Goal: Task Accomplishment & Management: Use online tool/utility

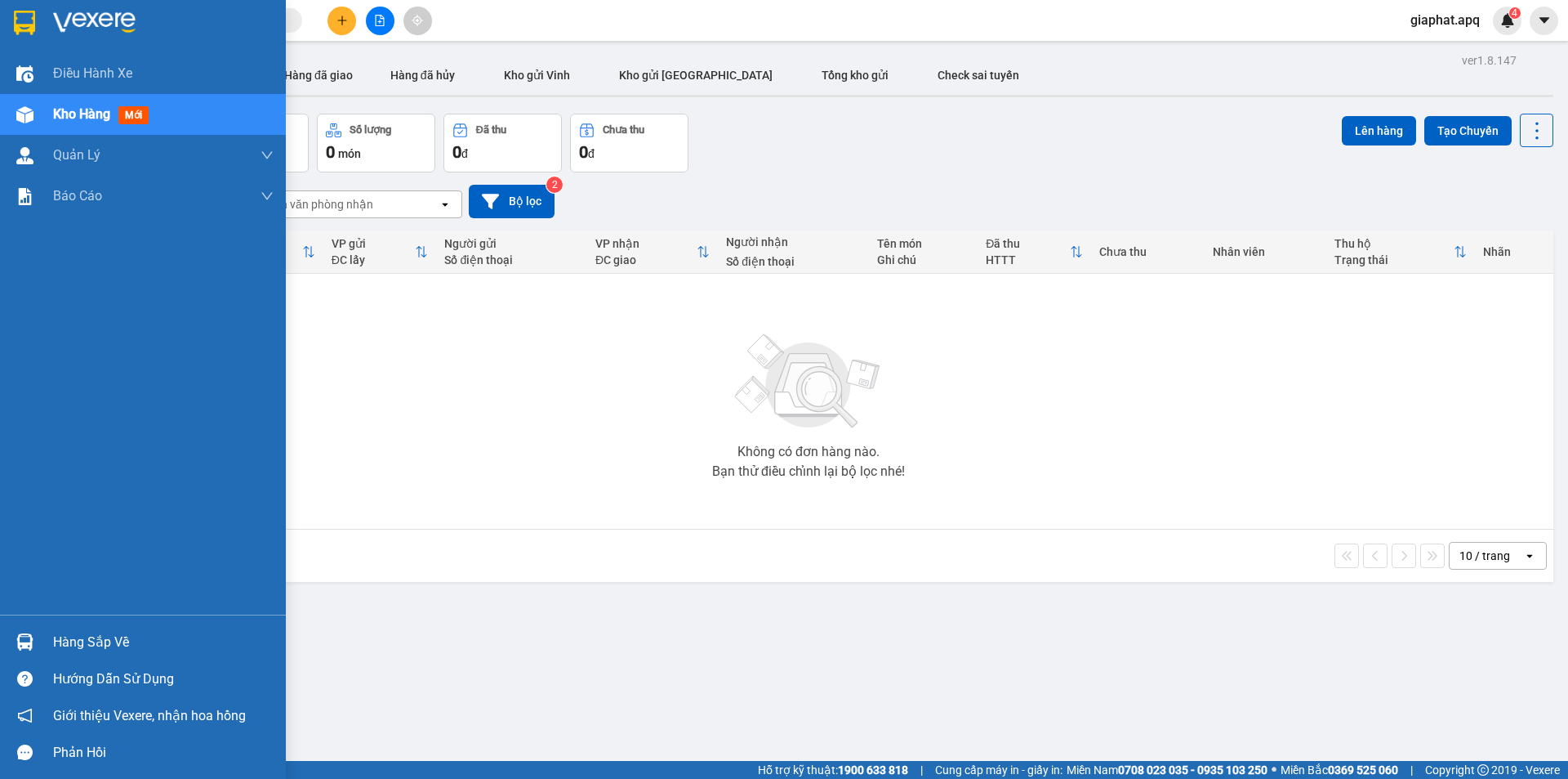
click at [23, 641] on img at bounding box center [25, 641] width 18 height 18
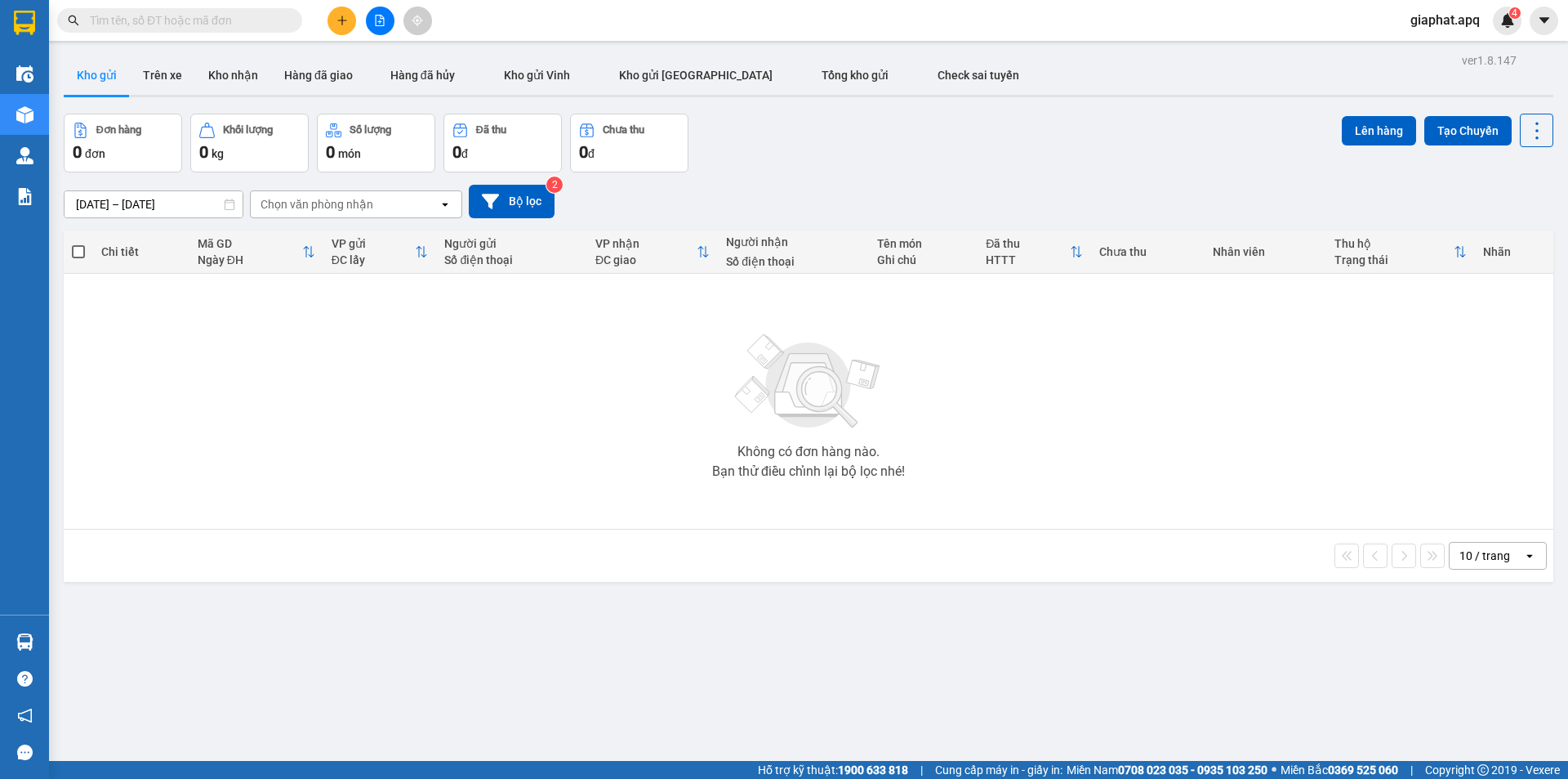
drag, startPoint x: 681, startPoint y: 356, endPoint x: 659, endPoint y: 355, distance: 22.0
click at [678, 356] on section "Kết quả tìm kiếm ( 0 ) Bộ lọc Gửi 3 ngày gần nhất No Data giaphat.apq 4 Điều hà…" at bounding box center [784, 389] width 1568 height 779
click at [169, 70] on button "Trên xe" at bounding box center [163, 75] width 65 height 39
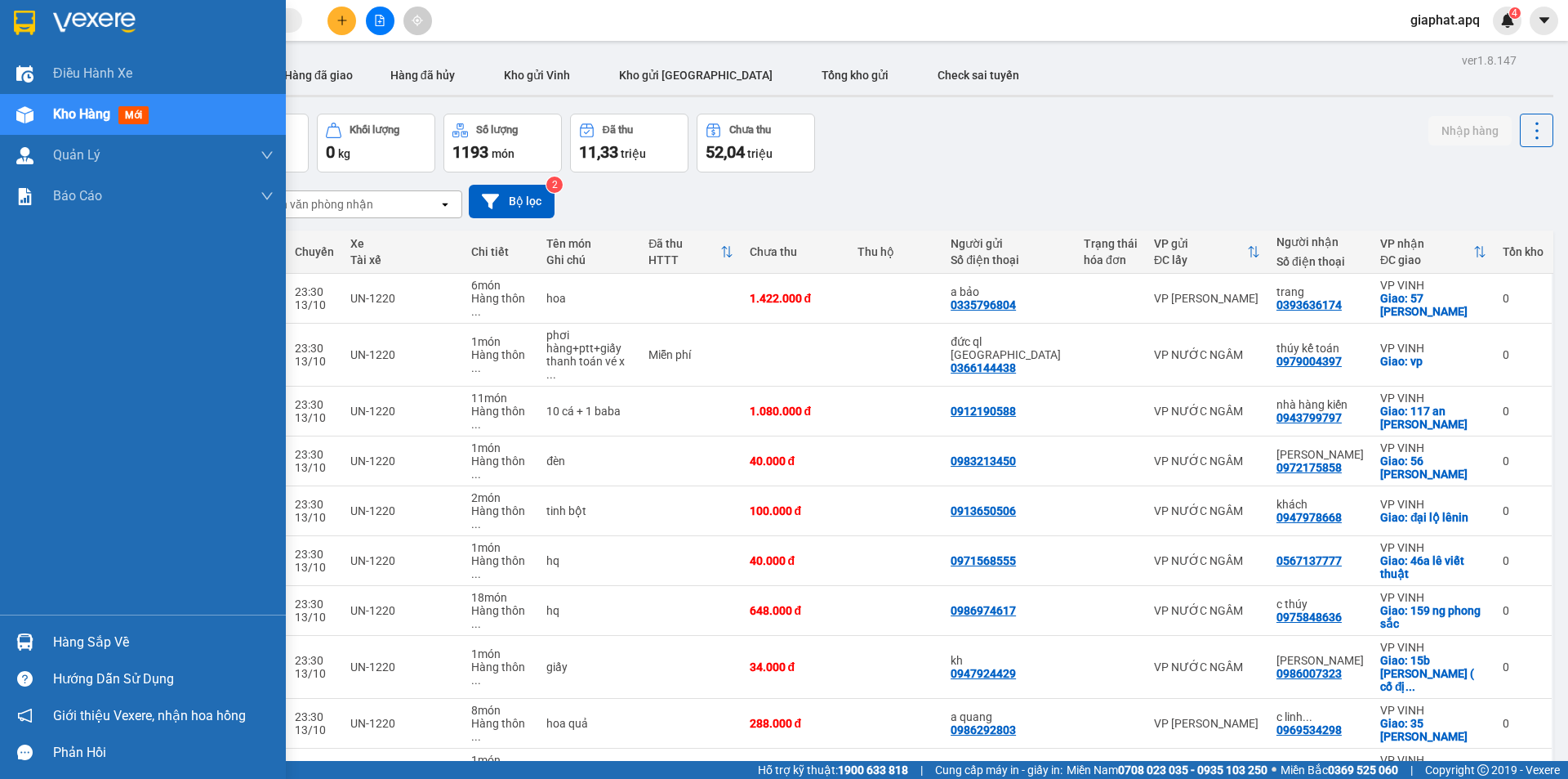
click at [19, 637] on img at bounding box center [25, 641] width 18 height 18
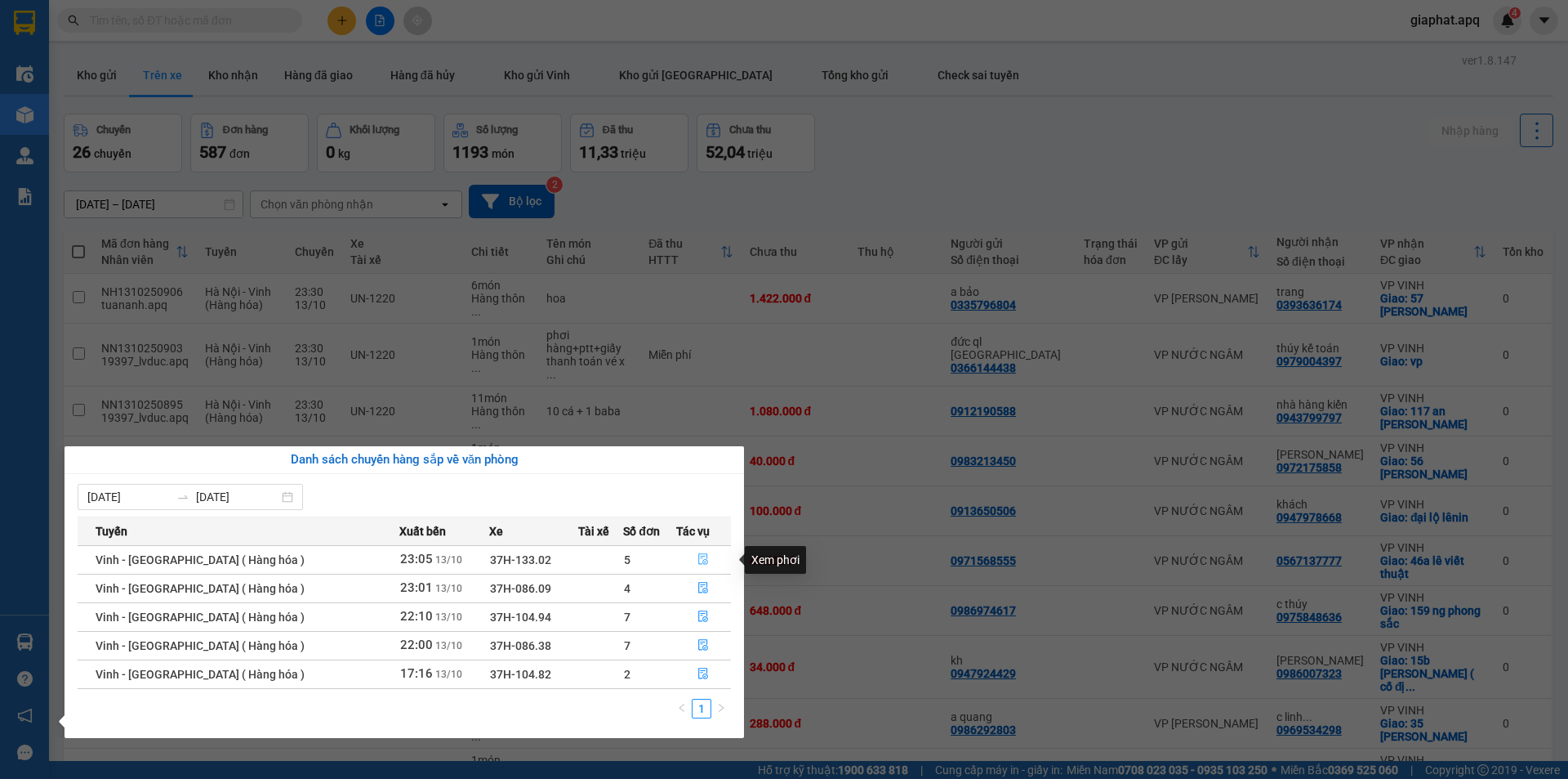
drag, startPoint x: 702, startPoint y: 558, endPoint x: 691, endPoint y: 558, distance: 11.0
click at [701, 558] on icon "file-done" at bounding box center [703, 559] width 12 height 12
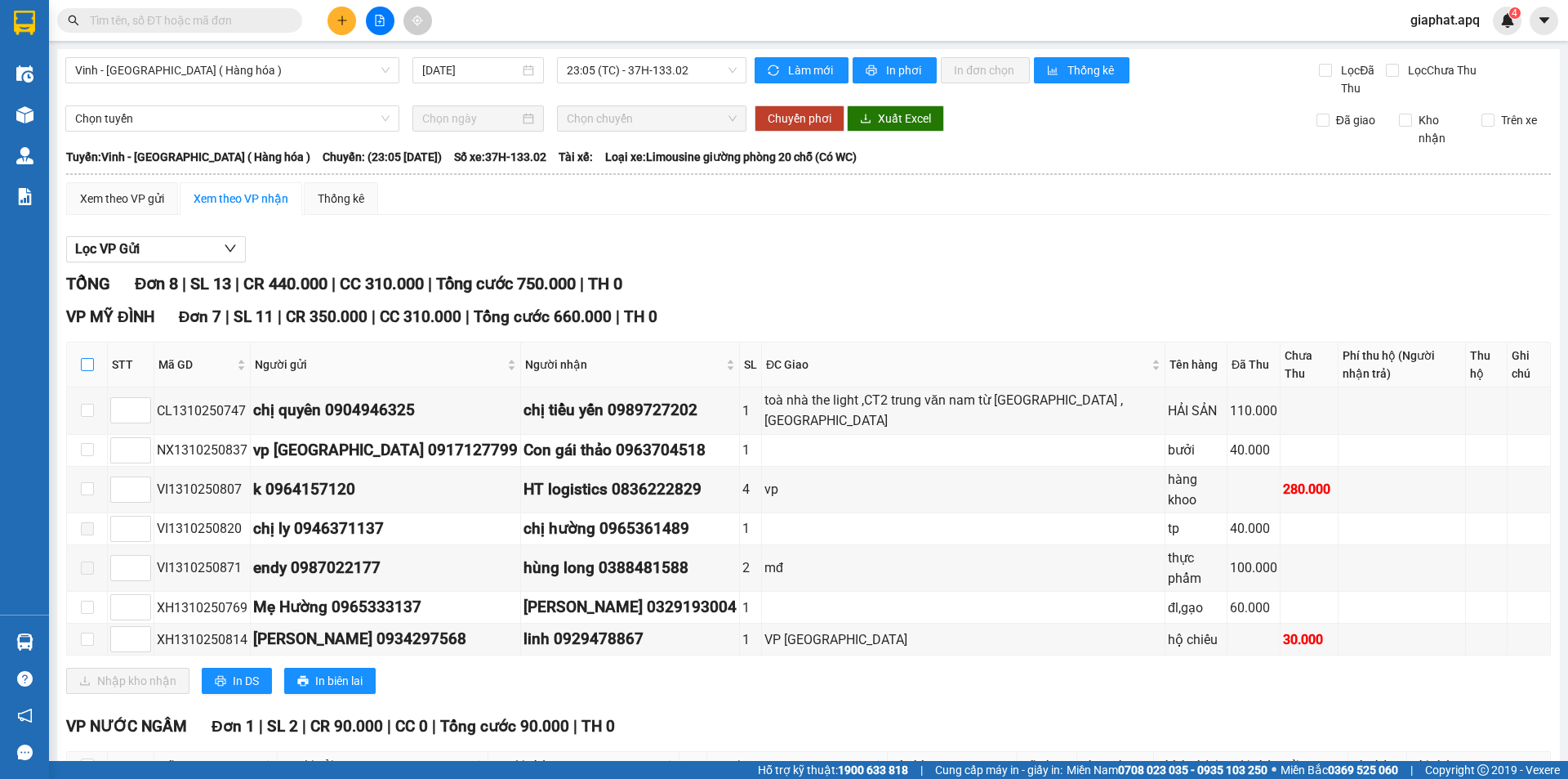
click at [85, 358] on input "checkbox" at bounding box center [88, 365] width 13 height 13
checkbox input "true"
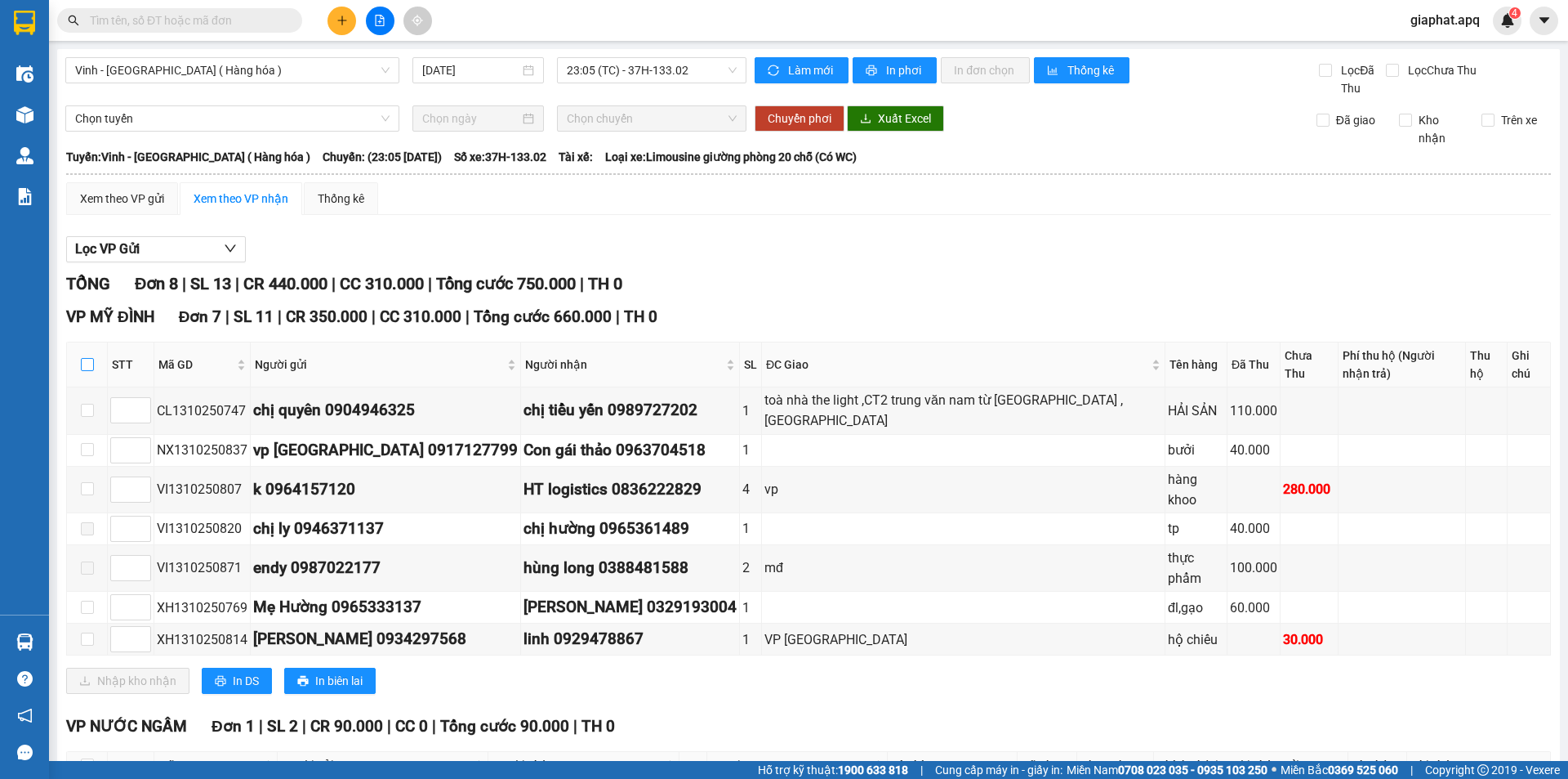
checkbox input "true"
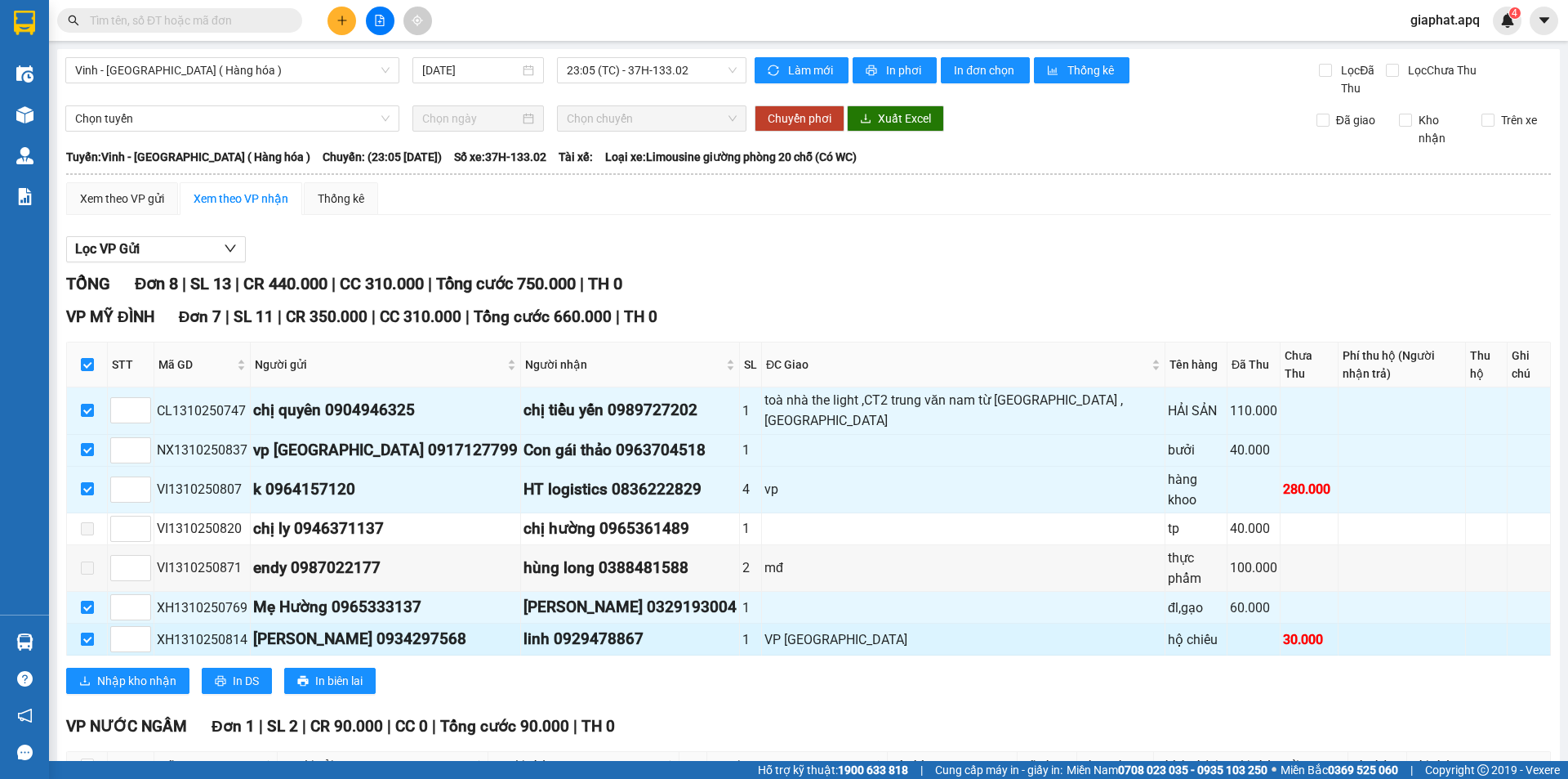
click at [84, 632] on input "checkbox" at bounding box center [88, 639] width 13 height 13
checkbox input "false"
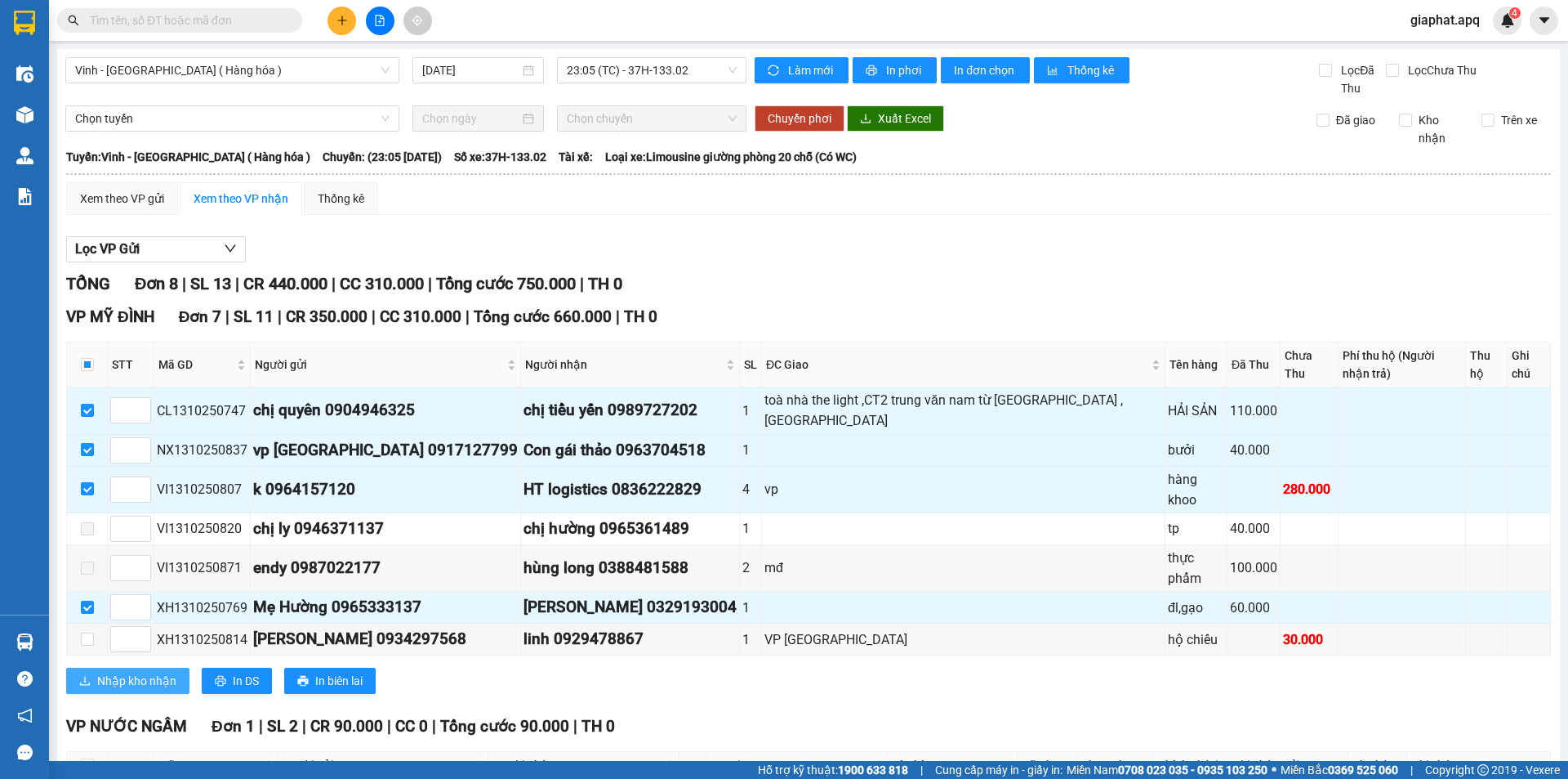
click at [129, 671] on span "Nhập kho nhận" at bounding box center [136, 680] width 79 height 18
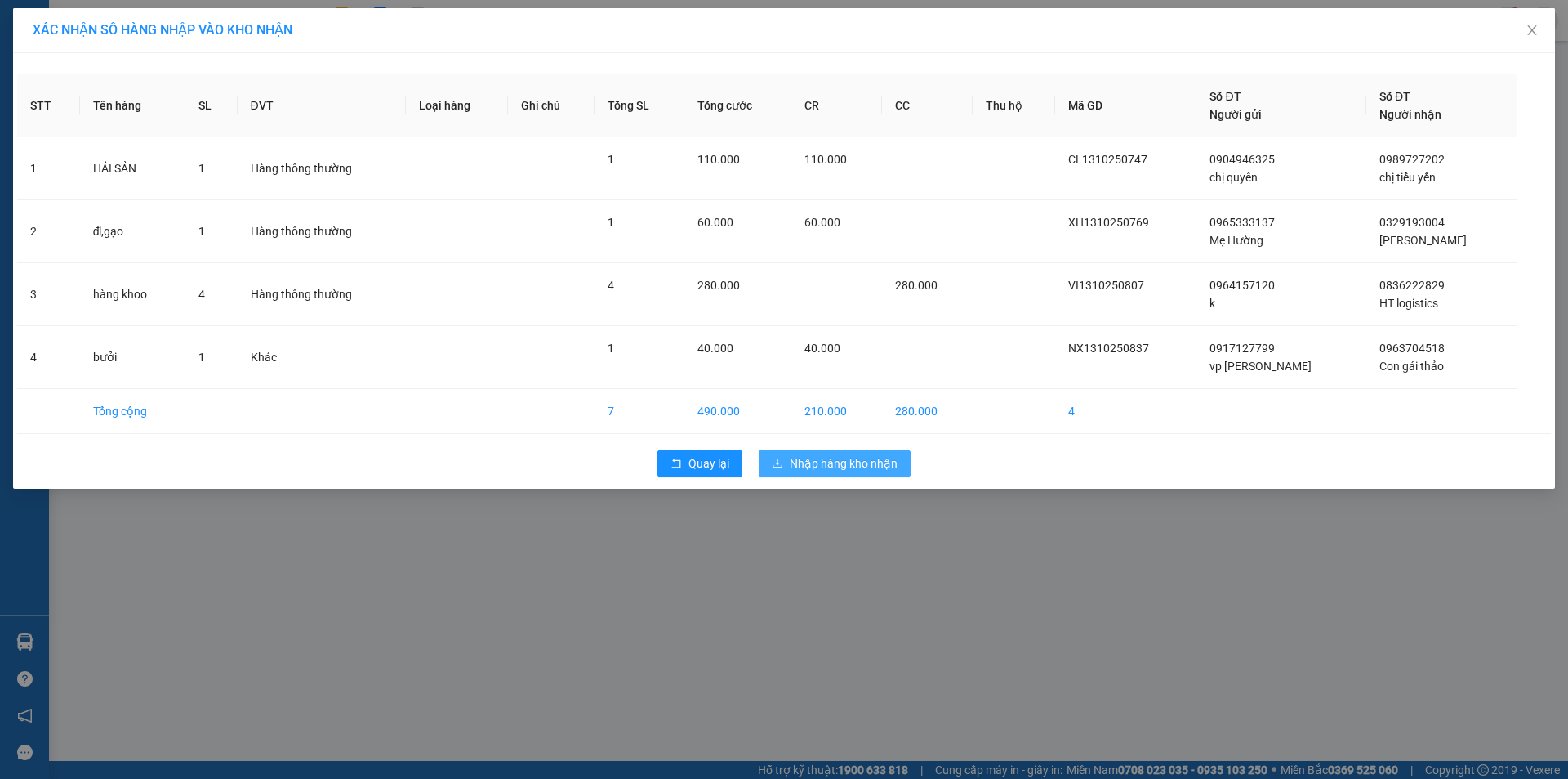
click at [840, 466] on span "Nhập hàng kho nhận" at bounding box center [843, 463] width 108 height 18
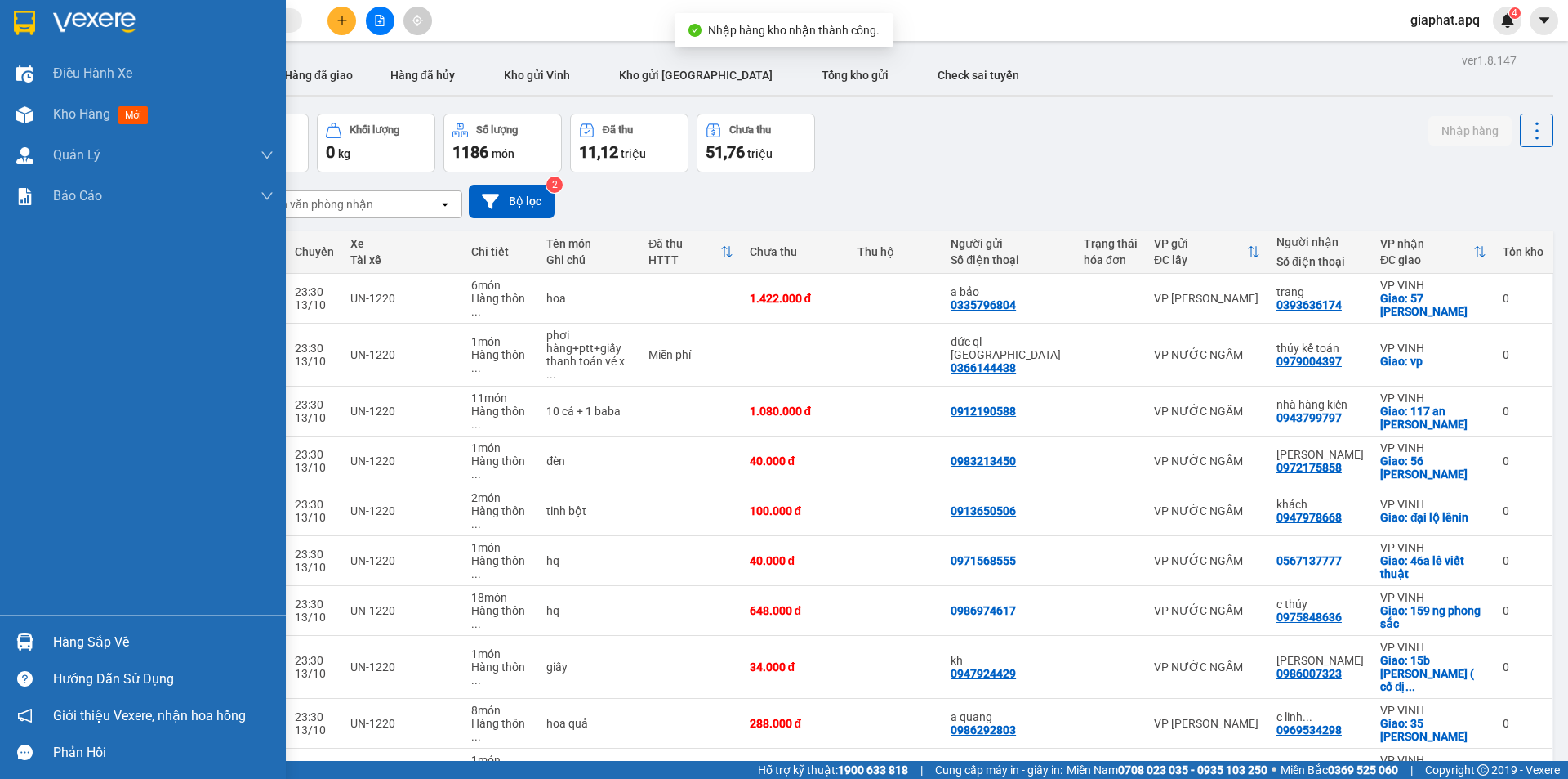
click at [19, 641] on img at bounding box center [25, 641] width 18 height 18
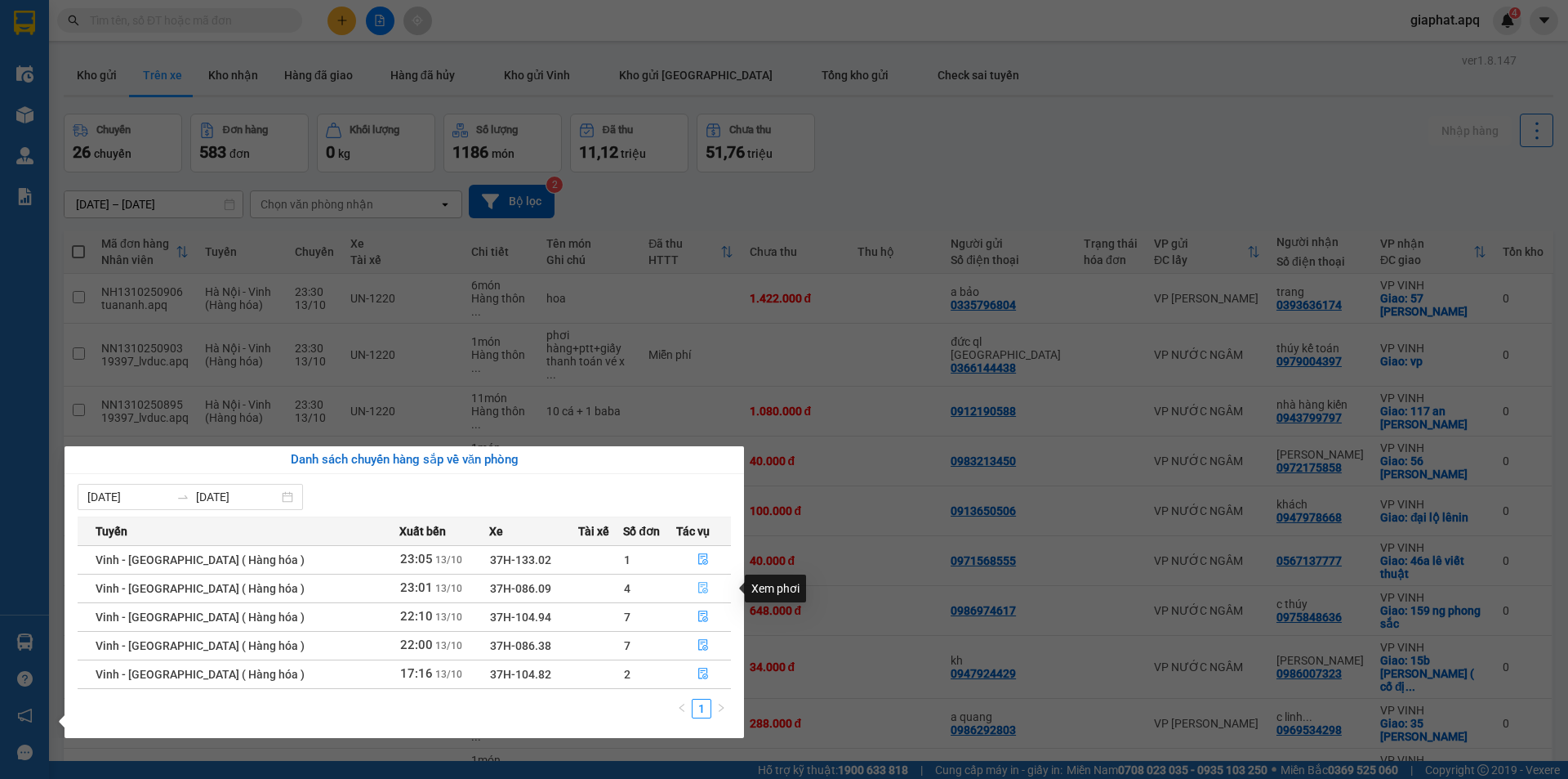
click at [699, 587] on icon "file-done" at bounding box center [704, 589] width 10 height 12
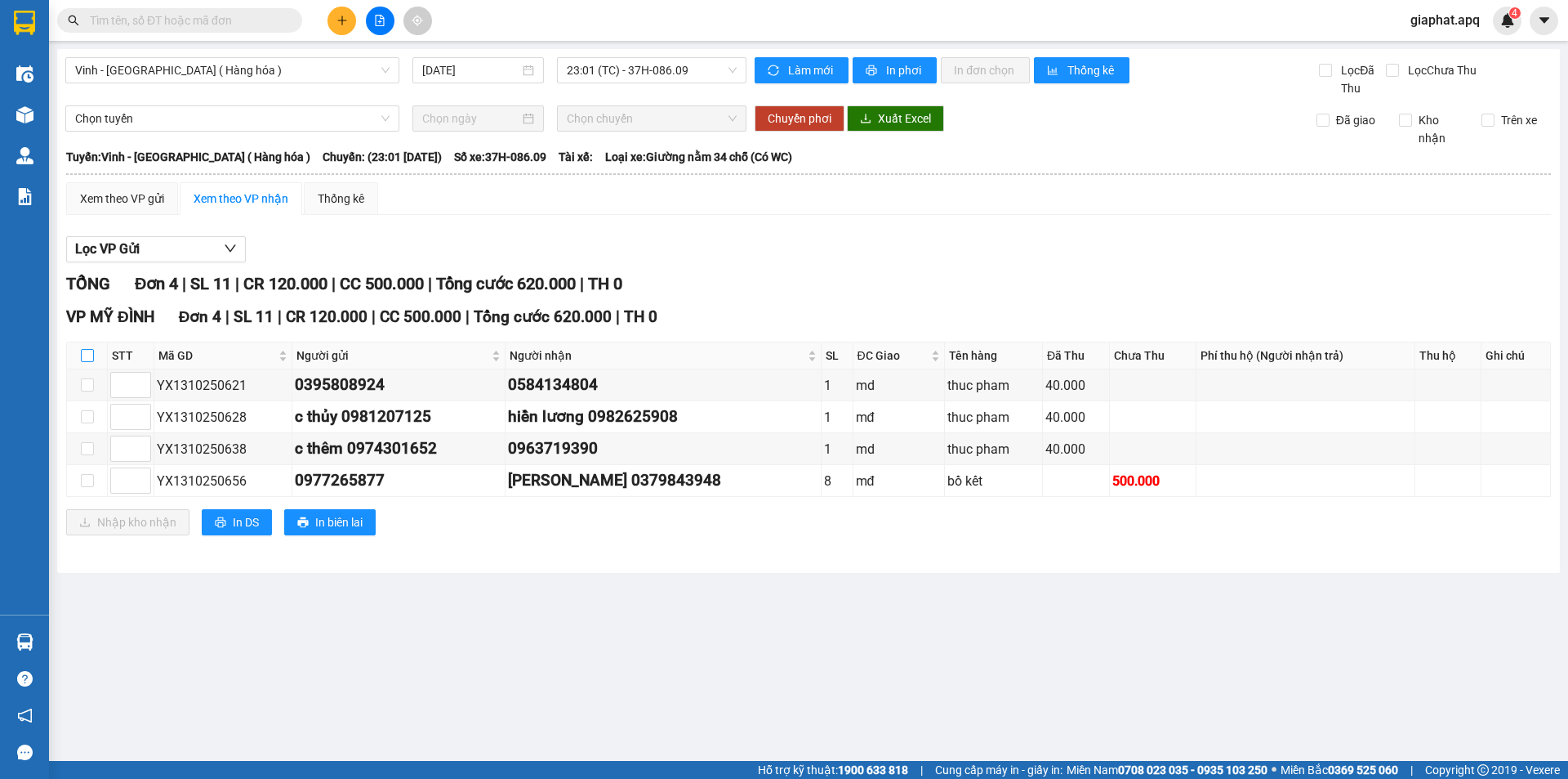
click at [86, 354] on input "checkbox" at bounding box center [88, 356] width 13 height 13
checkbox input "true"
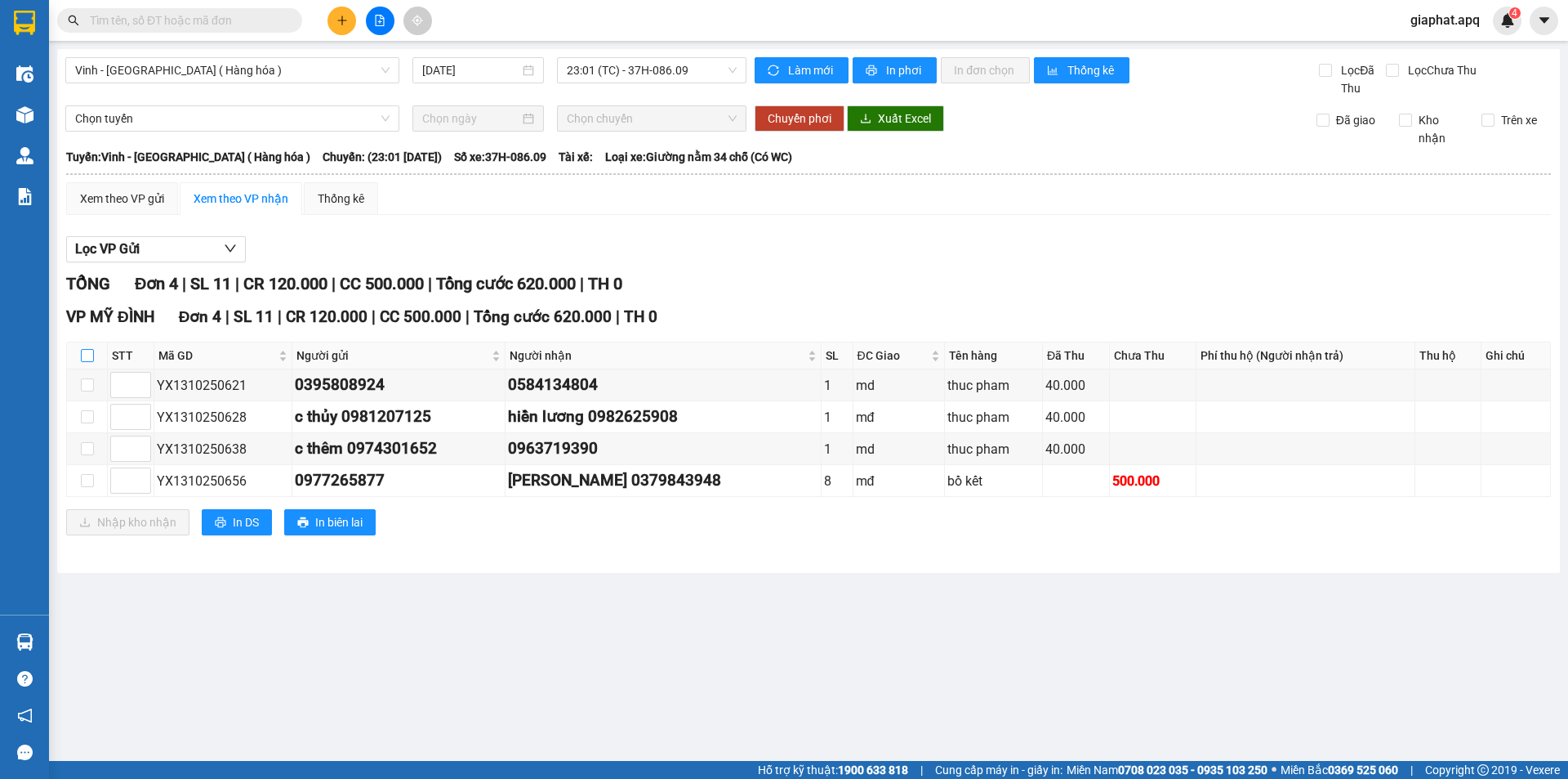
checkbox input "true"
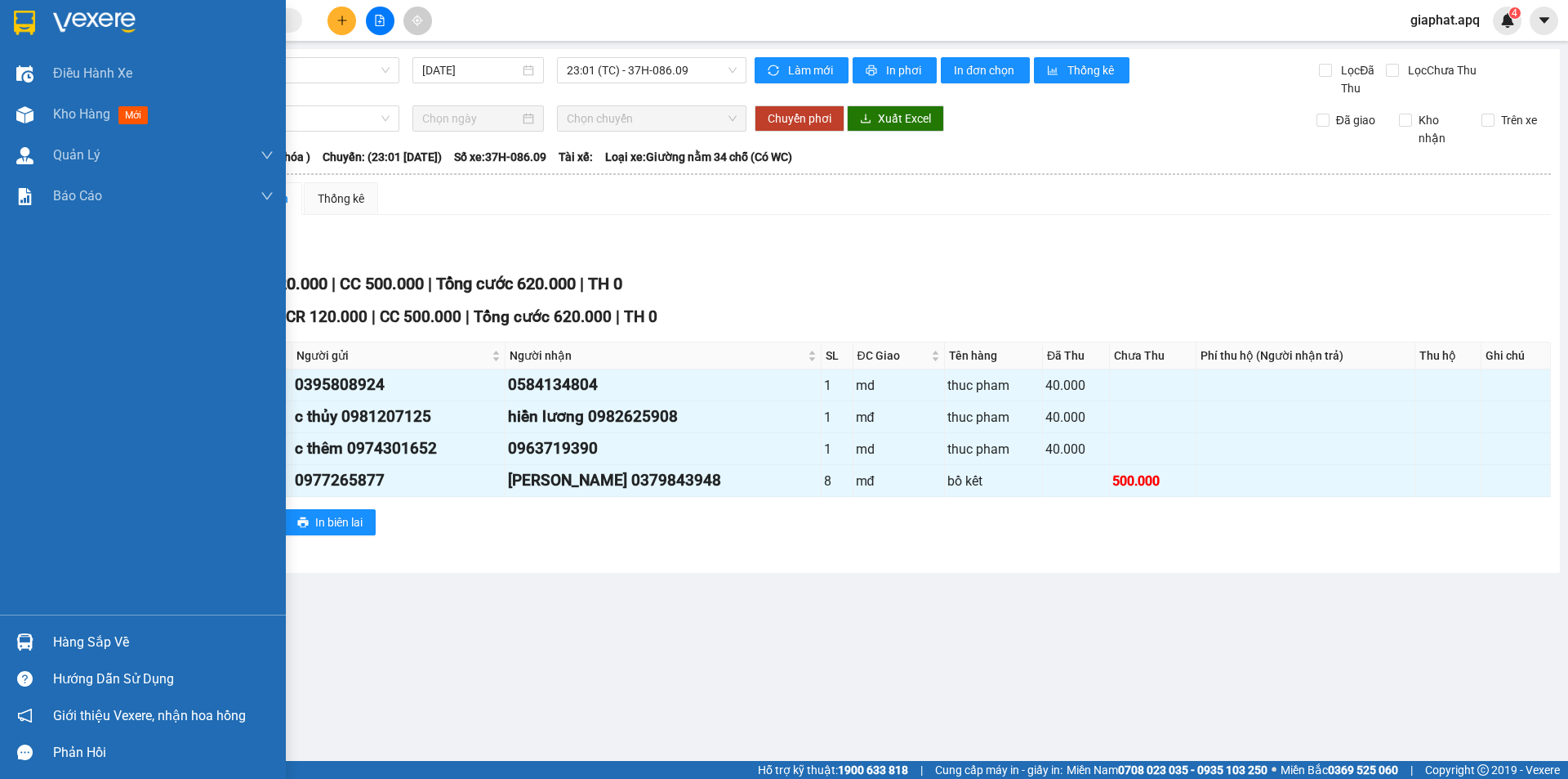
click at [23, 640] on img at bounding box center [25, 641] width 18 height 18
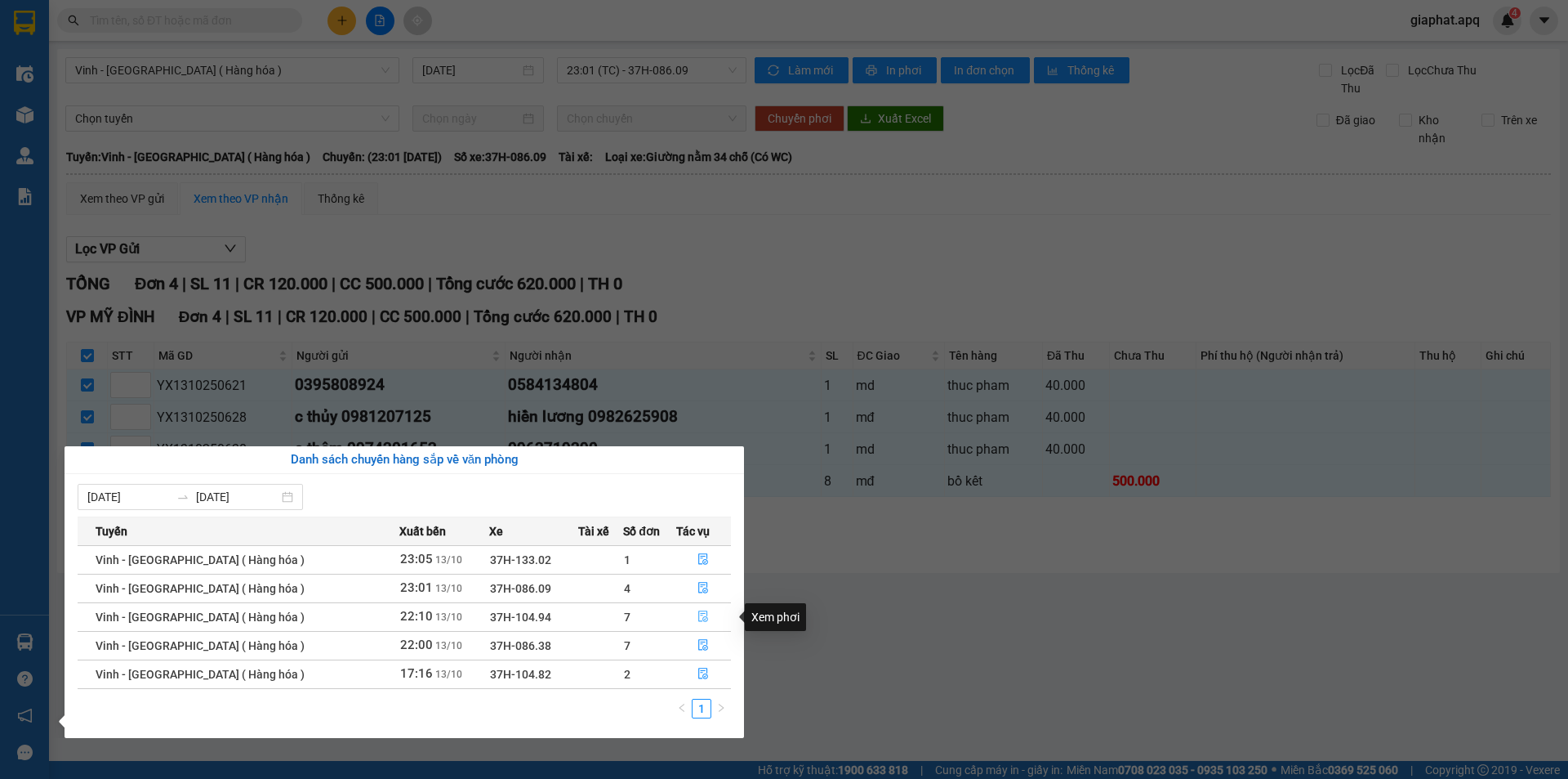
click at [699, 615] on icon "file-done" at bounding box center [704, 617] width 10 height 12
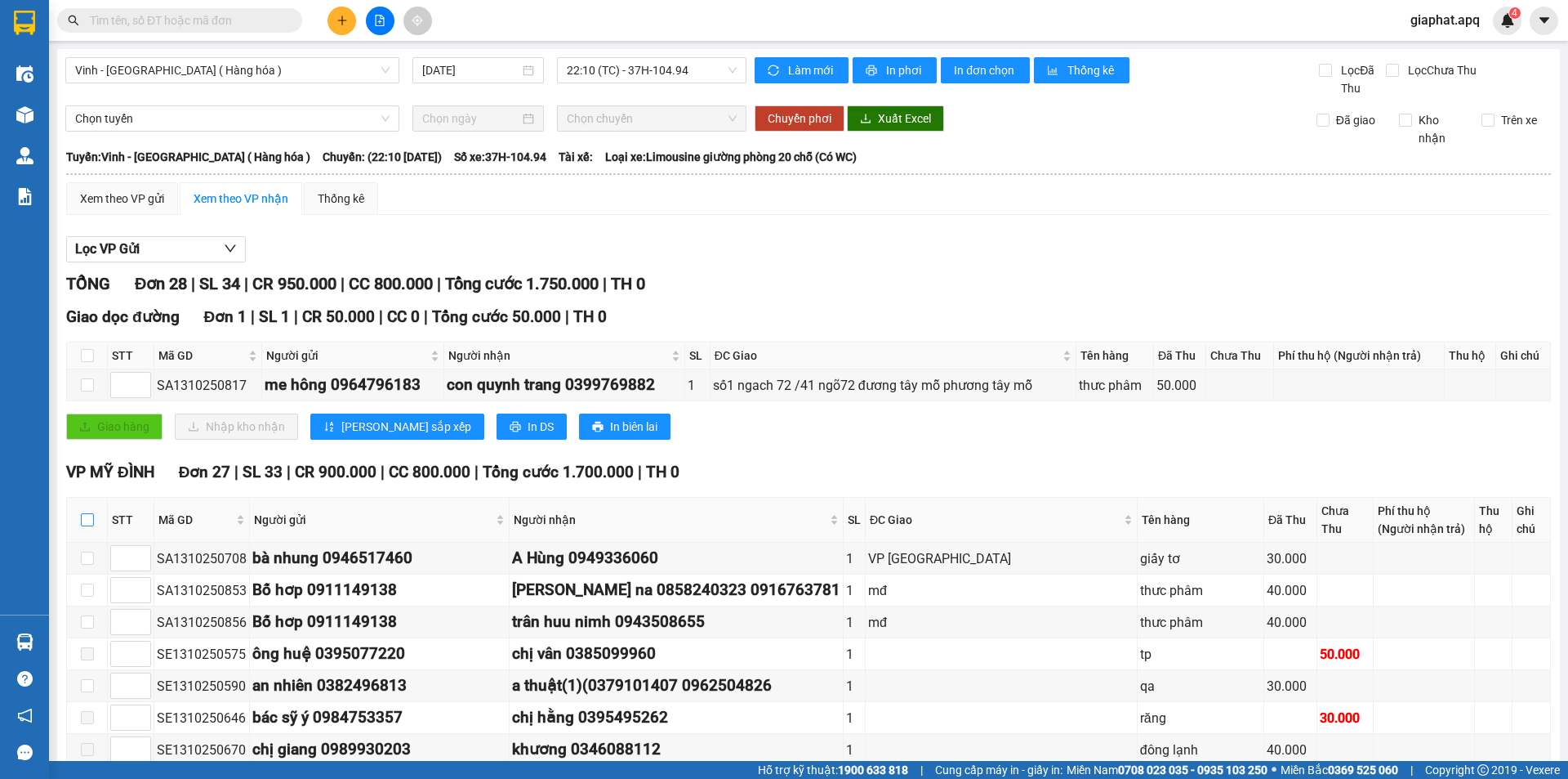
click at [87, 517] on input "checkbox" at bounding box center [88, 520] width 13 height 13
checkbox input "true"
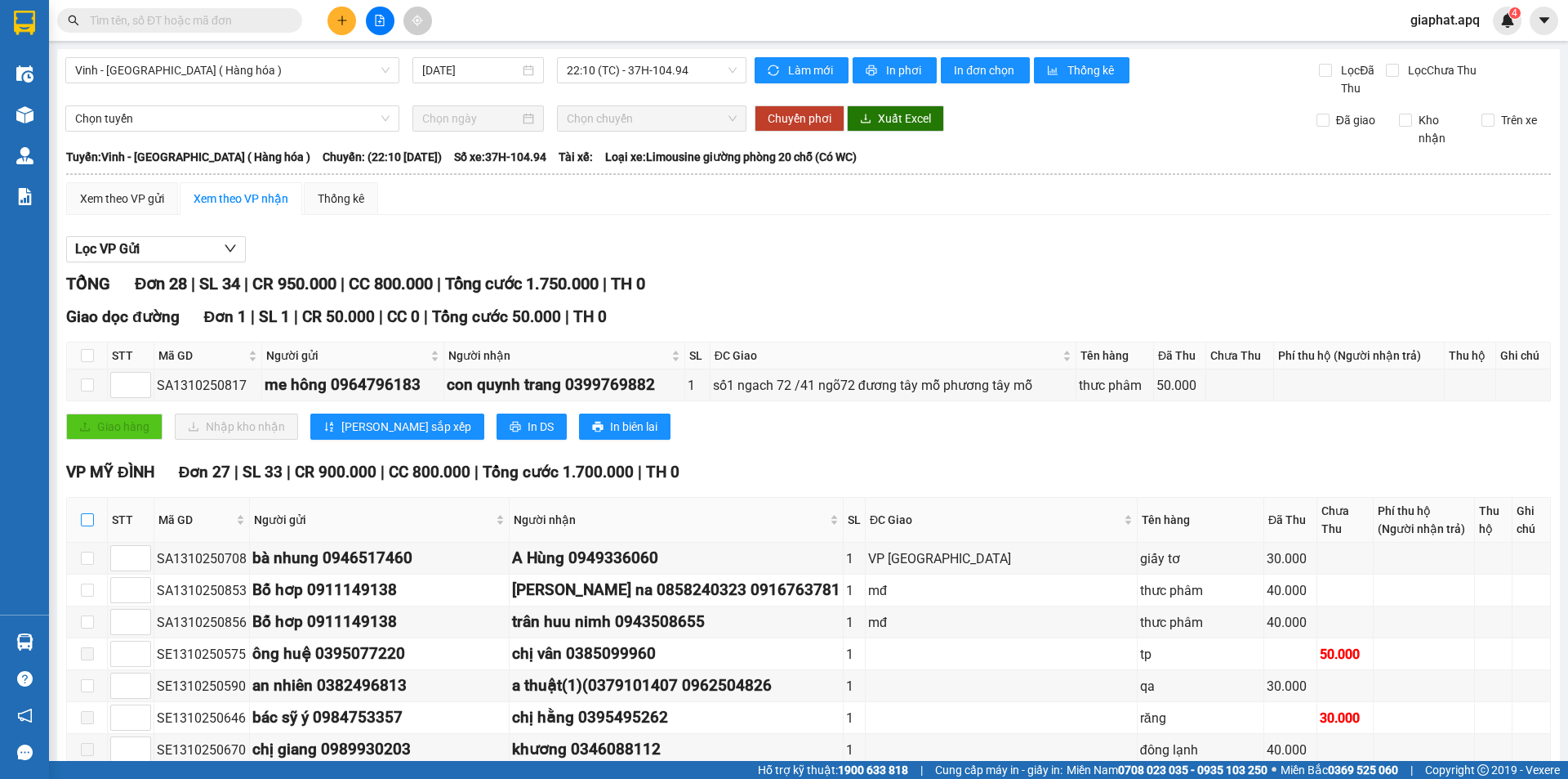
checkbox input "true"
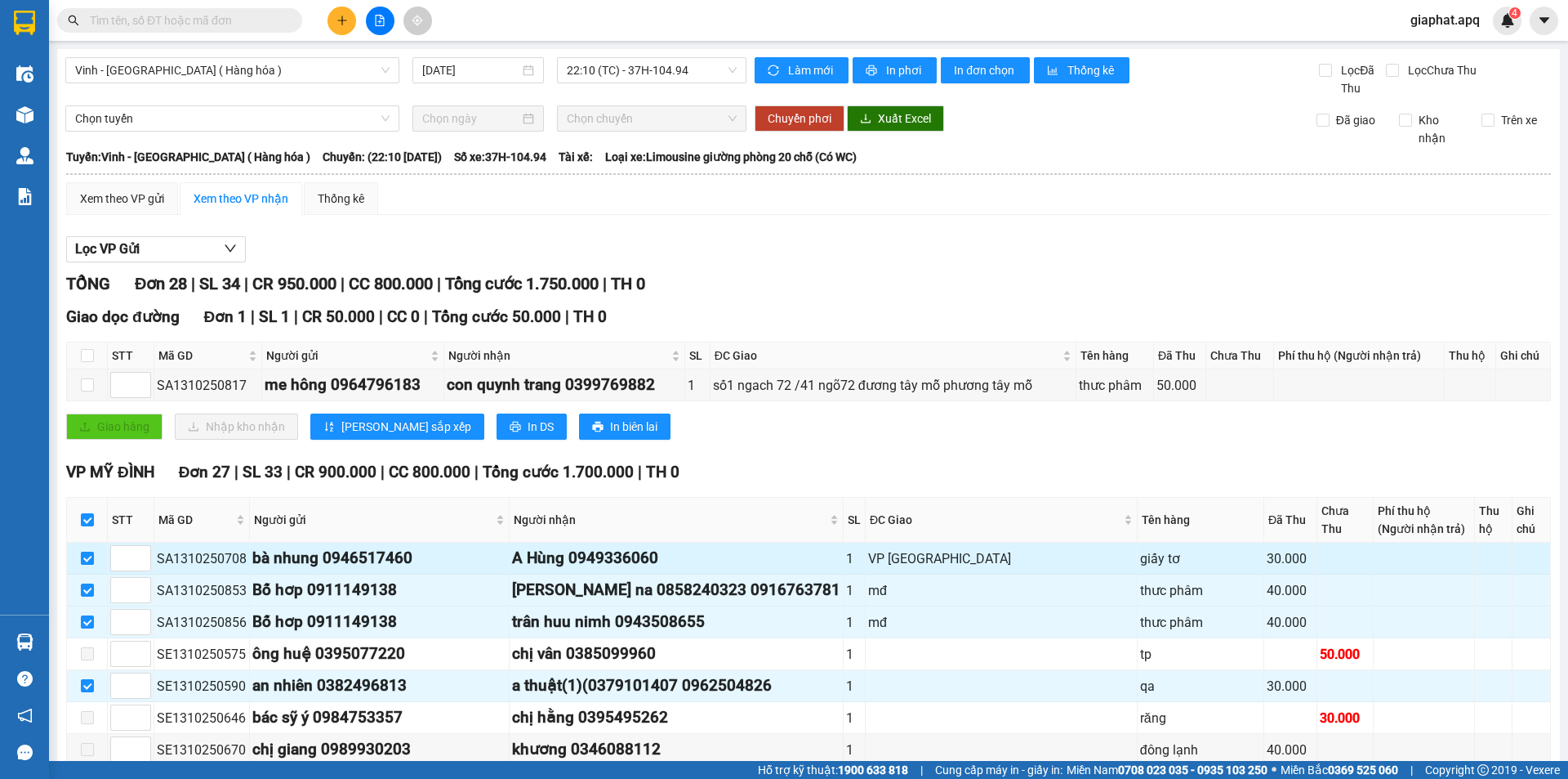
click at [87, 556] on input "checkbox" at bounding box center [88, 559] width 13 height 13
checkbox input "false"
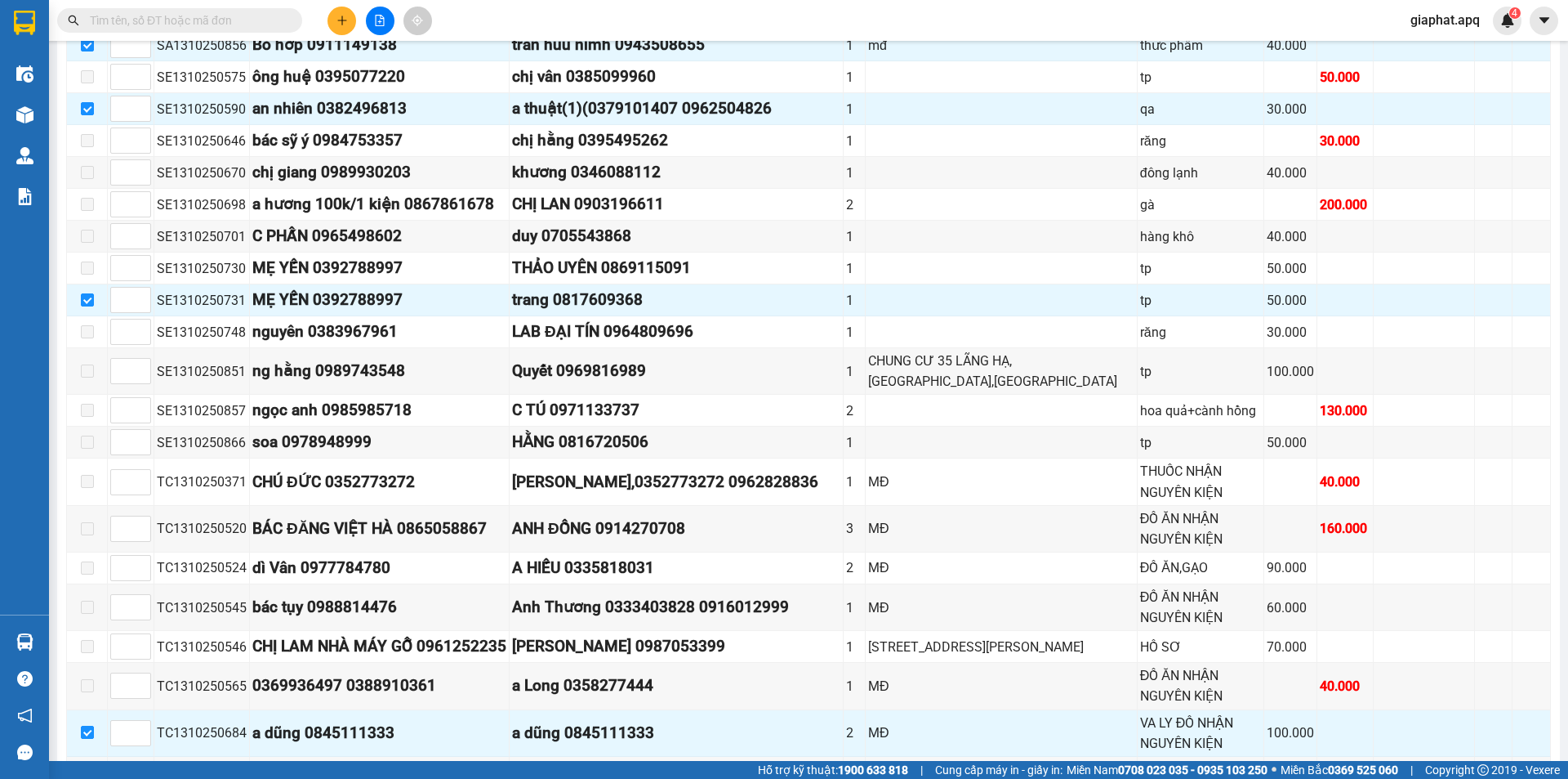
scroll to position [579, 0]
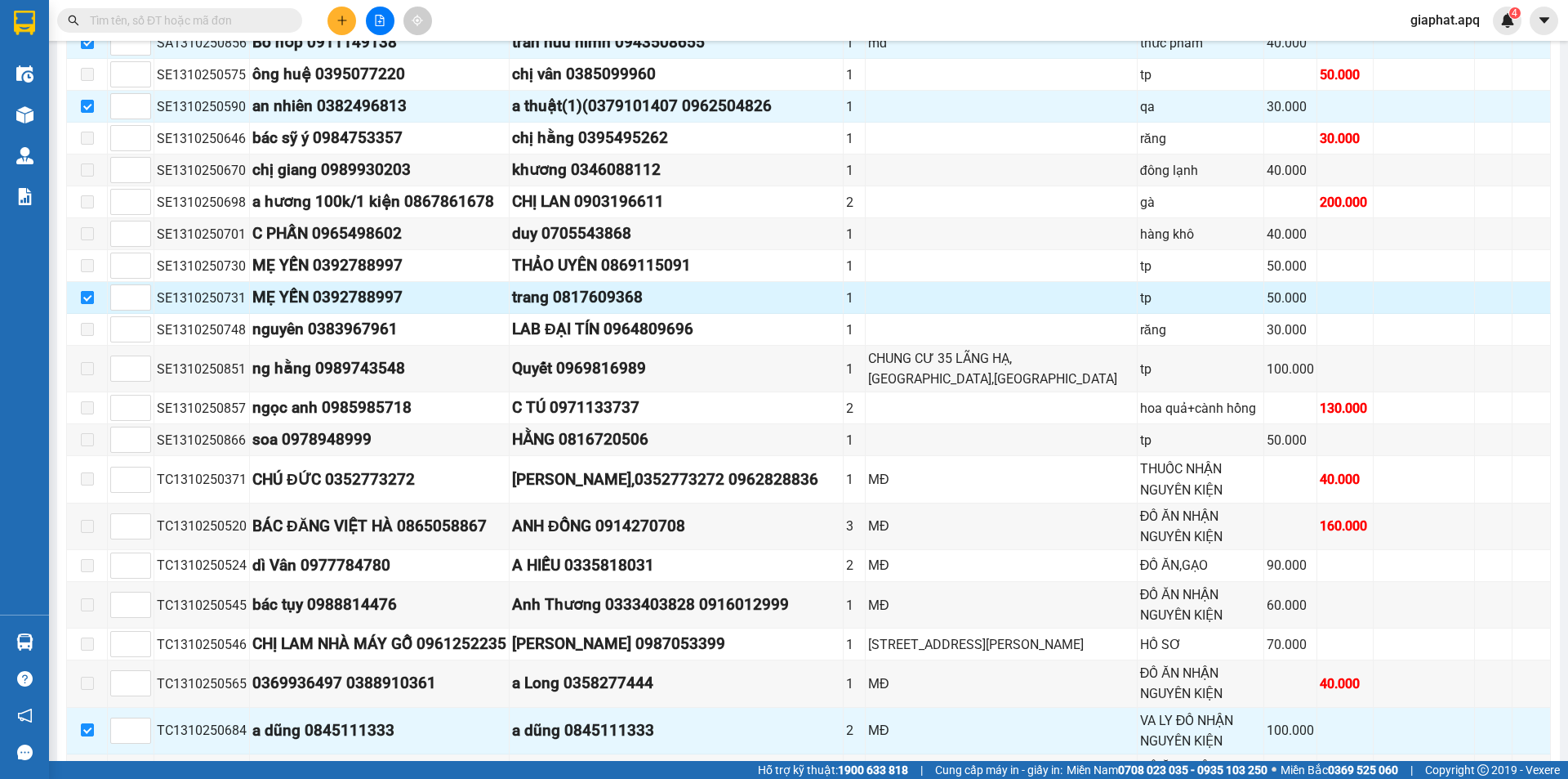
click at [82, 293] on input "checkbox" at bounding box center [88, 297] width 13 height 13
checkbox input "false"
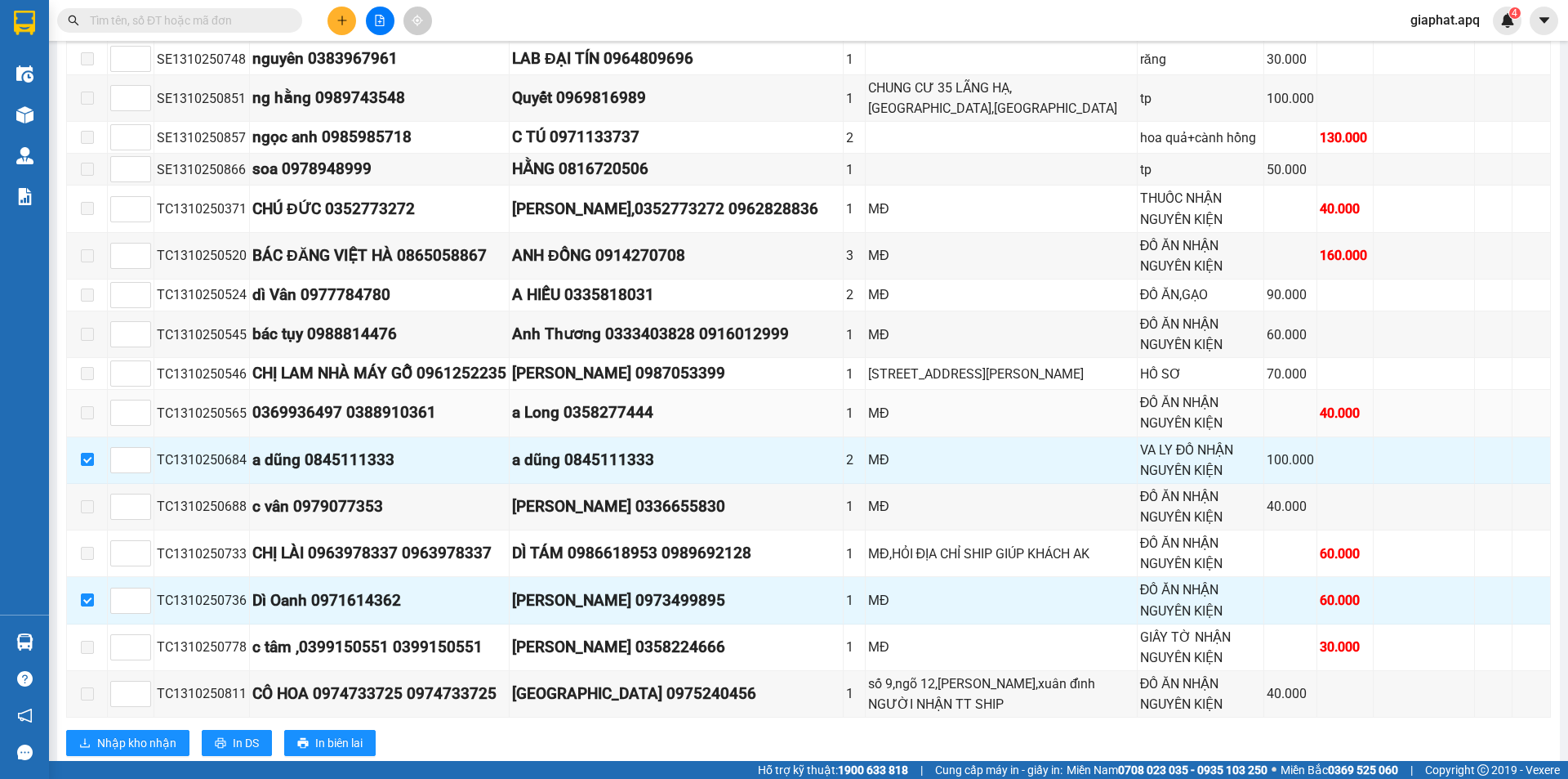
scroll to position [847, 0]
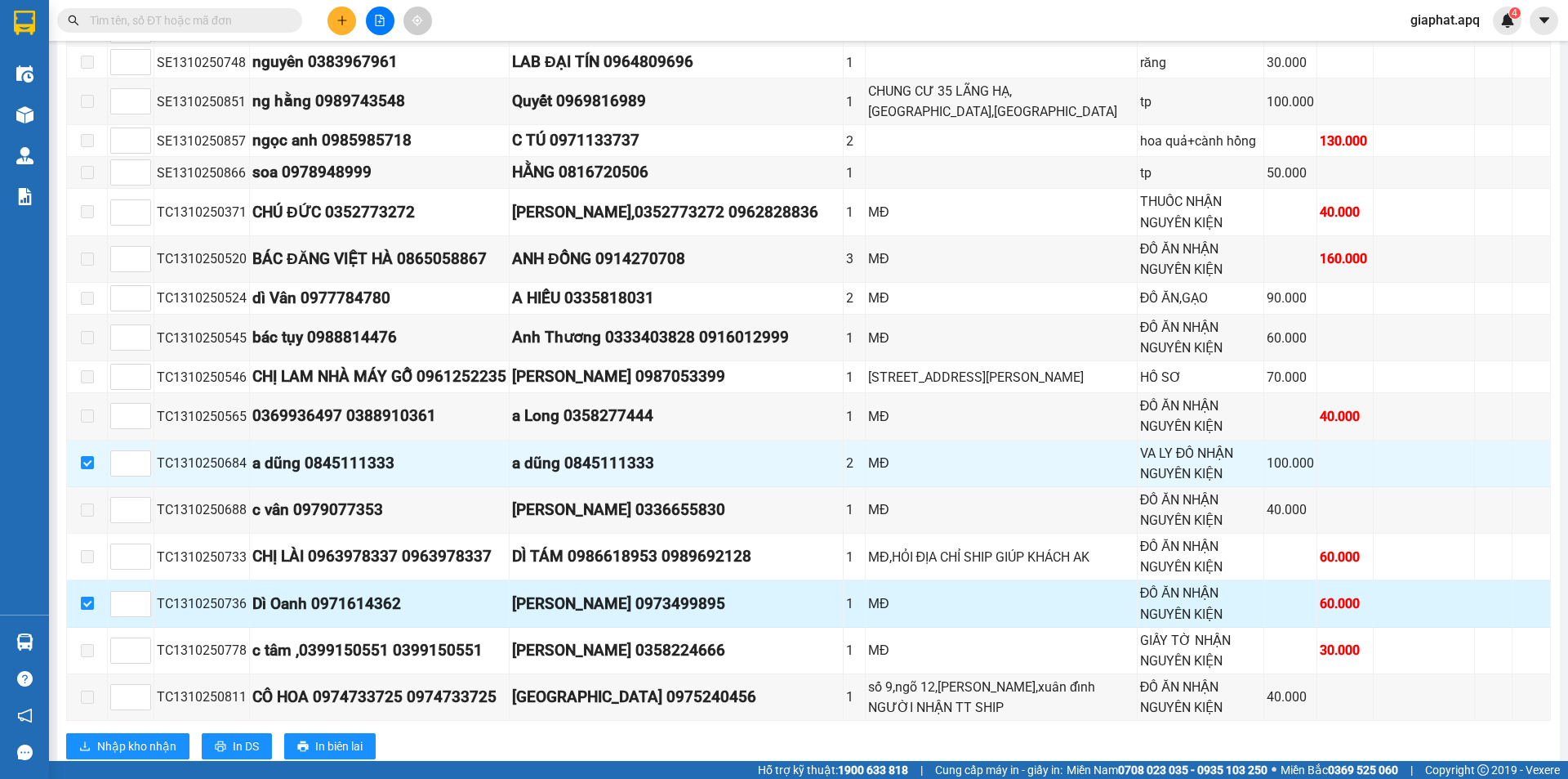
click at [83, 604] on input "checkbox" at bounding box center [88, 603] width 13 height 13
checkbox input "false"
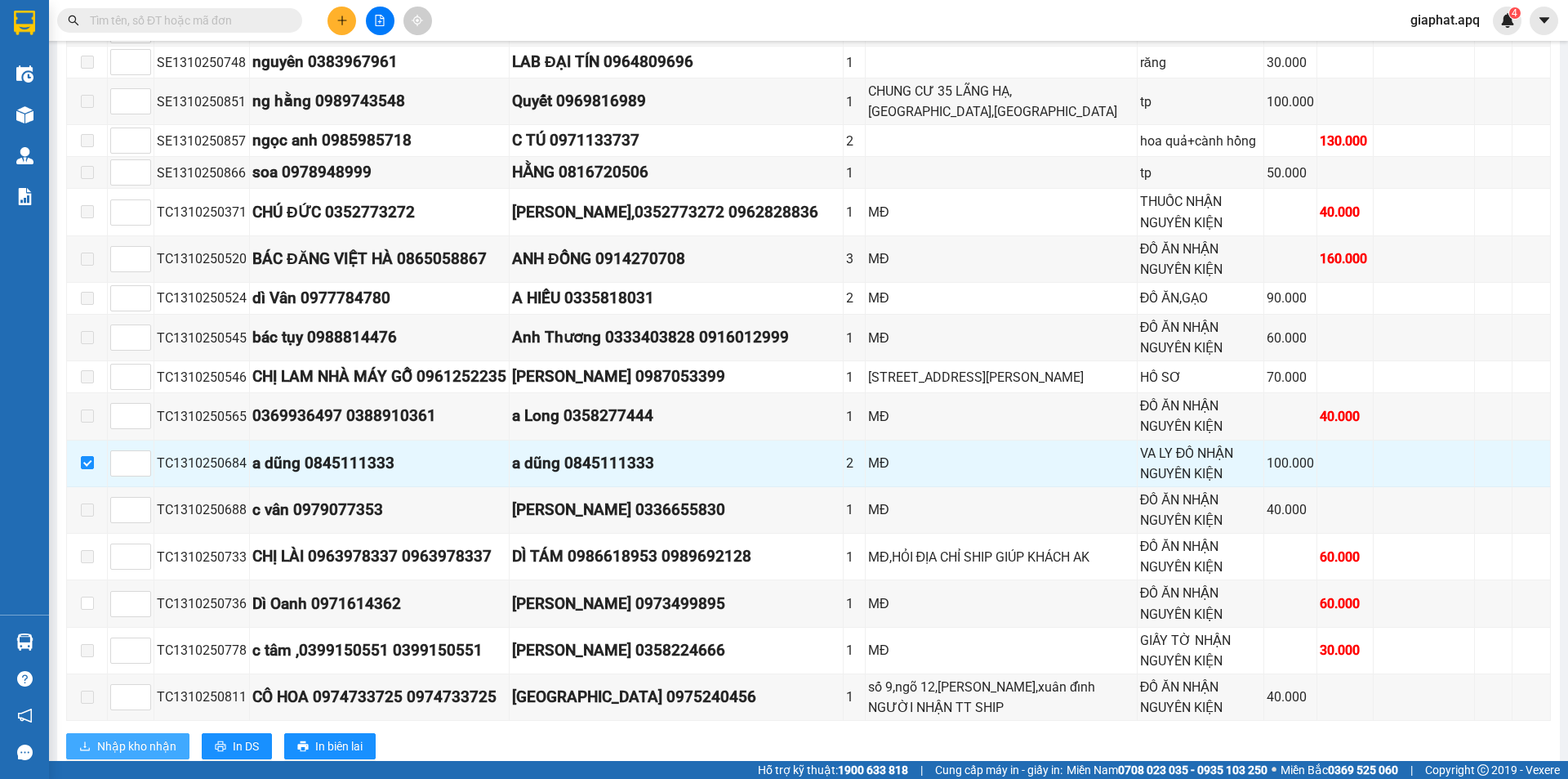
click at [125, 748] on span "Nhập kho nhận" at bounding box center [136, 746] width 79 height 18
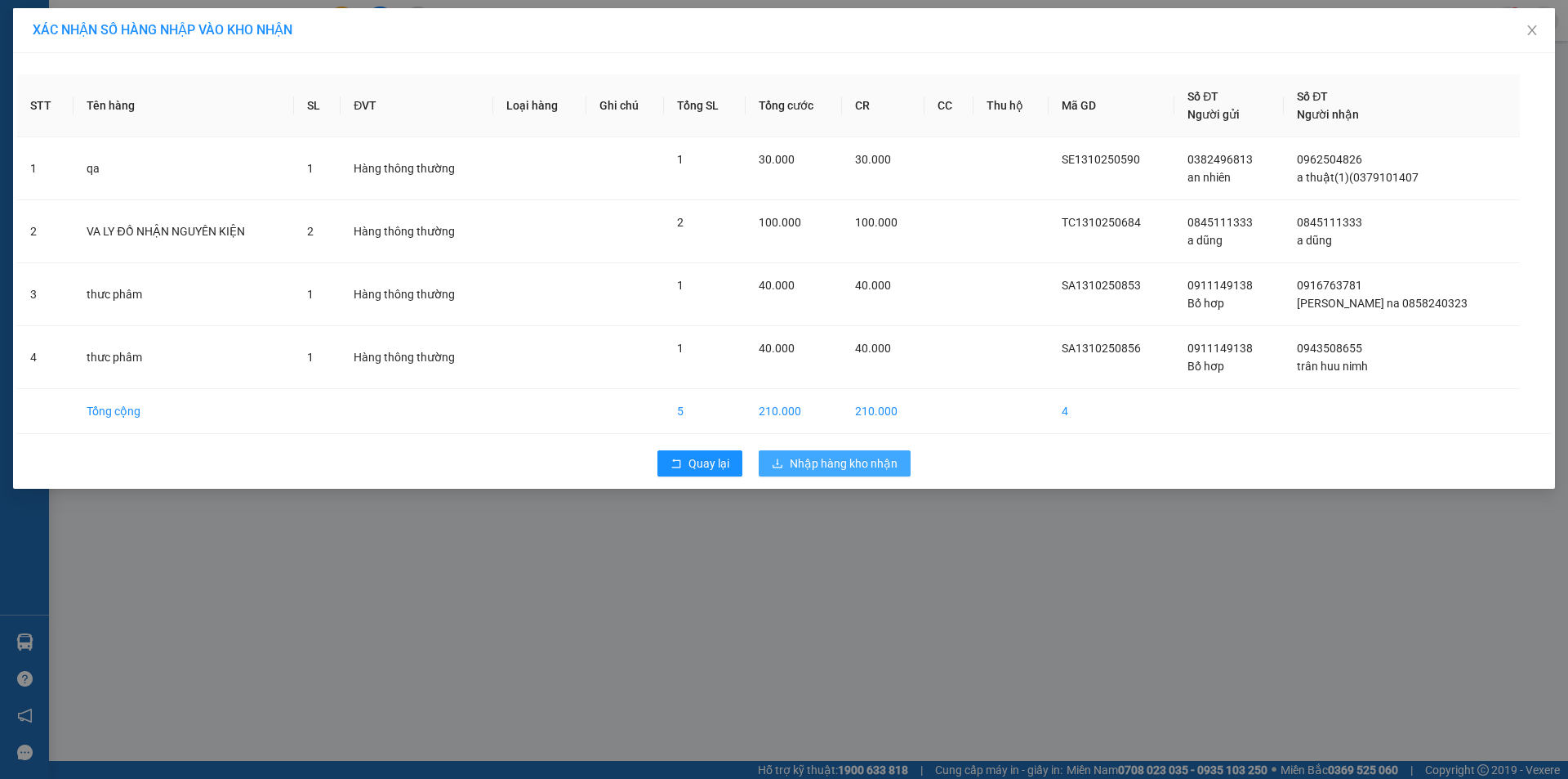
click at [809, 463] on span "Nhập hàng kho nhận" at bounding box center [843, 463] width 108 height 18
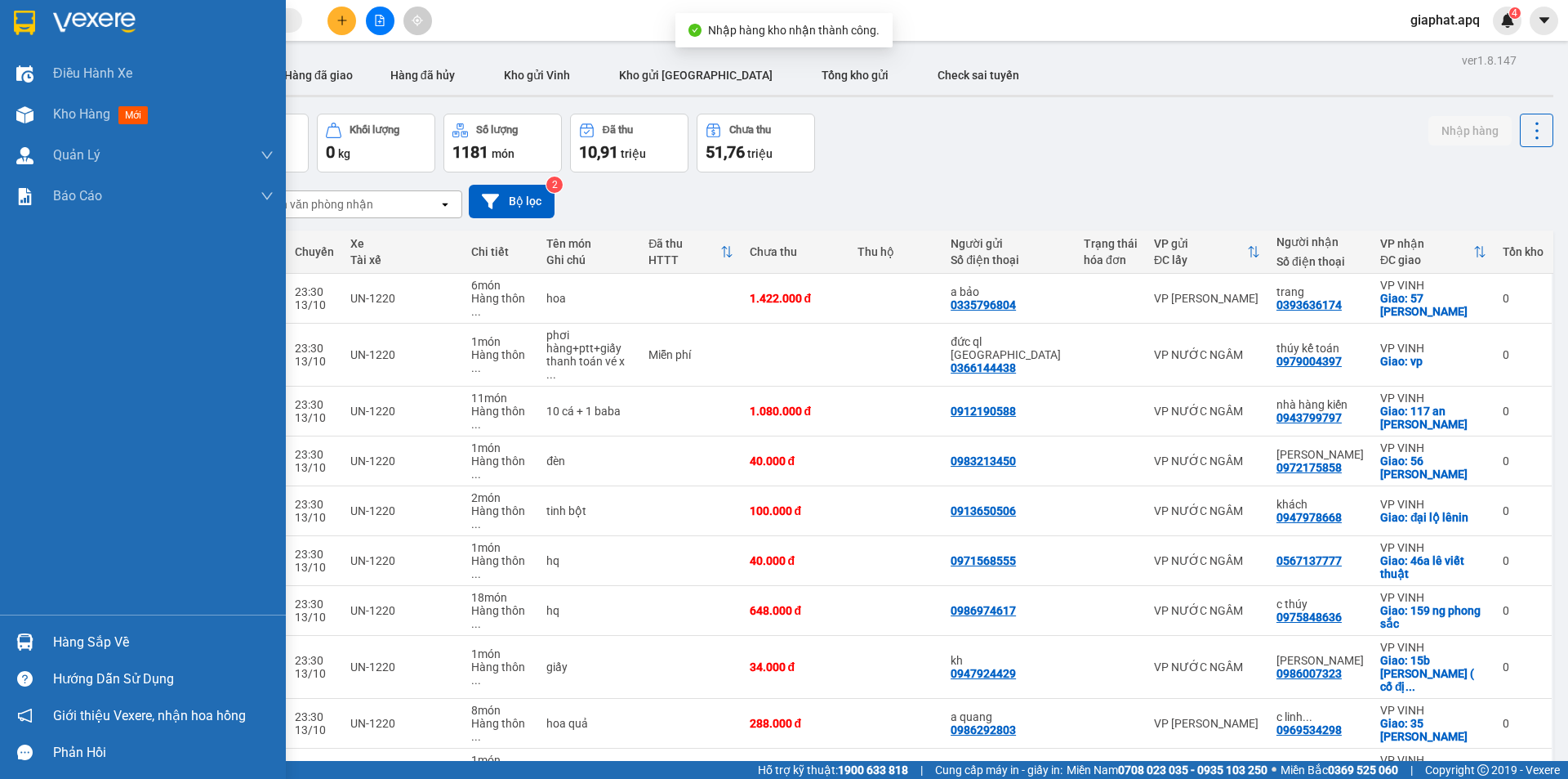
click at [22, 645] on img at bounding box center [25, 641] width 18 height 18
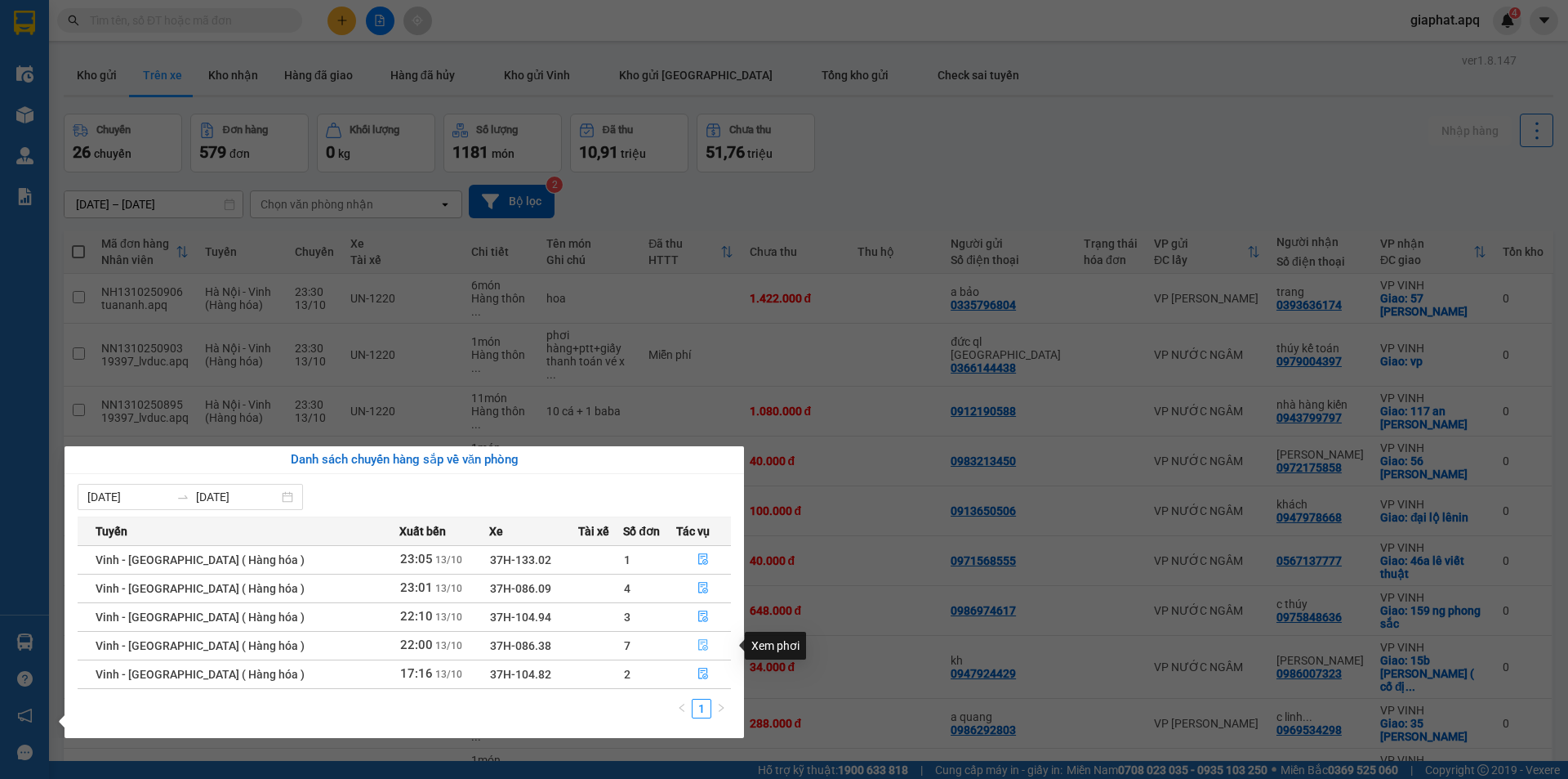
click at [703, 647] on icon "file-done" at bounding box center [704, 645] width 10 height 12
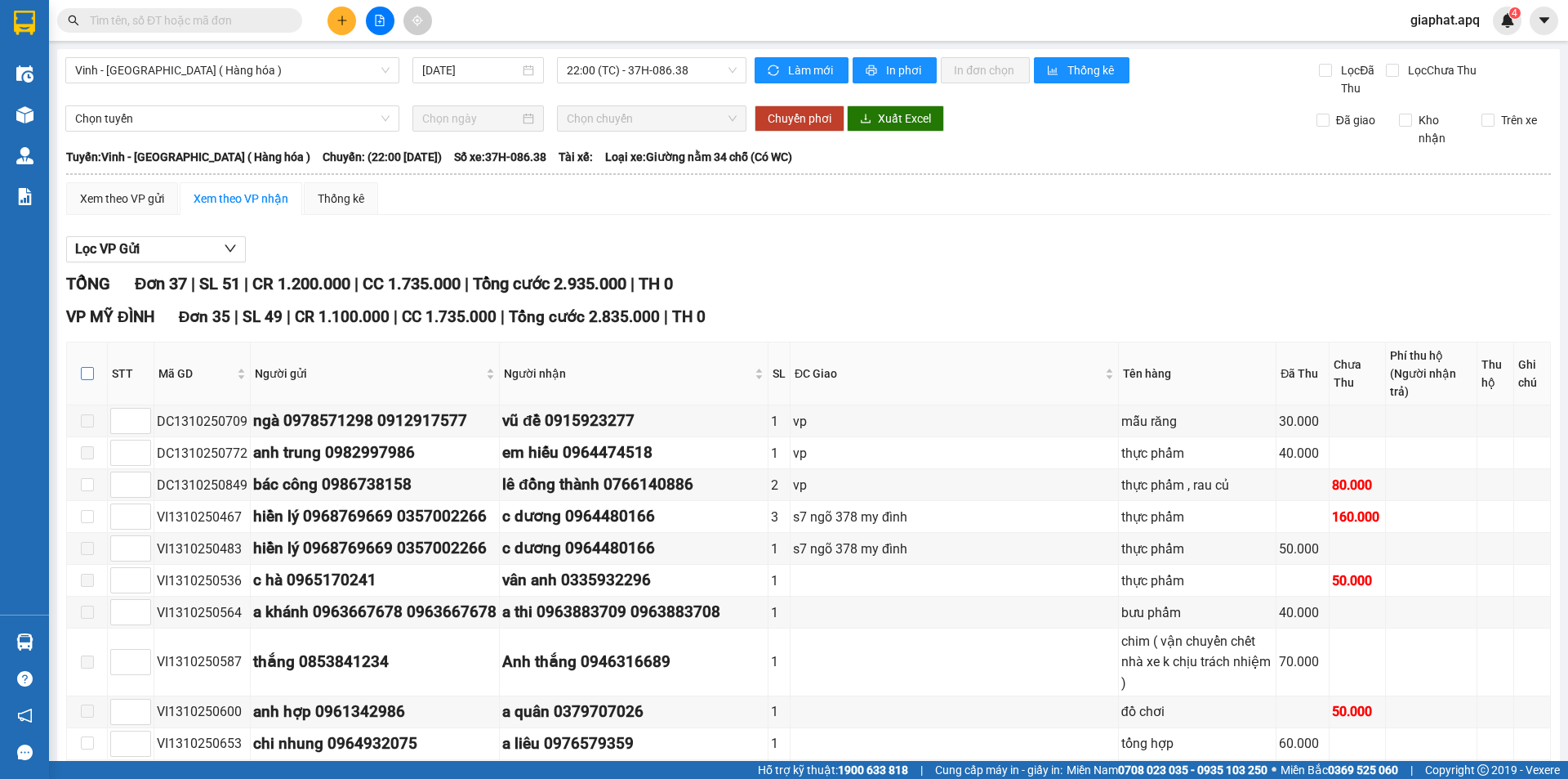
click at [84, 367] on input "checkbox" at bounding box center [88, 373] width 13 height 13
checkbox input "true"
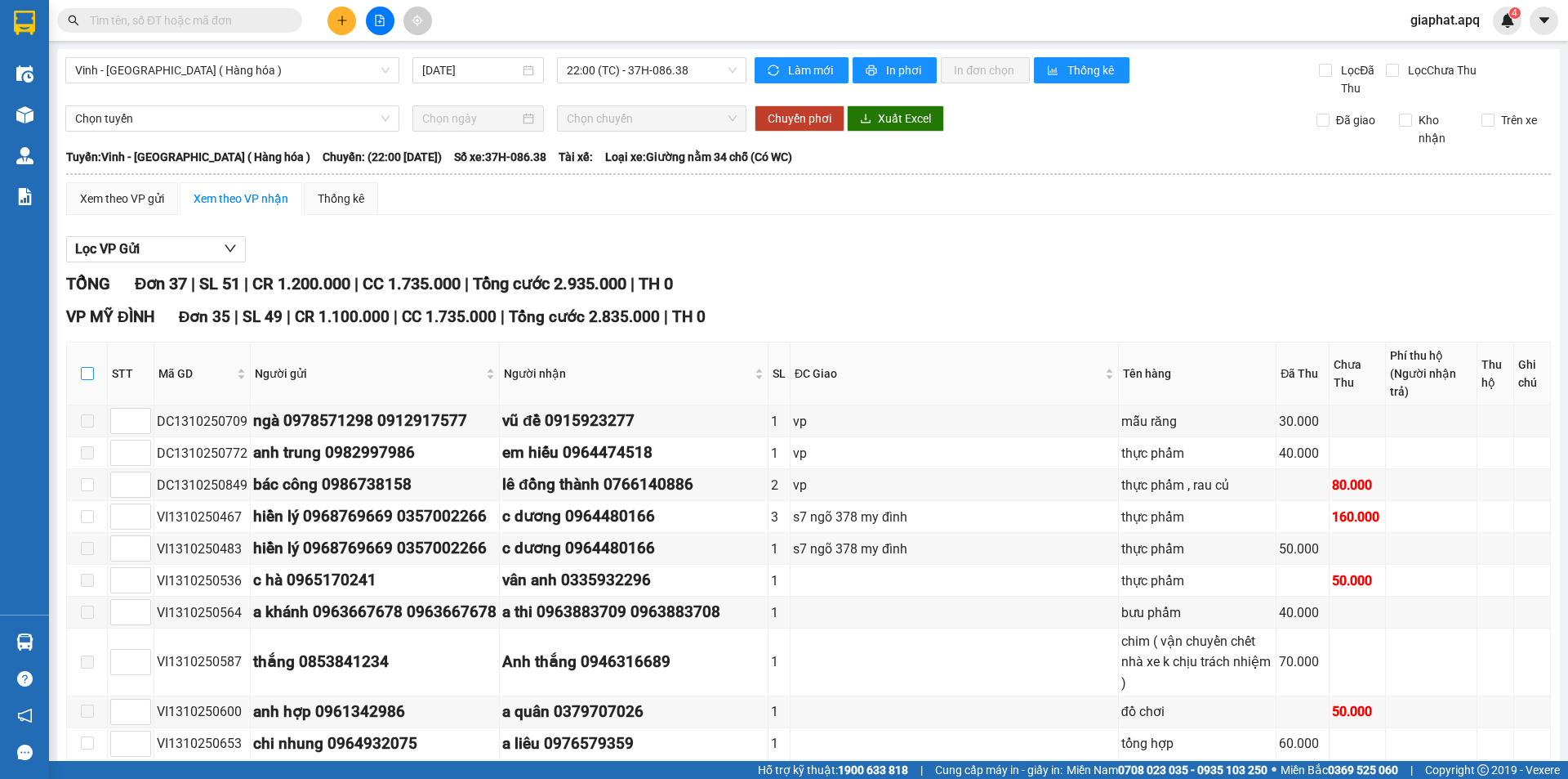
checkbox input "true"
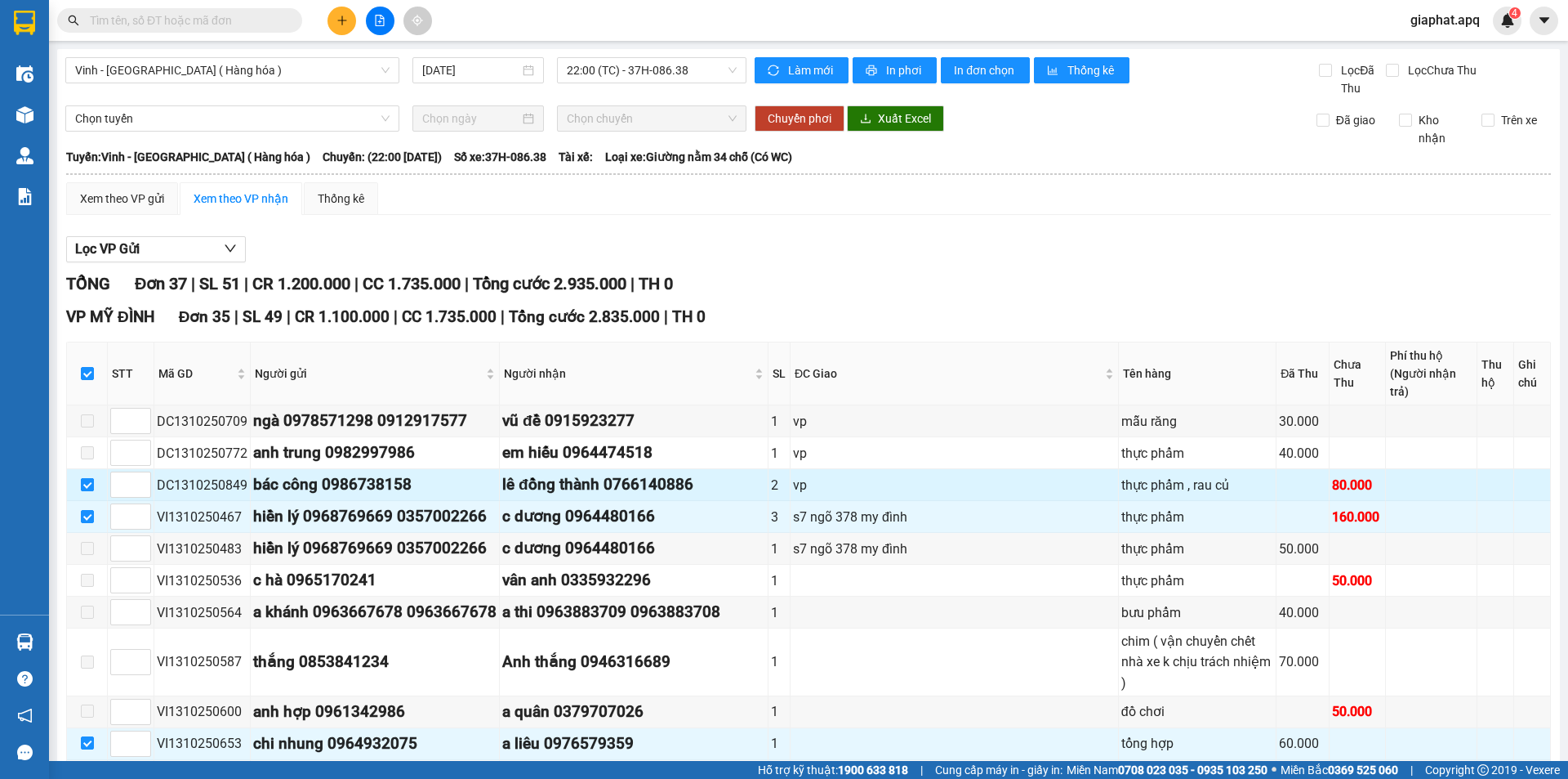
click at [85, 478] on input "checkbox" at bounding box center [88, 484] width 13 height 13
checkbox input "false"
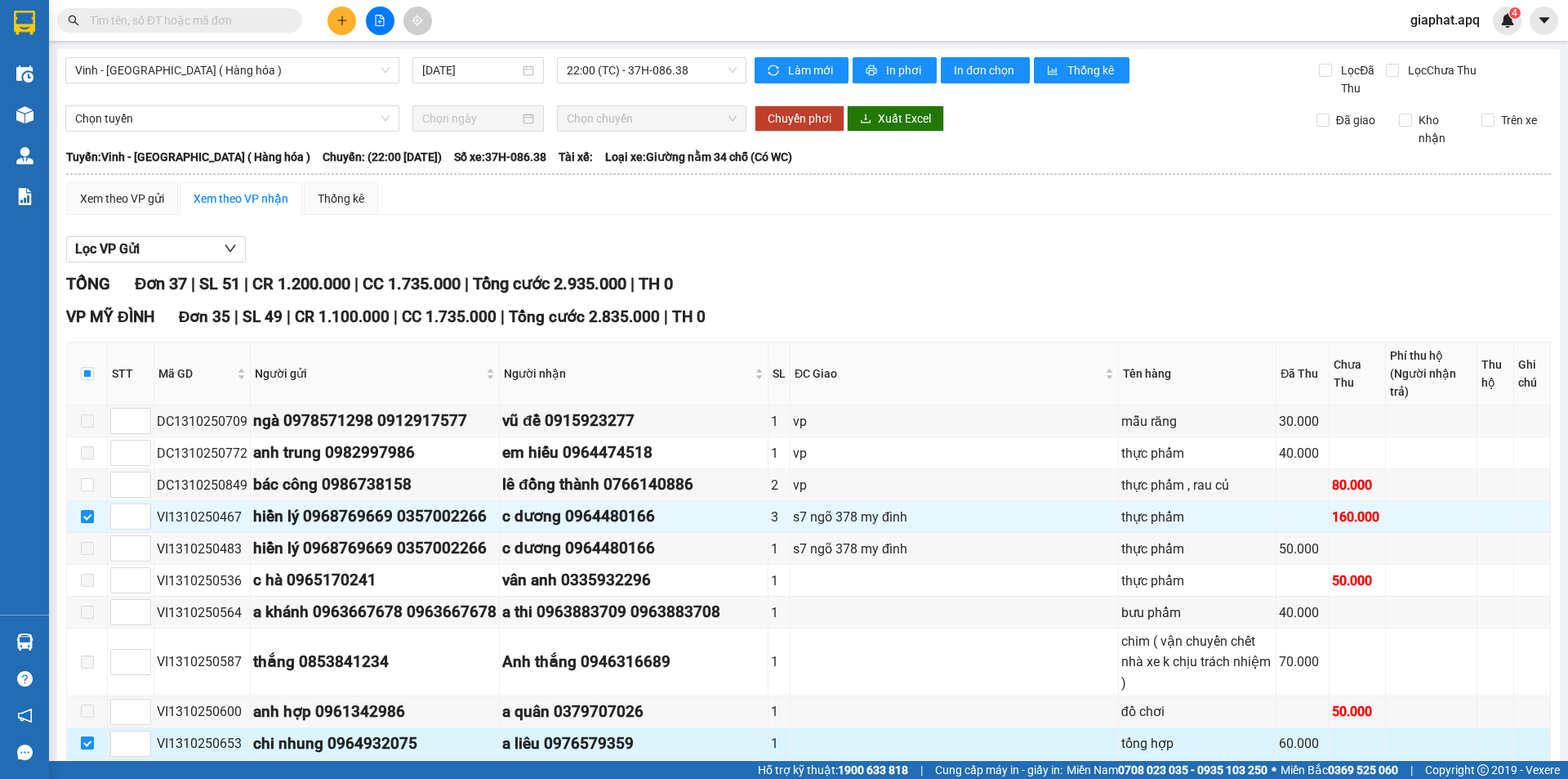
click at [88, 736] on input "checkbox" at bounding box center [88, 743] width 13 height 13
checkbox input "false"
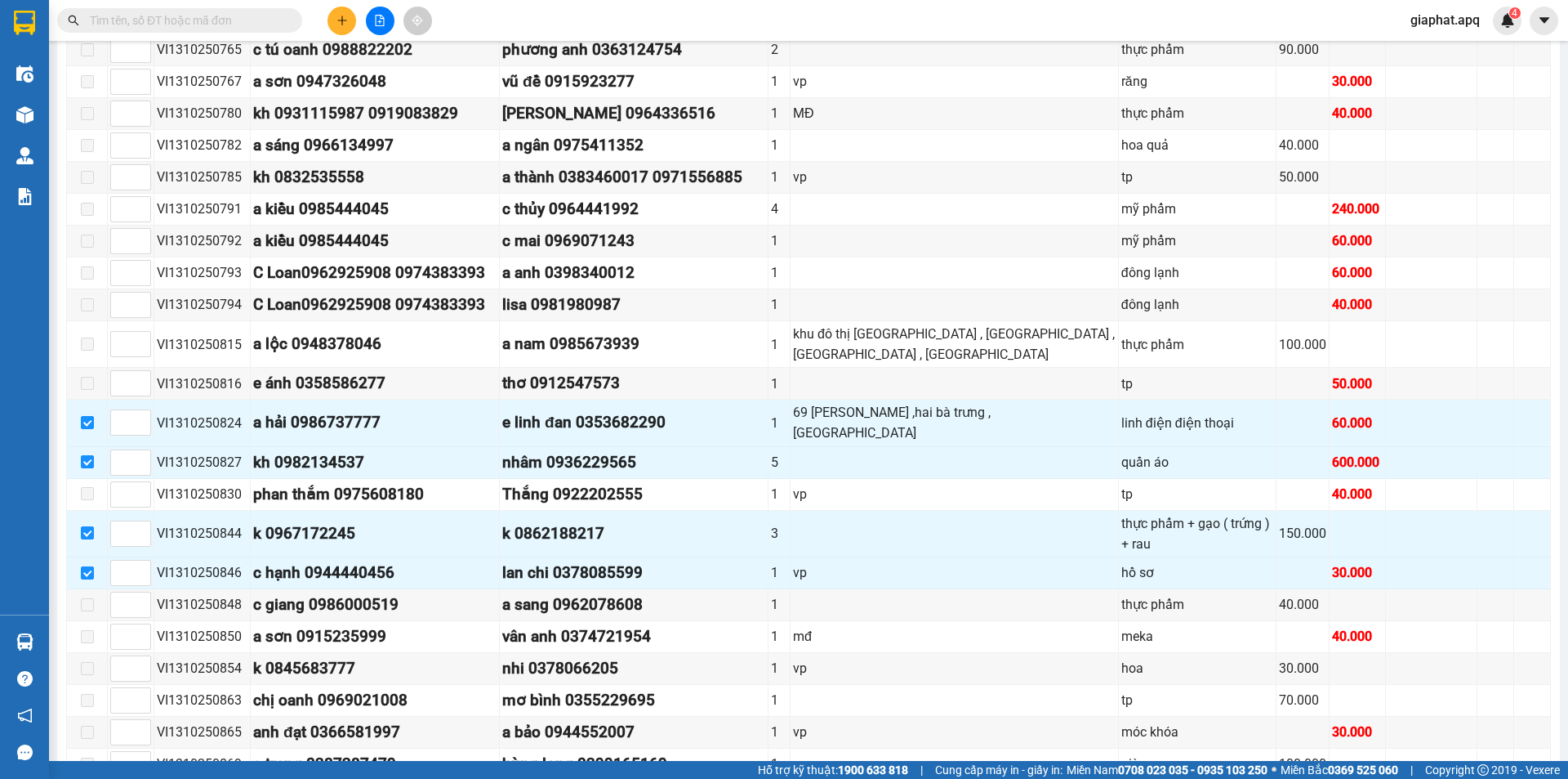
scroll to position [812, 0]
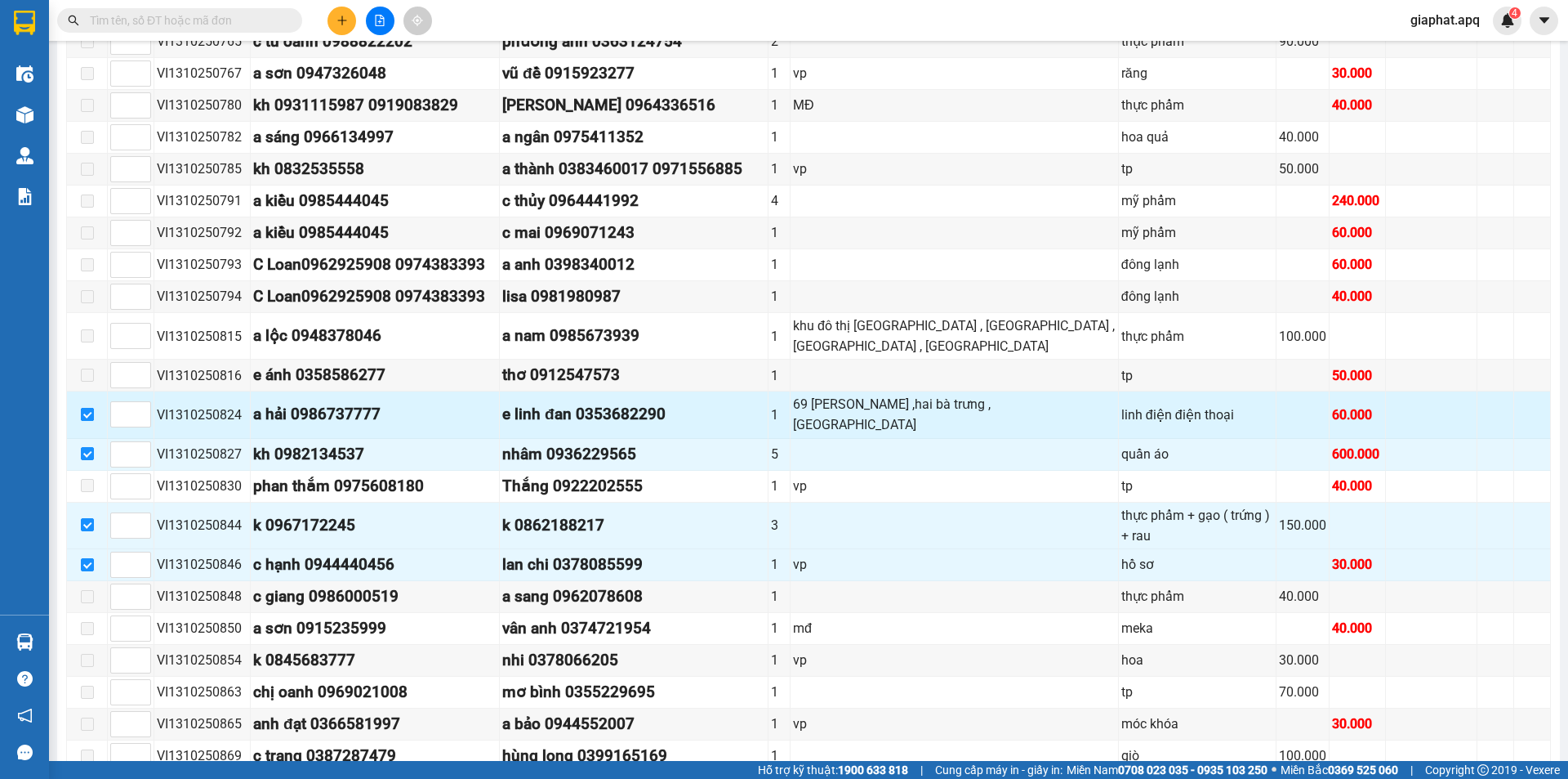
click at [90, 407] on input "checkbox" at bounding box center [88, 414] width 13 height 13
checkbox input "false"
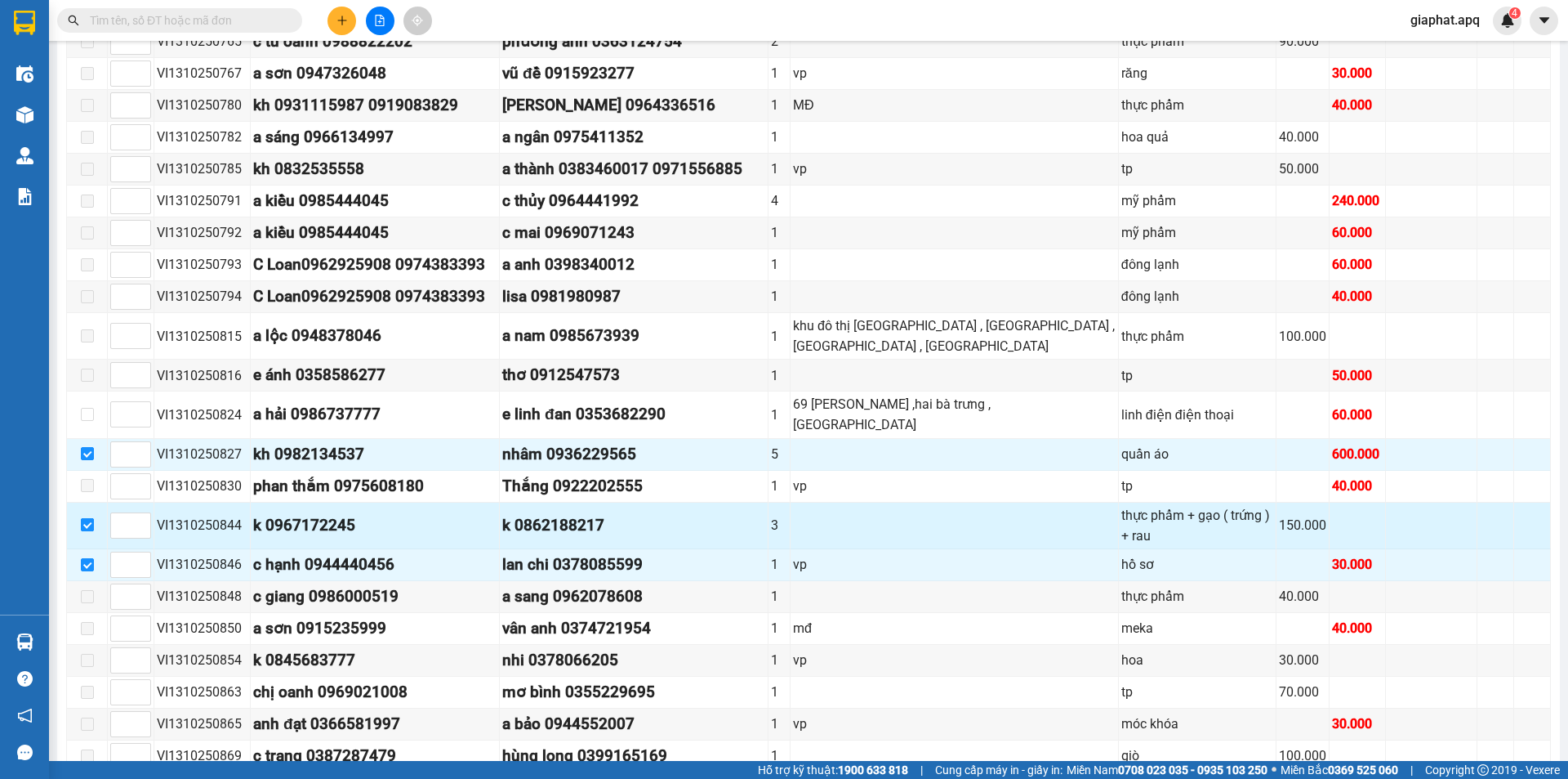
click at [89, 518] on input "checkbox" at bounding box center [88, 524] width 13 height 13
checkbox input "false"
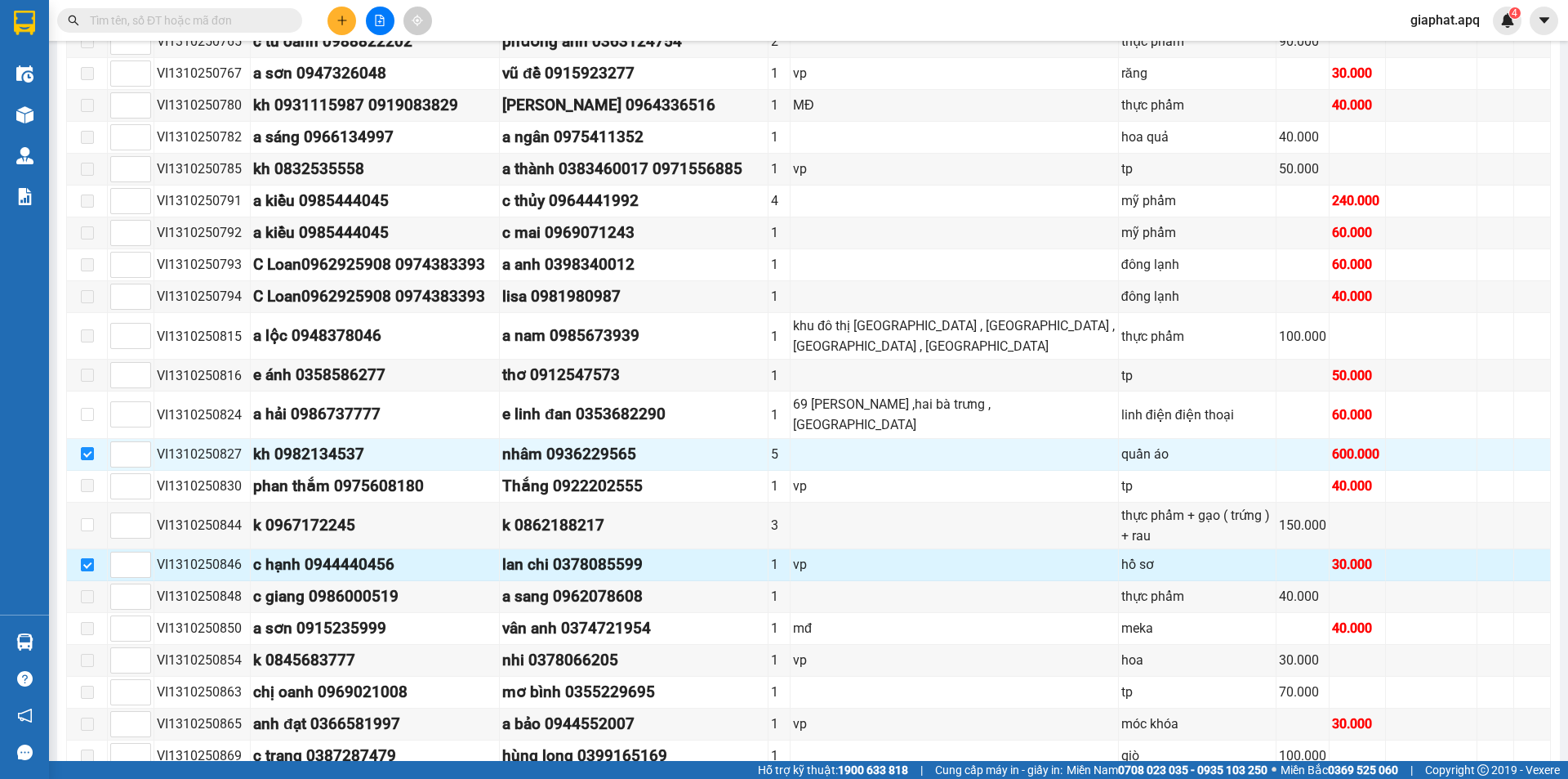
click at [88, 558] on input "checkbox" at bounding box center [88, 564] width 13 height 13
checkbox input "false"
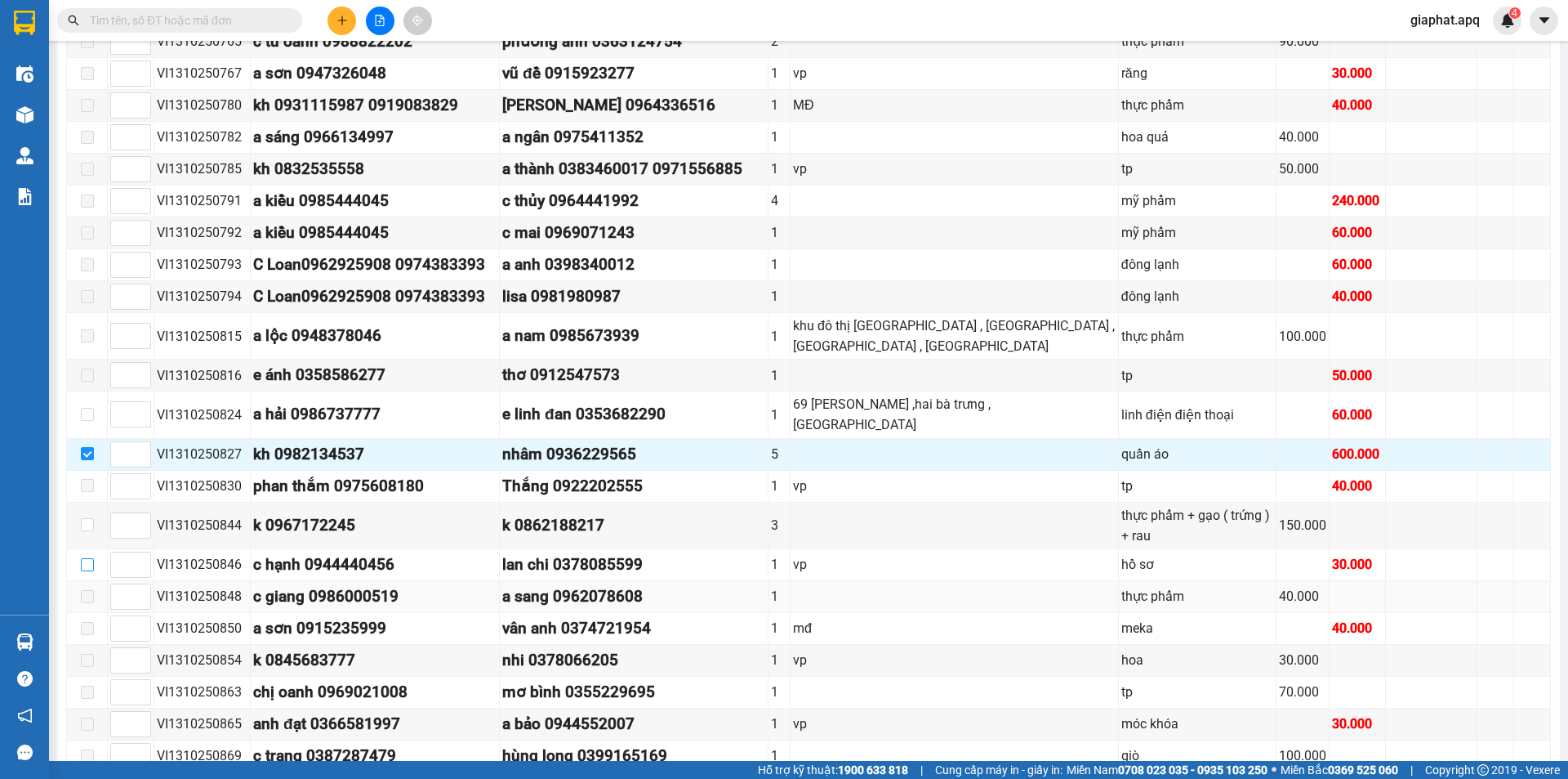
scroll to position [1058, 0]
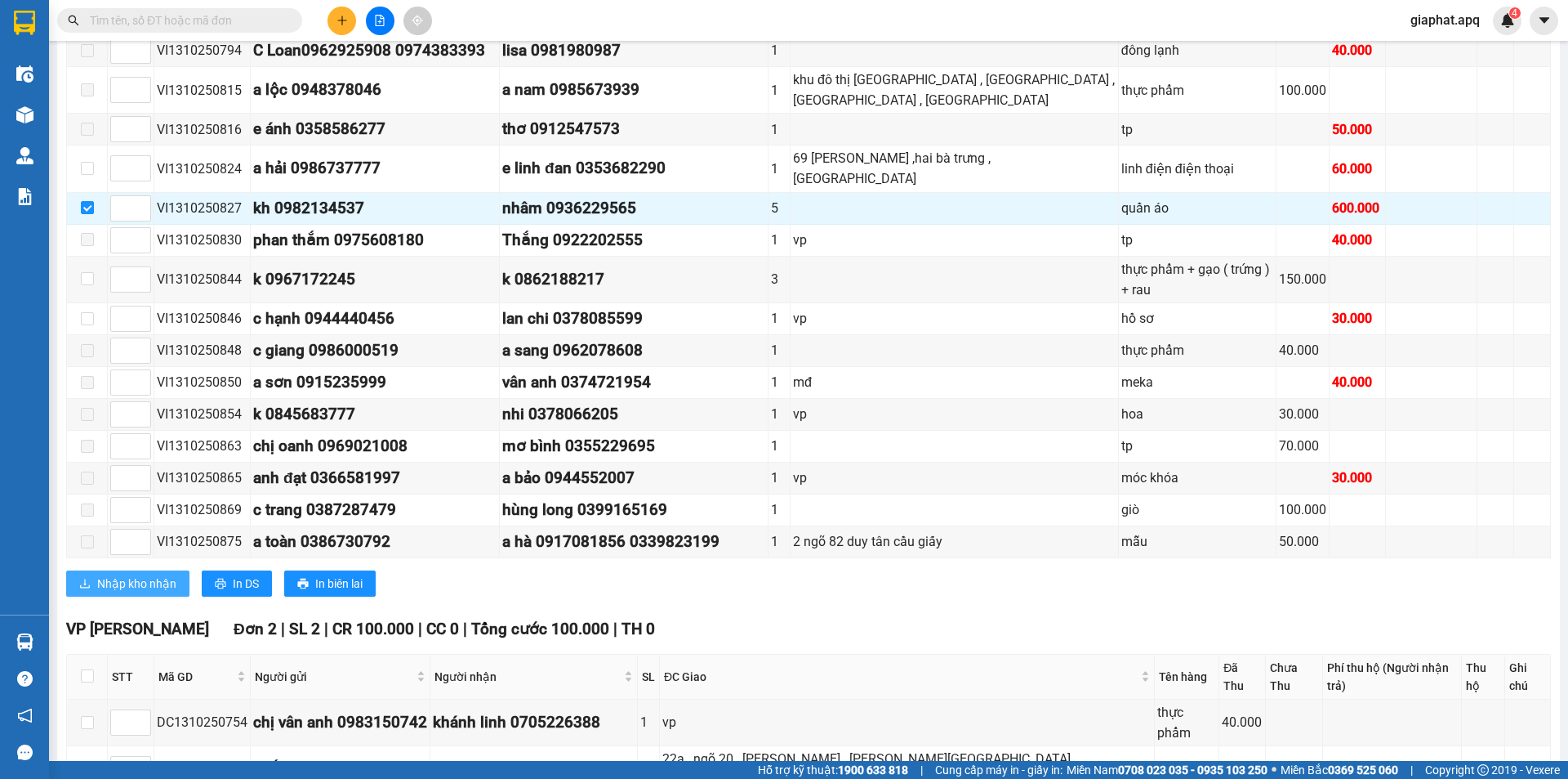
click at [147, 574] on span "Nhập kho nhận" at bounding box center [136, 584] width 79 height 18
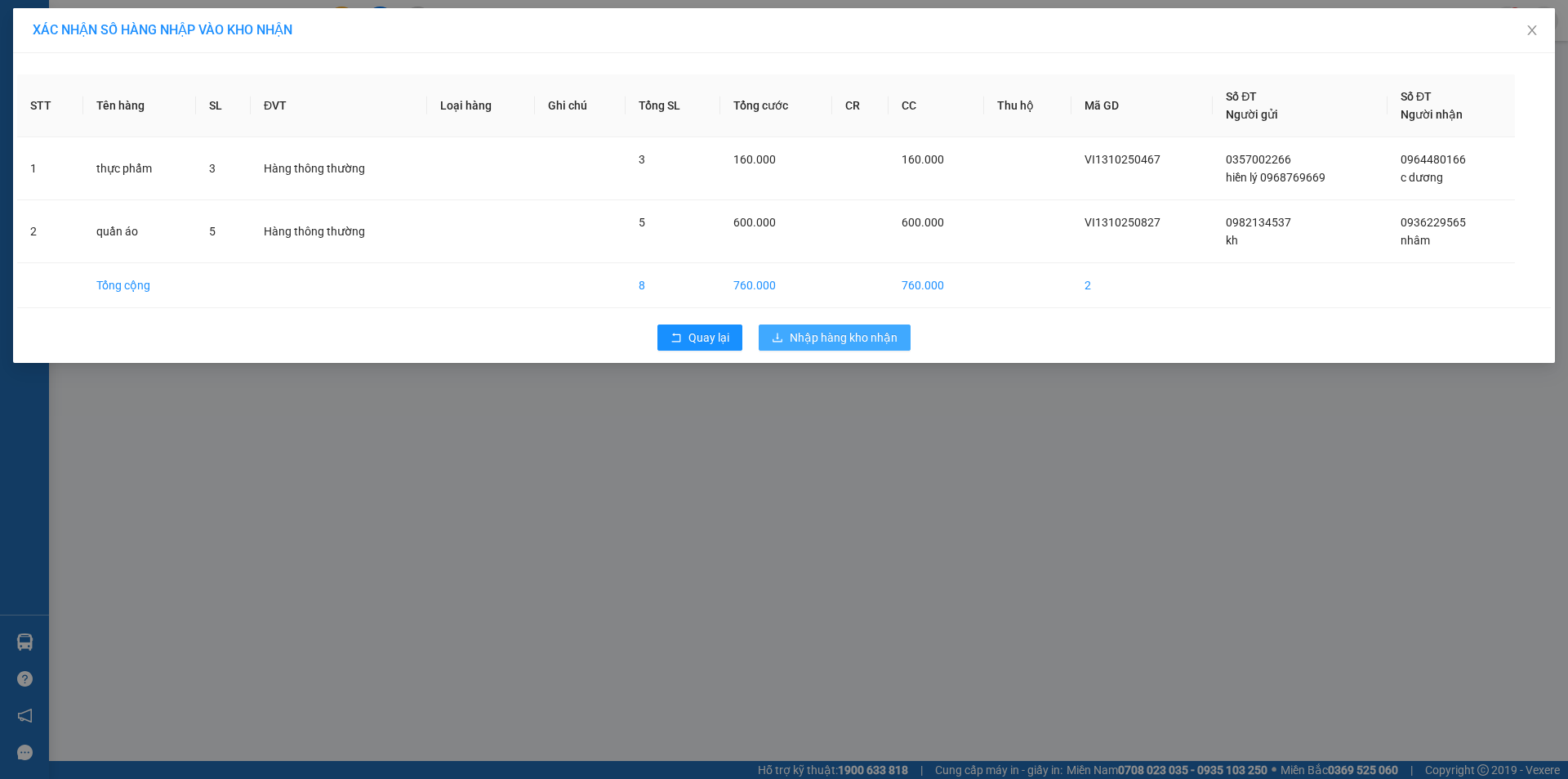
click at [839, 341] on span "Nhập hàng kho nhận" at bounding box center [843, 337] width 108 height 18
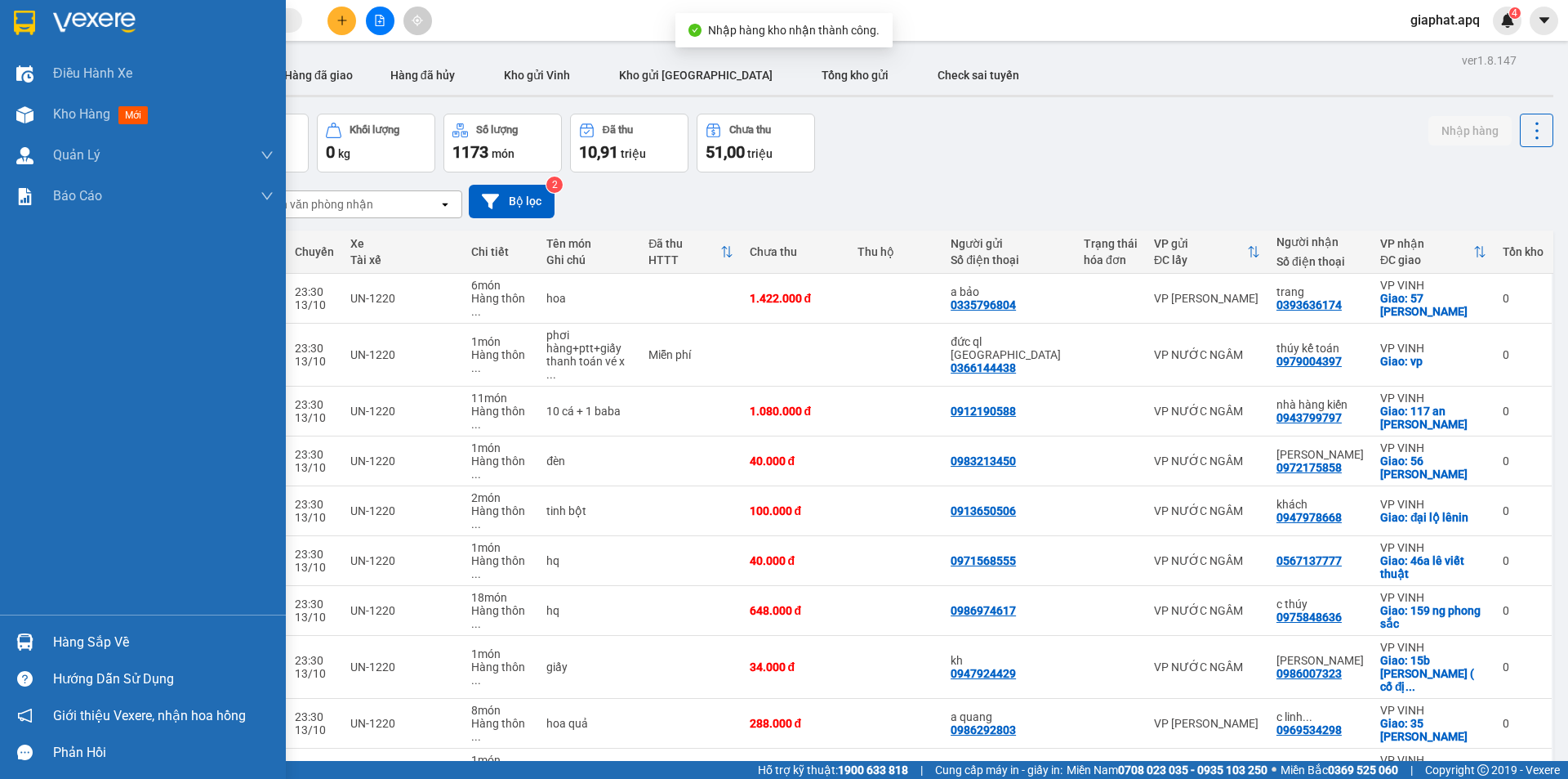
click at [19, 645] on img at bounding box center [25, 641] width 18 height 18
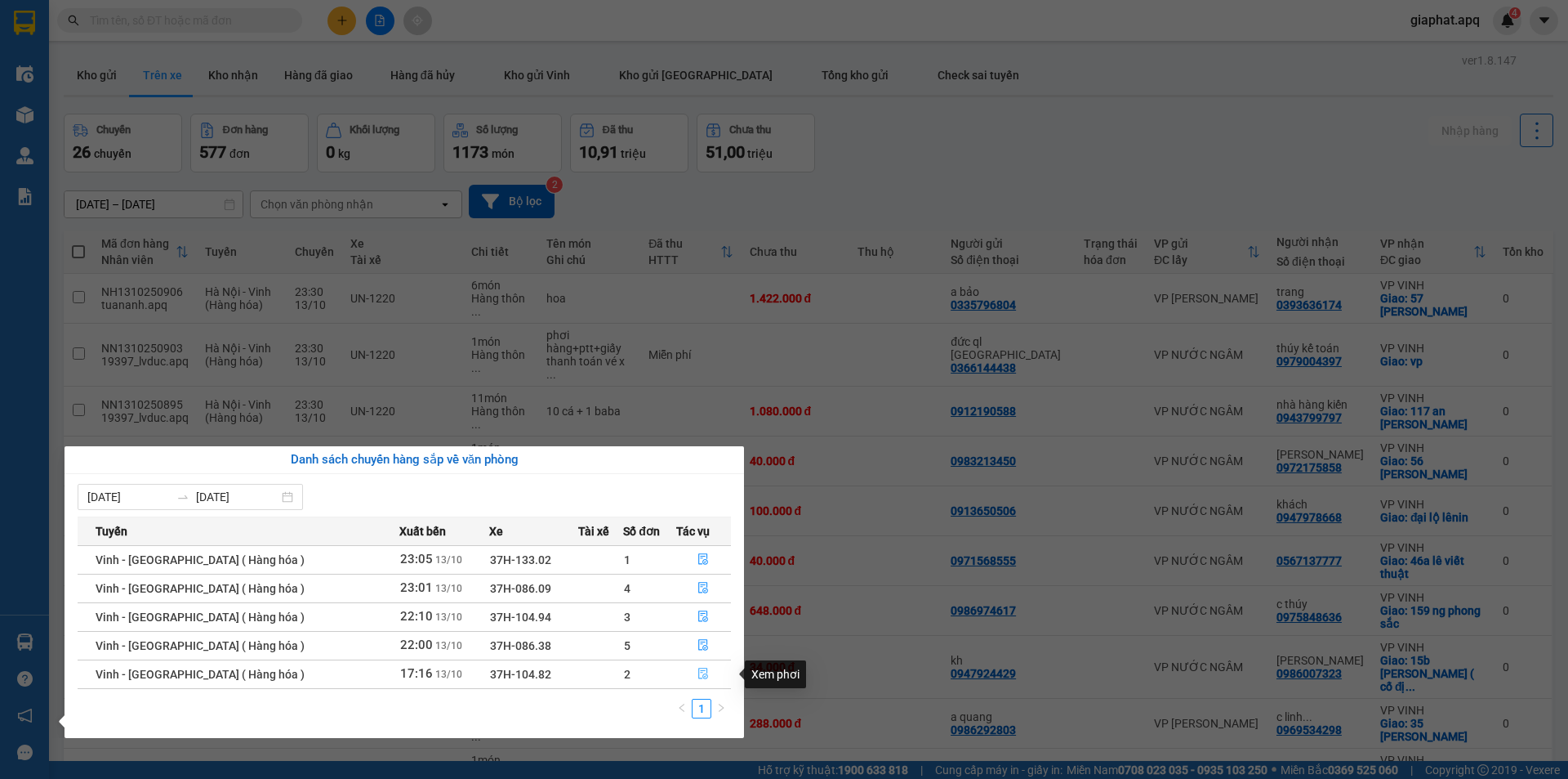
click at [699, 674] on icon "file-done" at bounding box center [704, 674] width 10 height 12
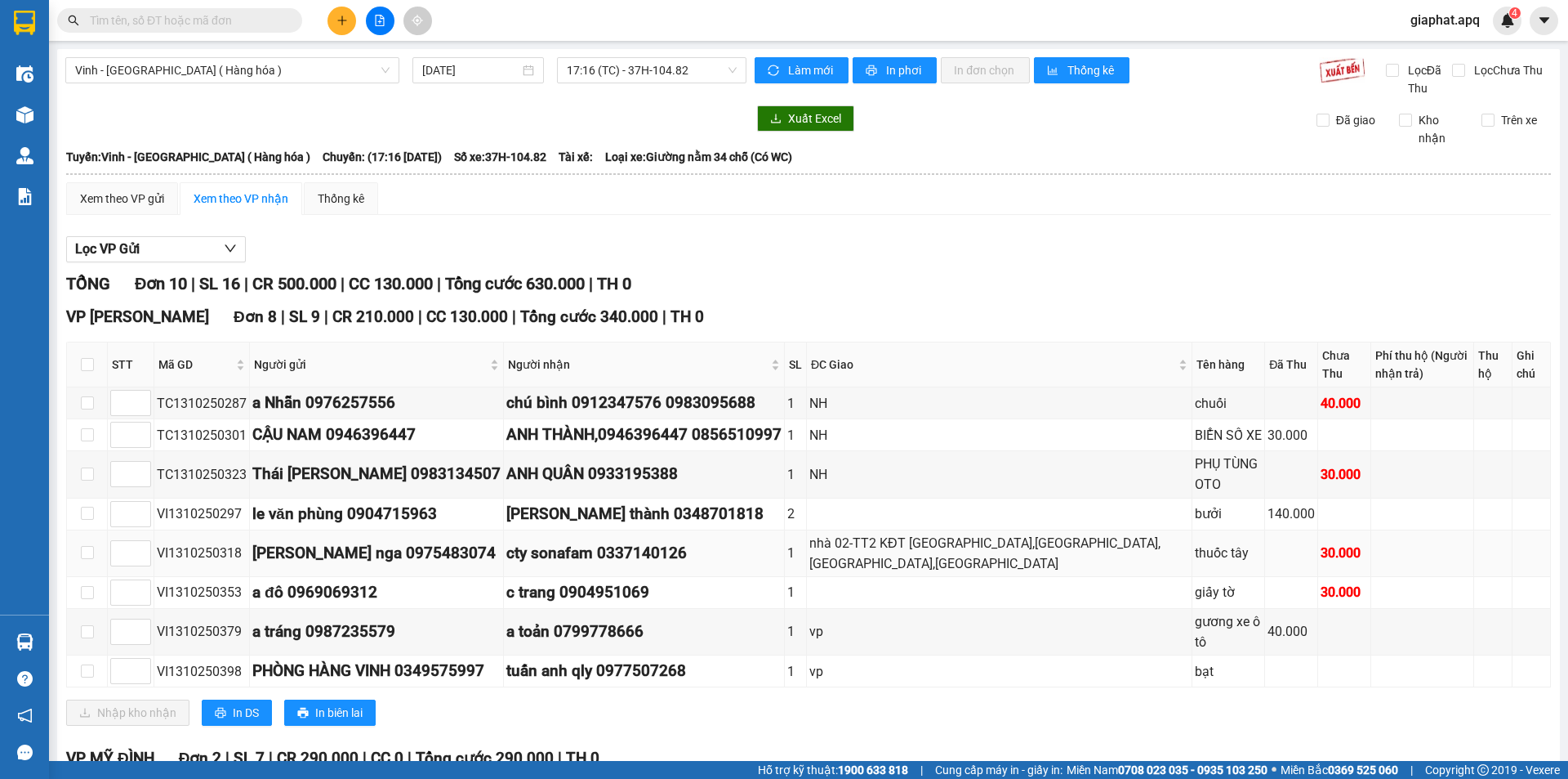
scroll to position [183, 0]
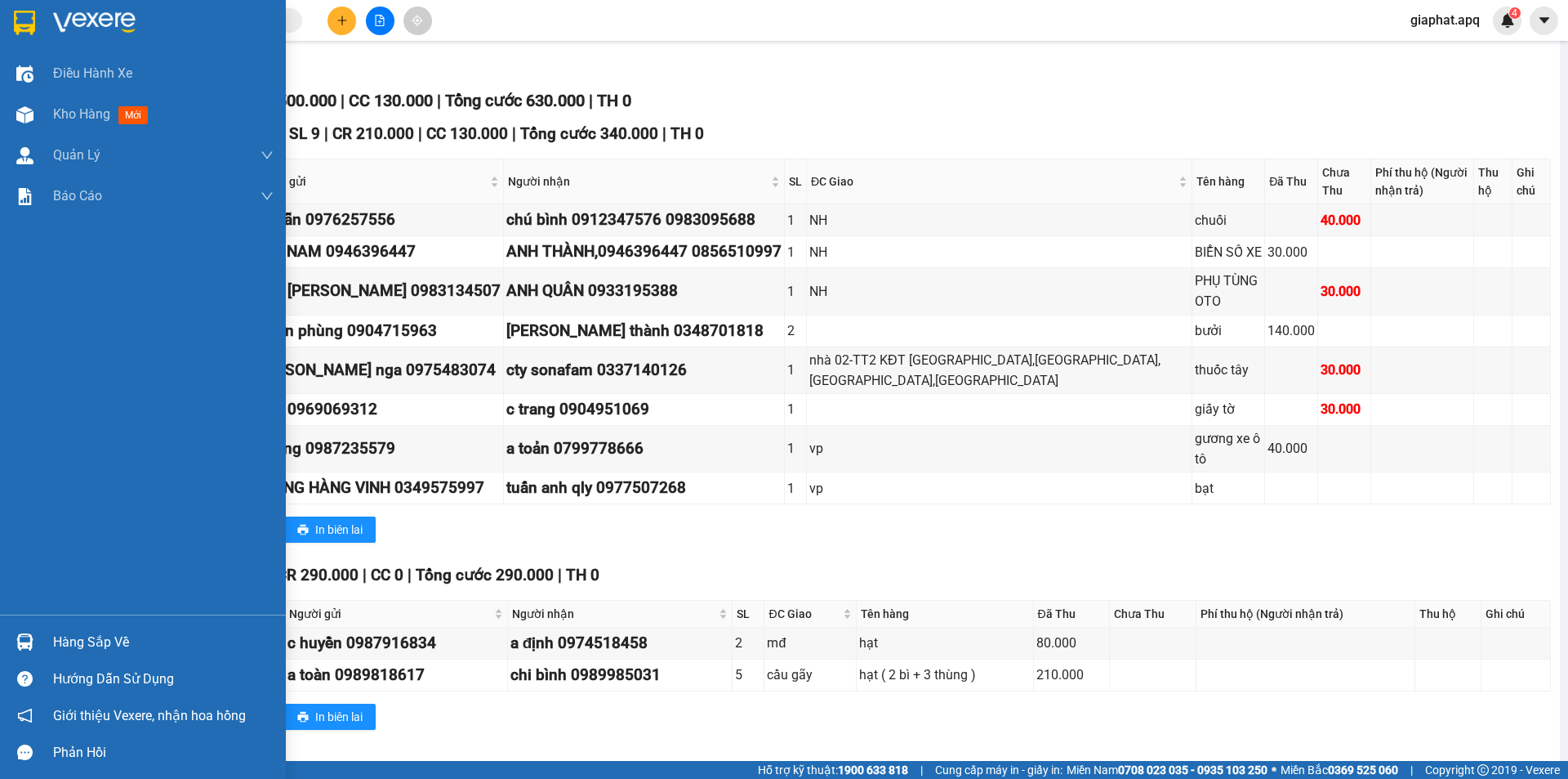
click at [23, 641] on img at bounding box center [25, 641] width 18 height 18
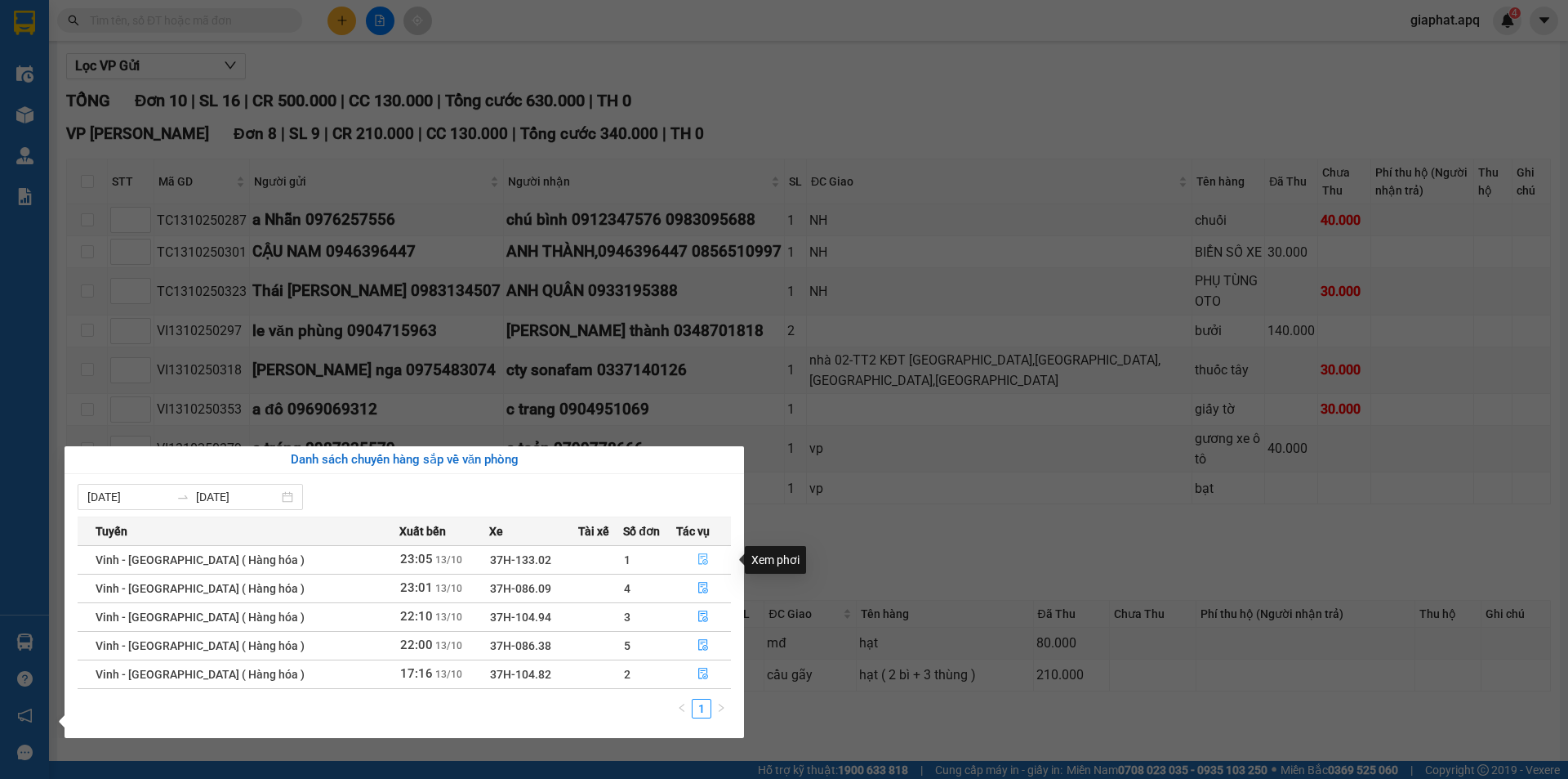
click at [698, 559] on icon "file-done" at bounding box center [703, 559] width 12 height 12
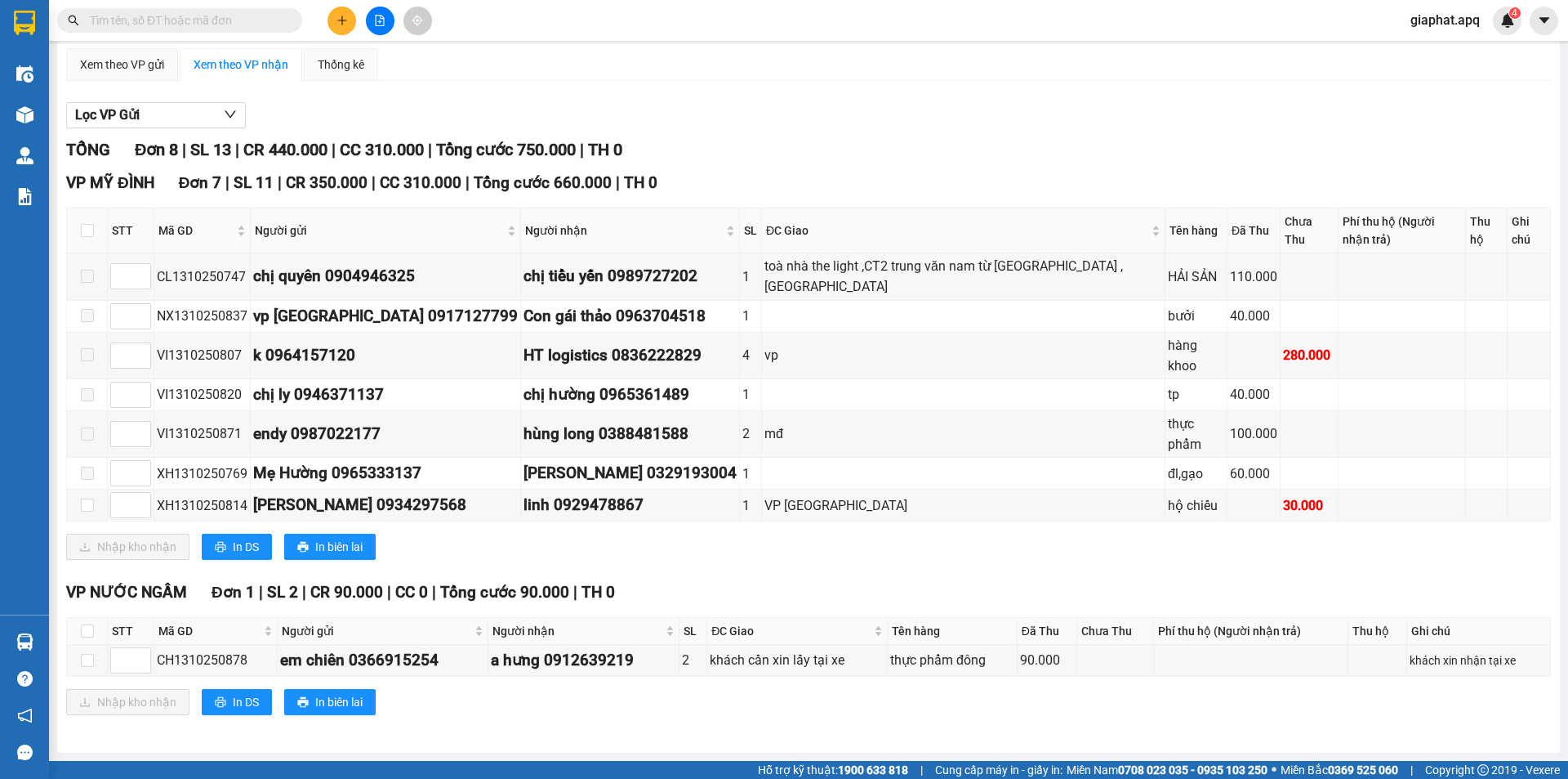
scroll to position [71, 0]
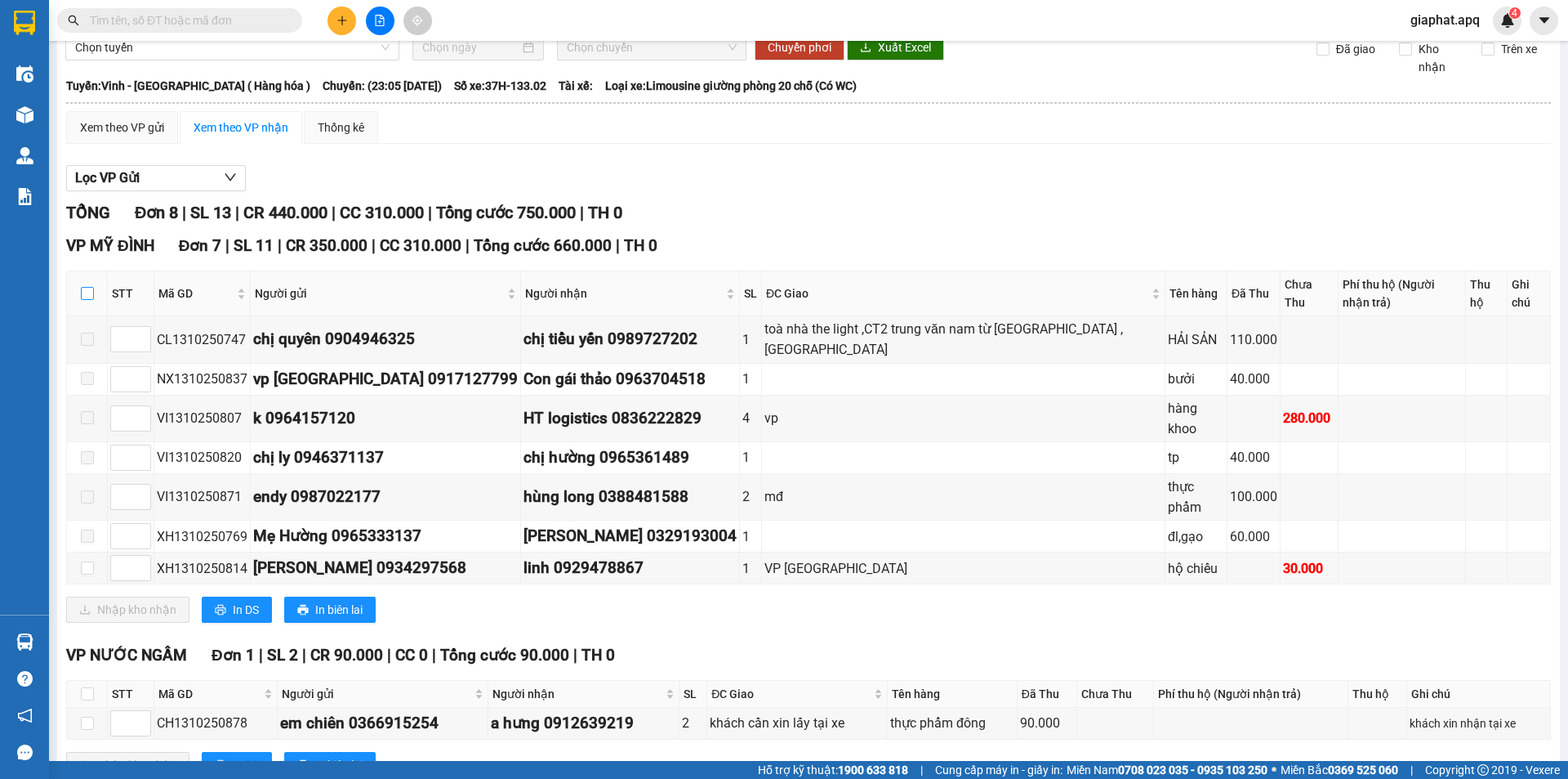
click at [87, 286] on input "checkbox" at bounding box center [88, 293] width 13 height 13
checkbox input "true"
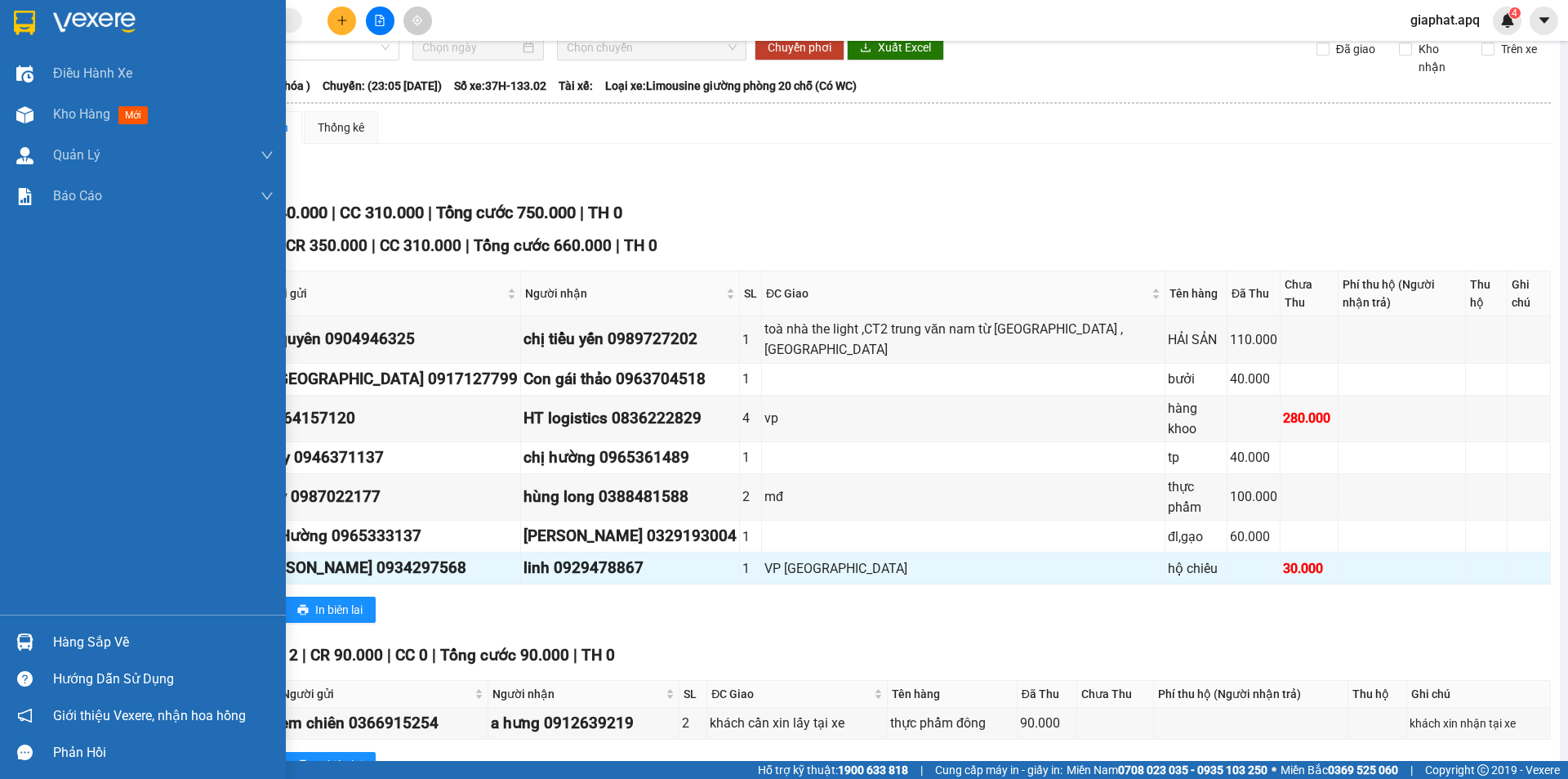
click at [15, 635] on div at bounding box center [25, 642] width 28 height 28
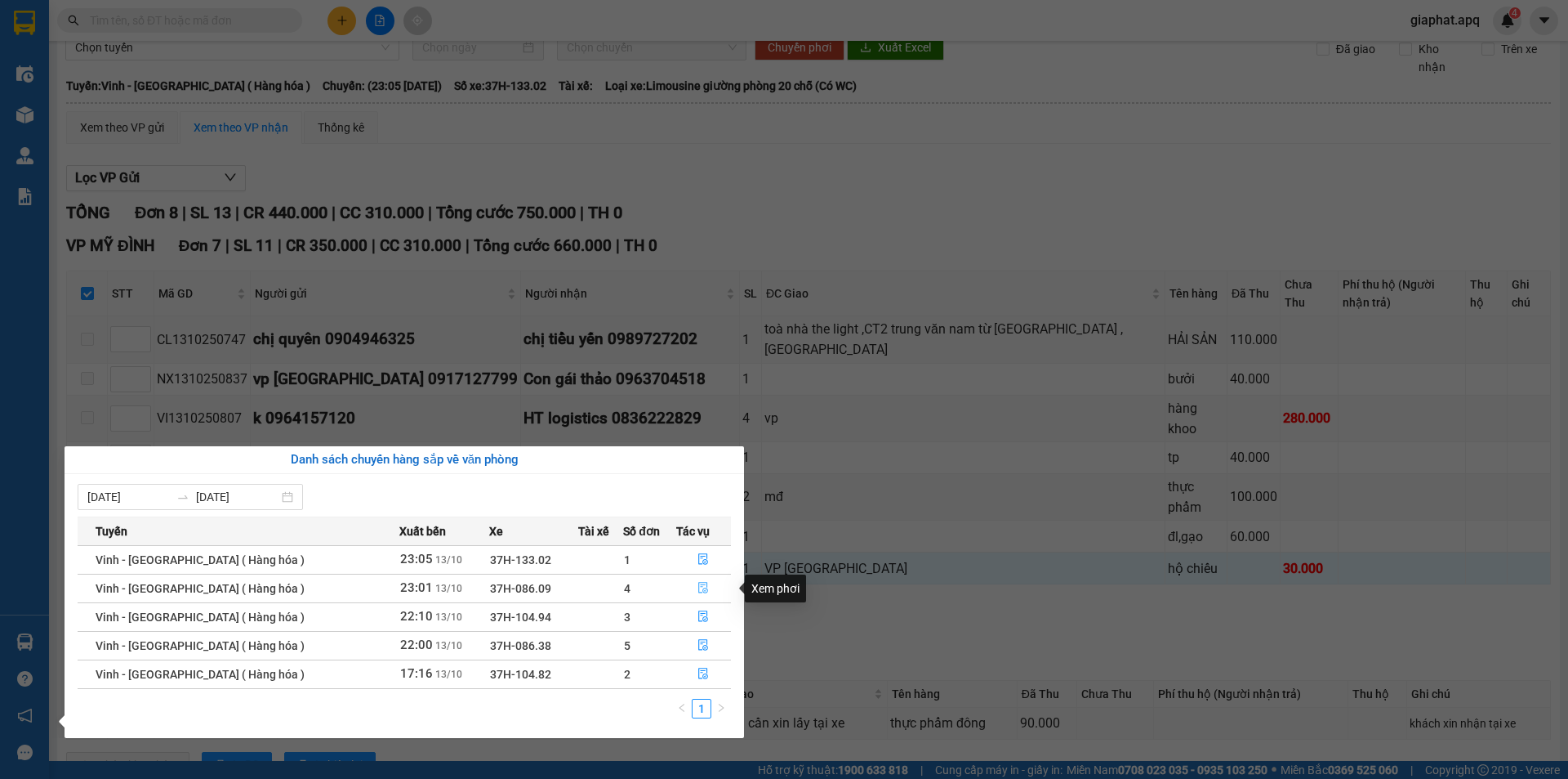
click at [698, 587] on icon "file-done" at bounding box center [703, 588] width 12 height 12
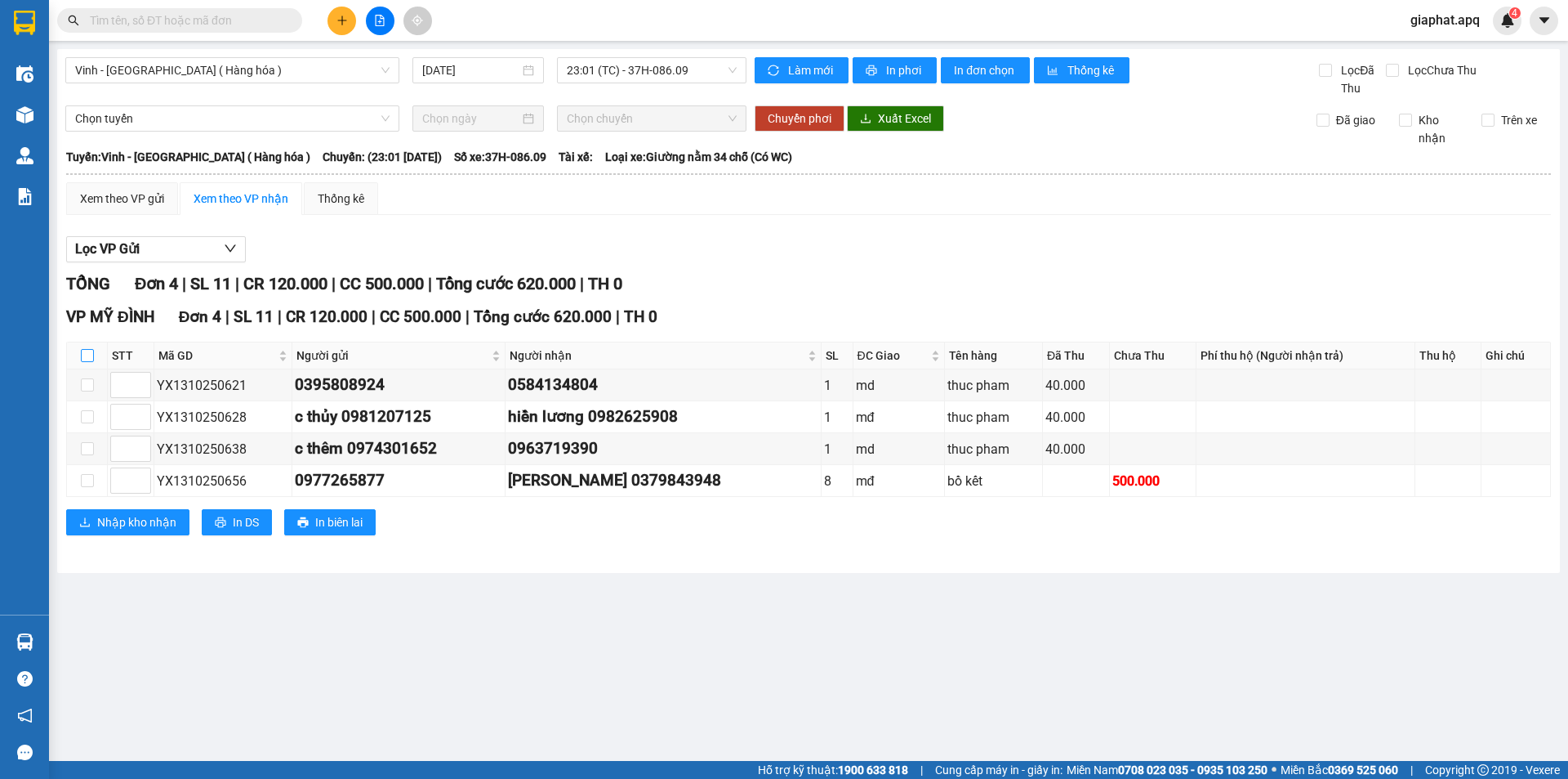
click at [88, 357] on input "checkbox" at bounding box center [88, 356] width 13 height 13
checkbox input "true"
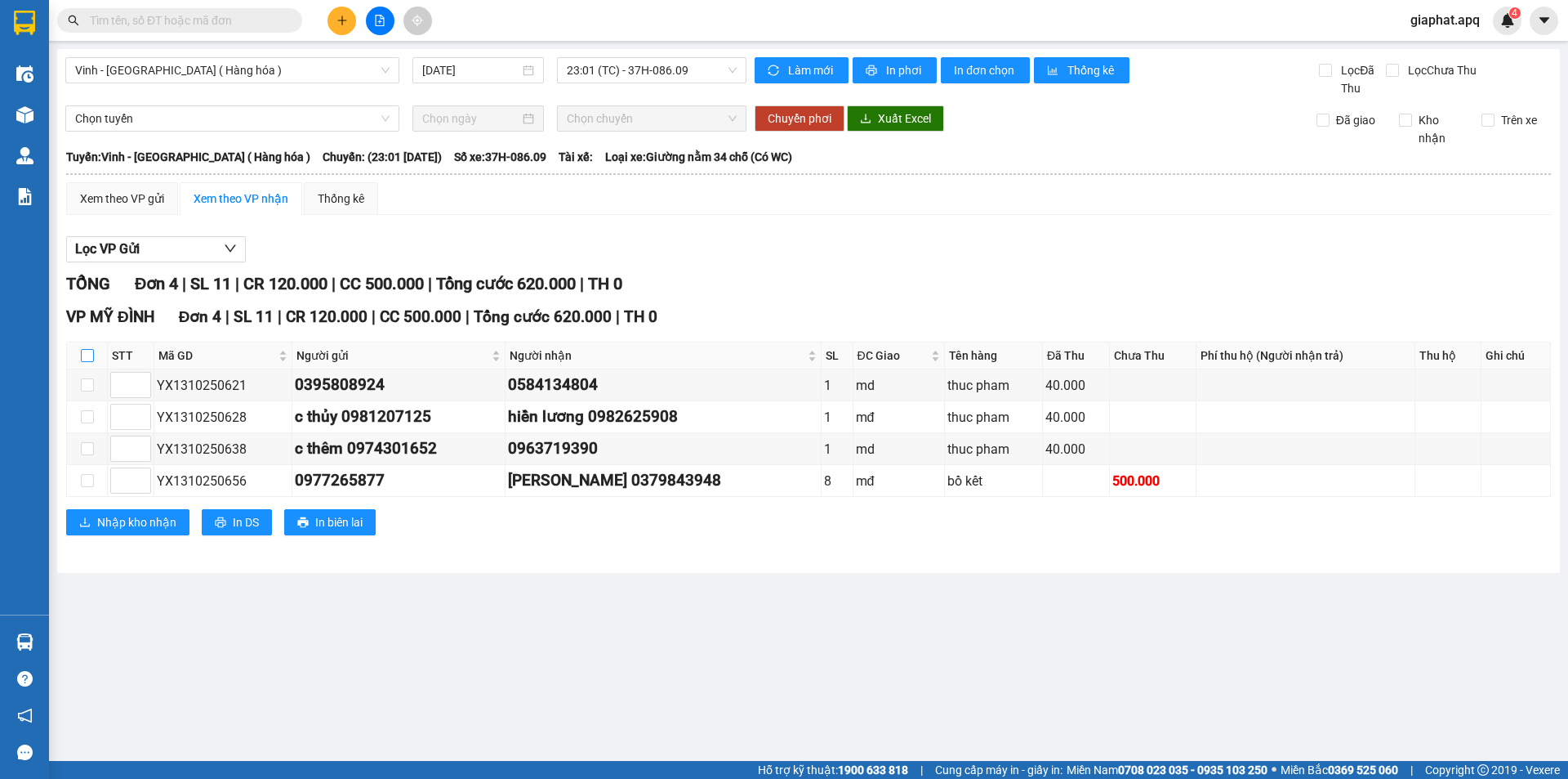
checkbox input "true"
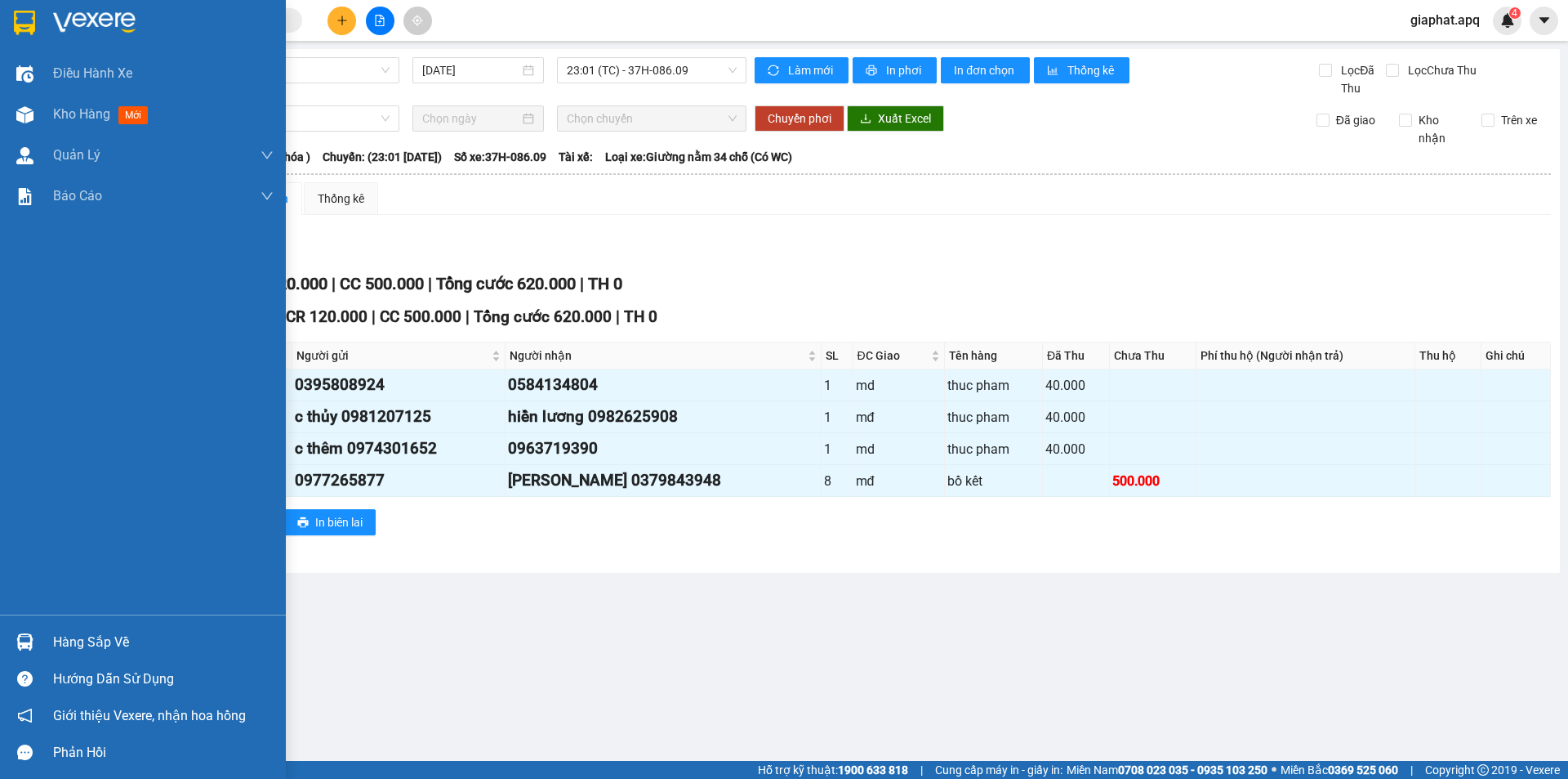
click at [12, 640] on div at bounding box center [25, 642] width 28 height 28
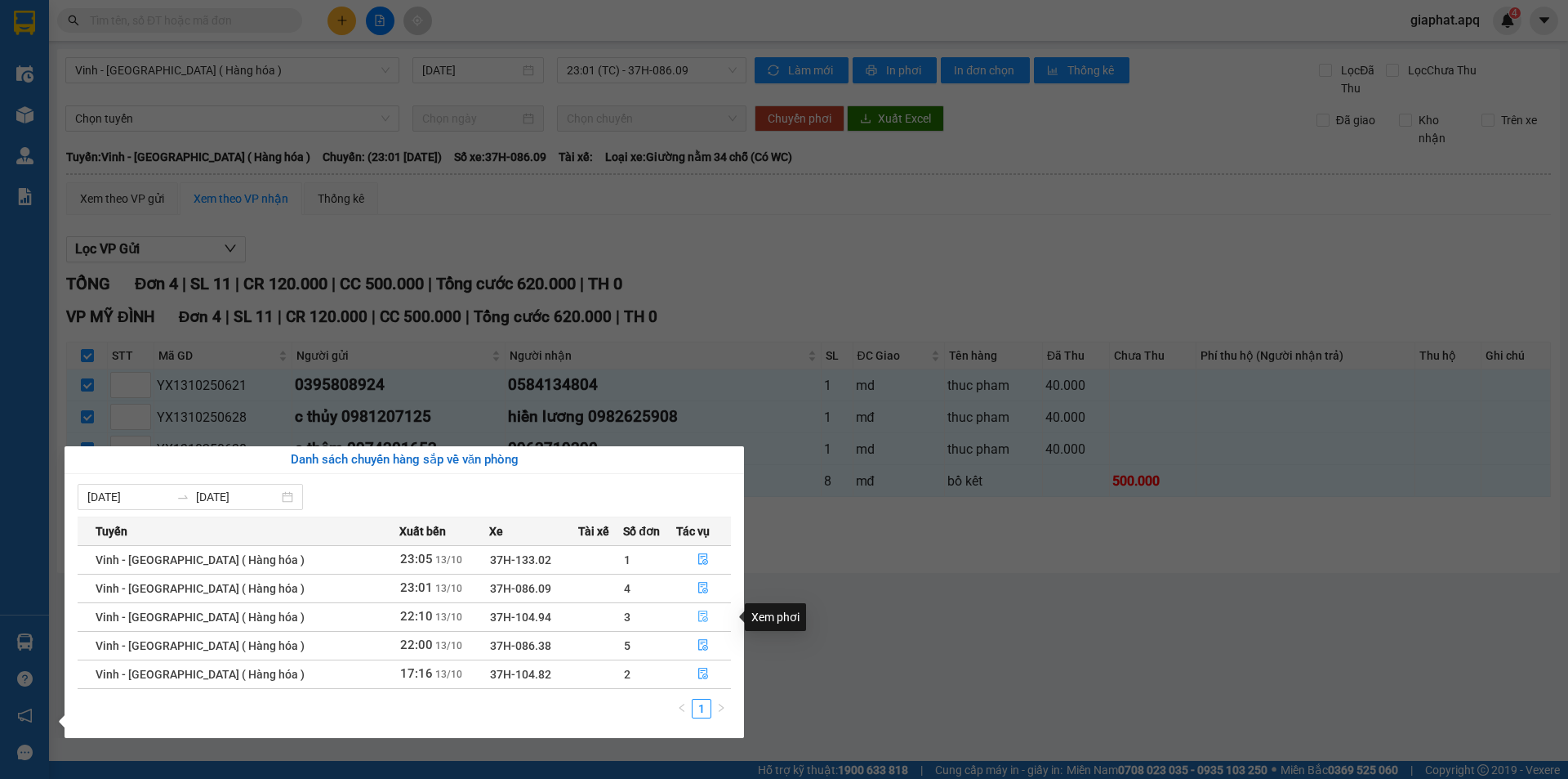
click at [698, 616] on icon "file-done" at bounding box center [703, 616] width 12 height 12
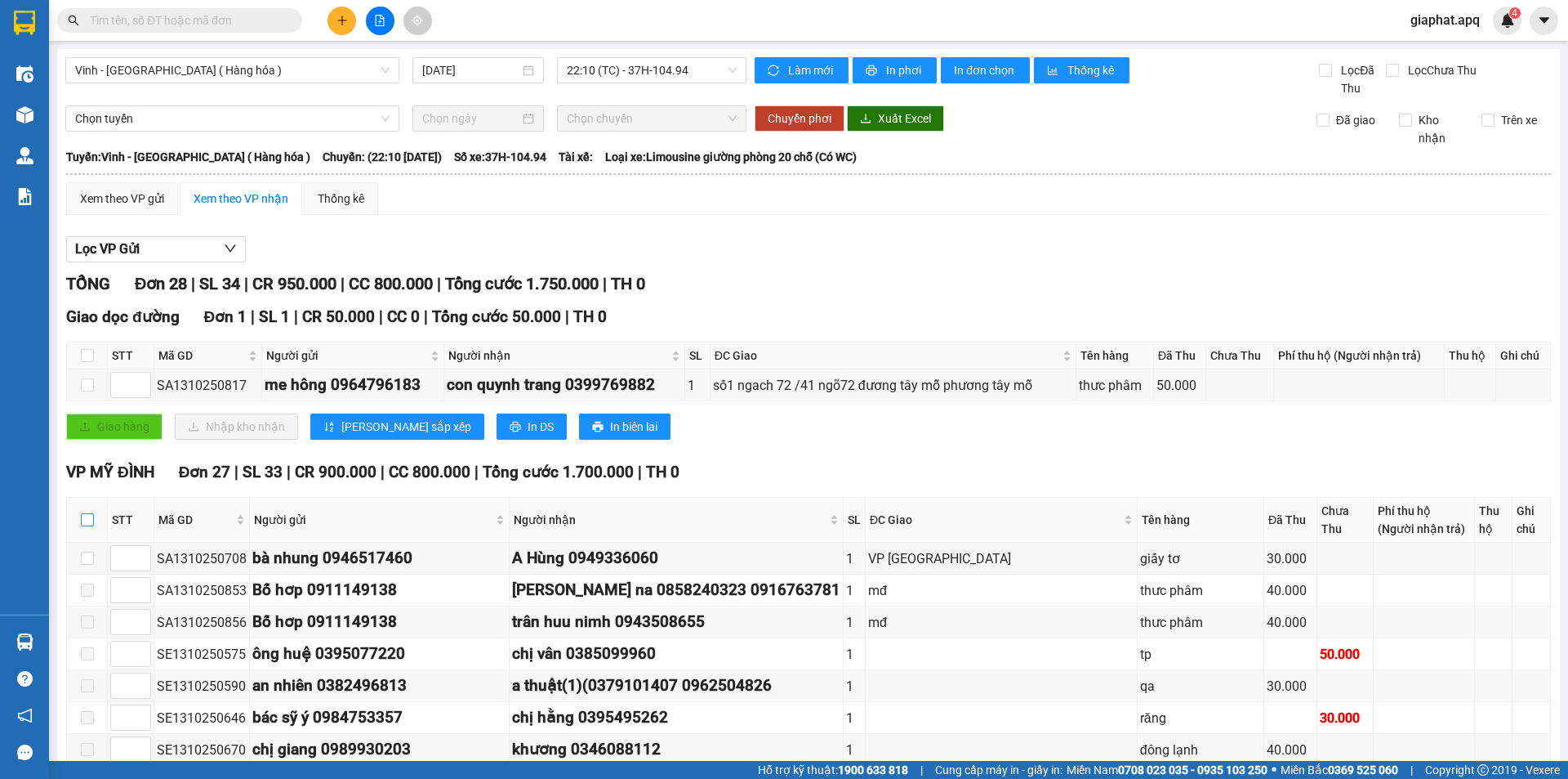
click at [88, 518] on input "checkbox" at bounding box center [88, 520] width 13 height 13
checkbox input "true"
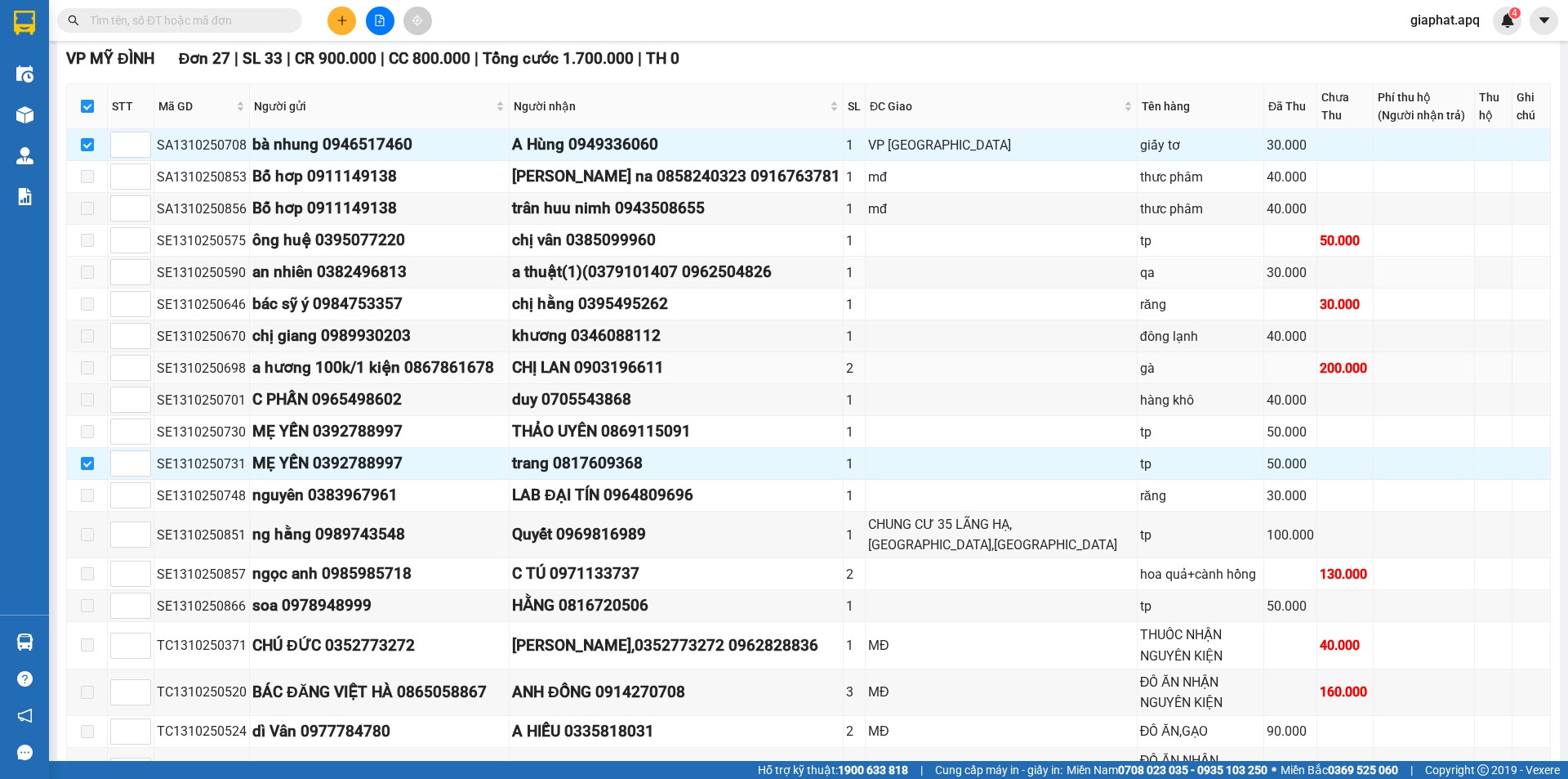
scroll to position [403, 0]
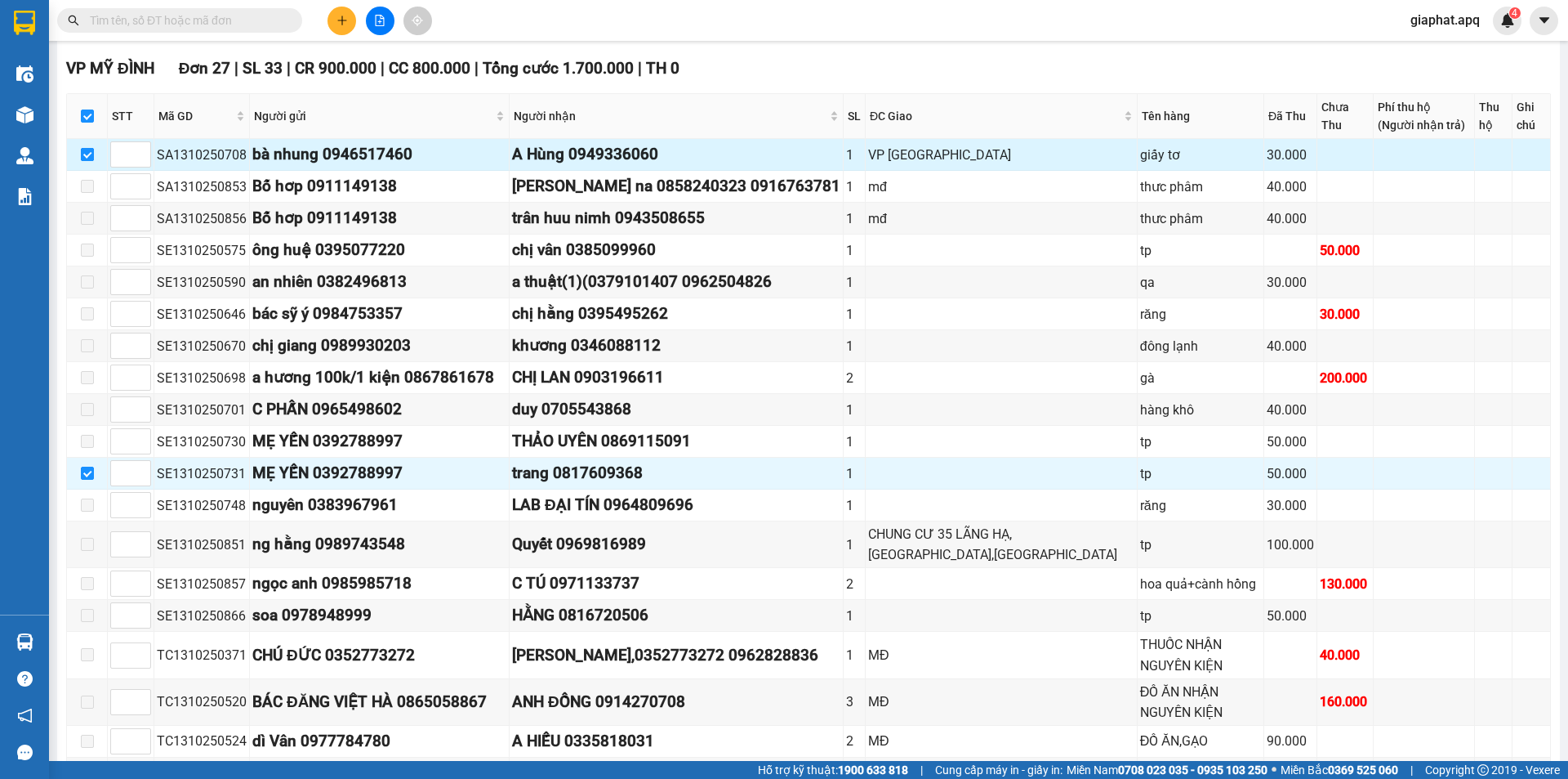
click at [90, 149] on input "checkbox" at bounding box center [88, 154] width 13 height 13
checkbox input "false"
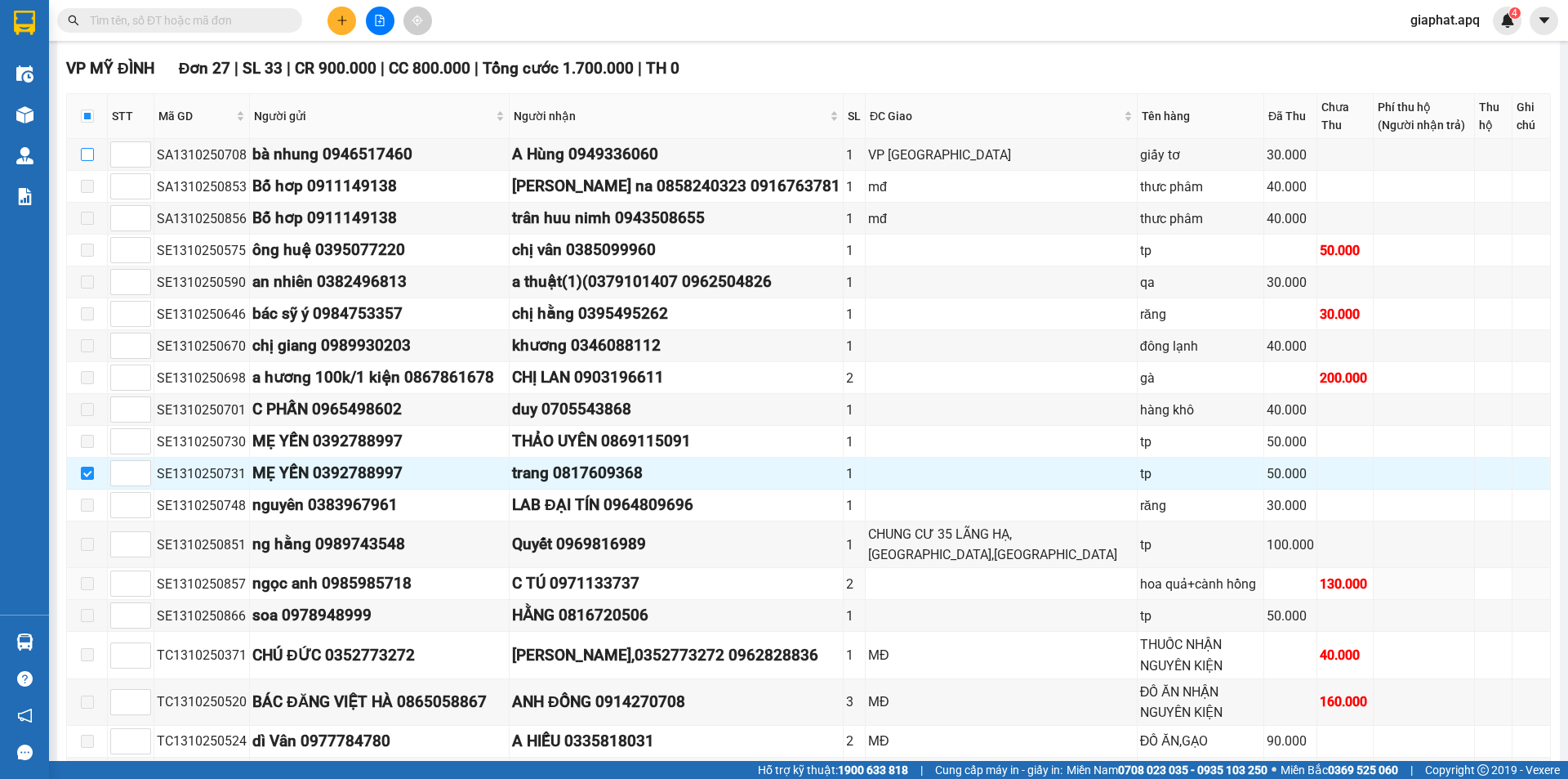
scroll to position [891, 0]
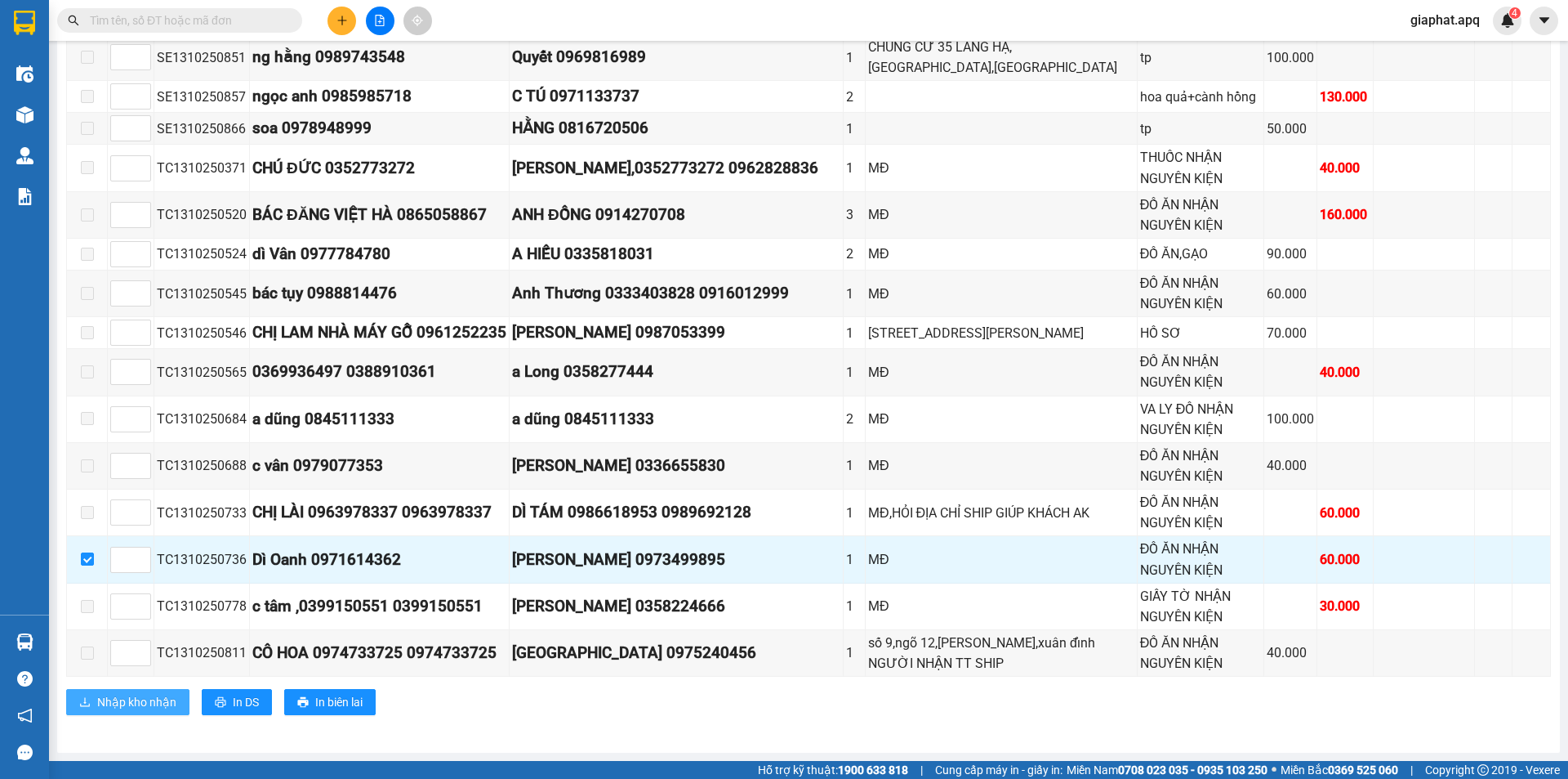
click at [140, 702] on span "Nhập kho nhận" at bounding box center [136, 702] width 79 height 18
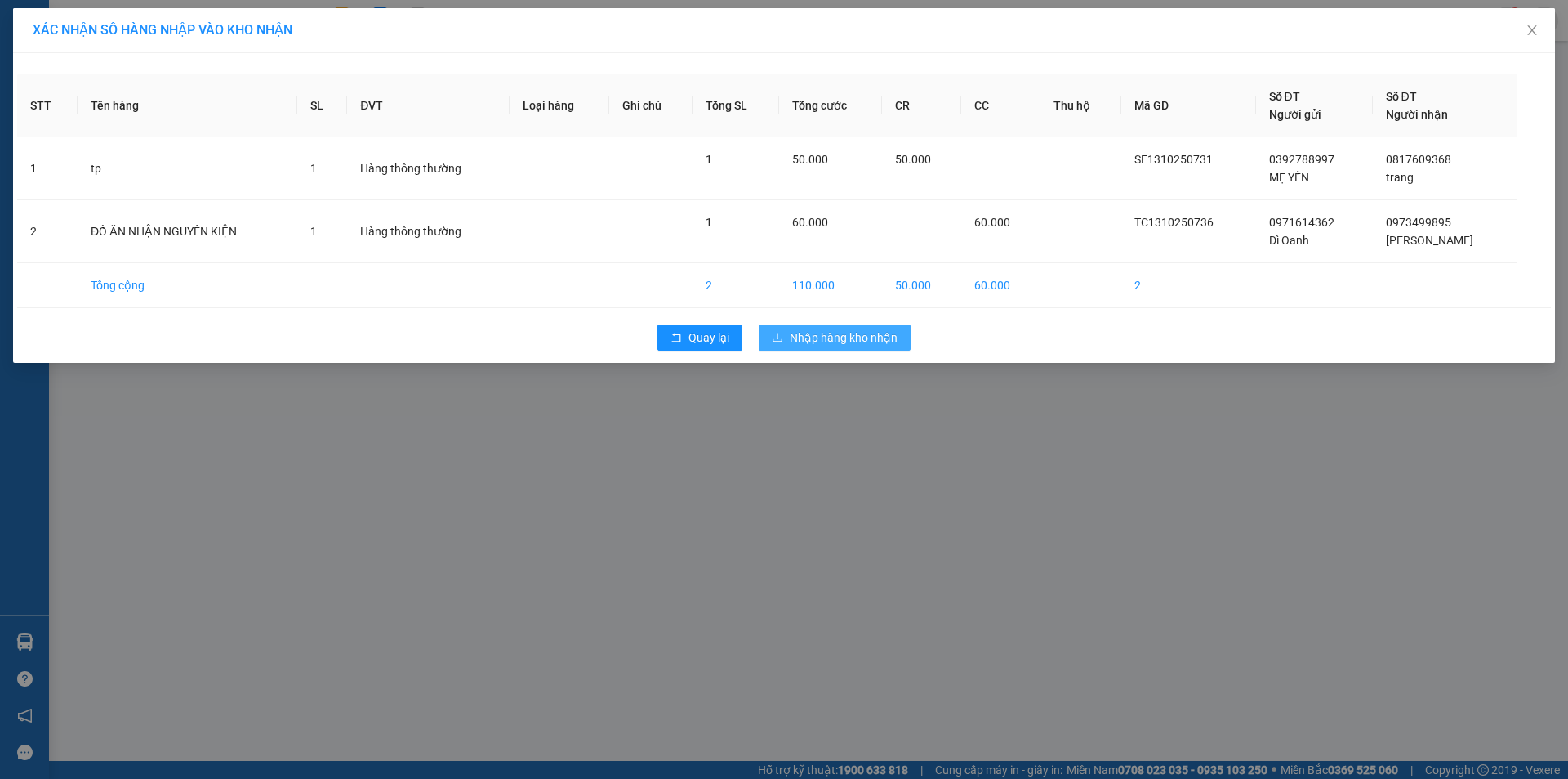
click at [851, 336] on span "Nhập hàng kho nhận" at bounding box center [843, 337] width 108 height 18
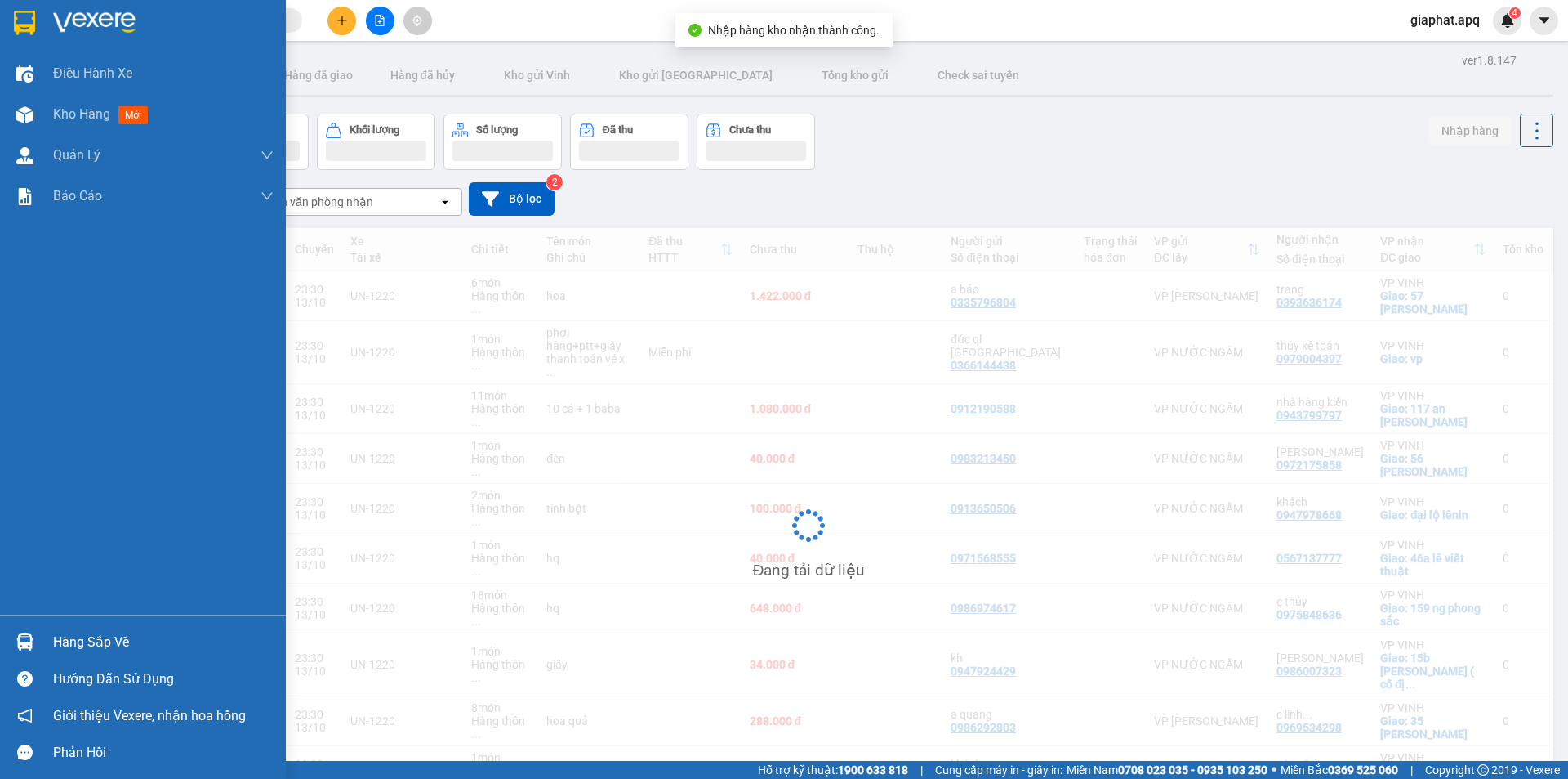
click at [23, 640] on img at bounding box center [25, 641] width 18 height 18
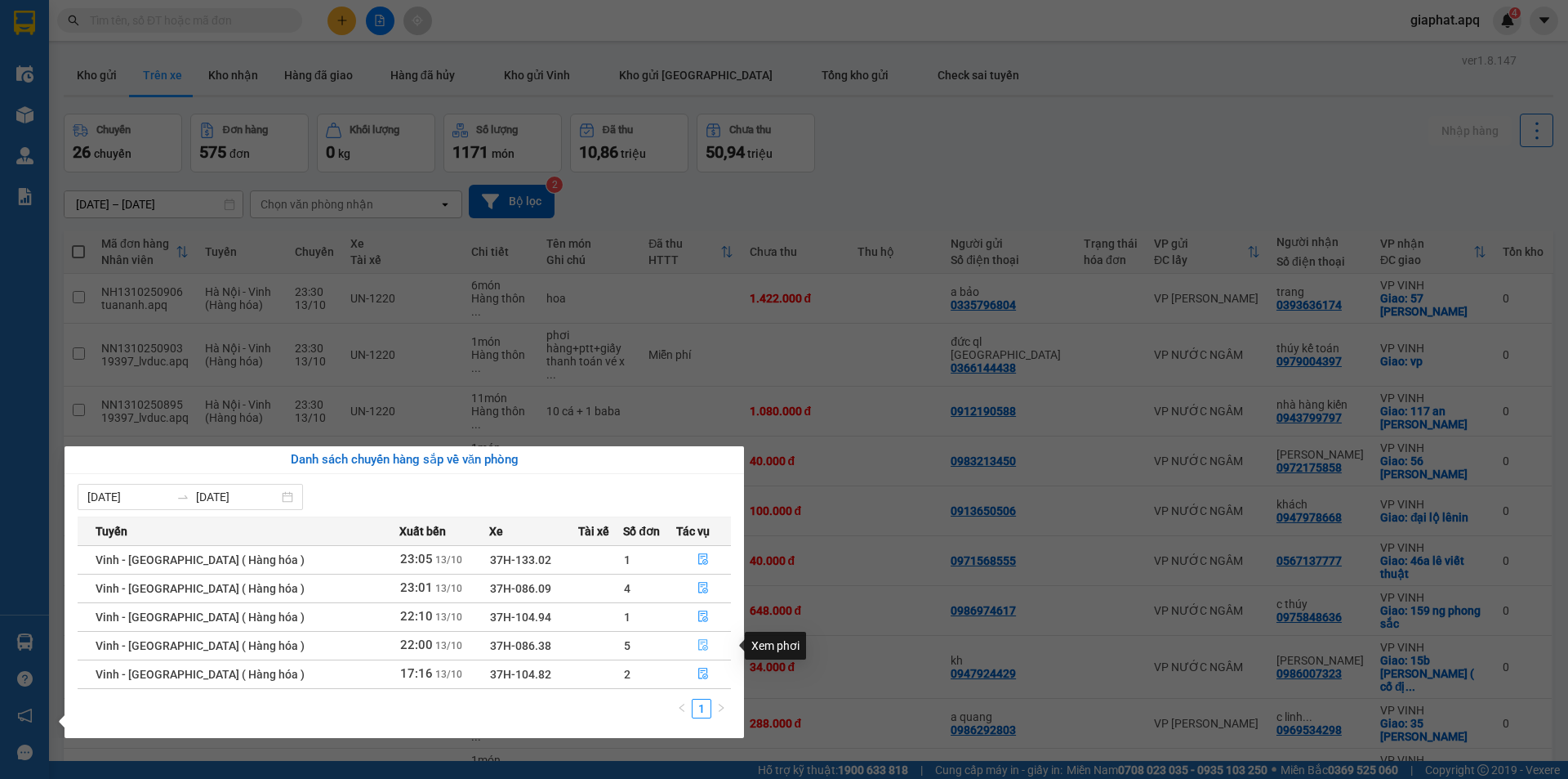
click at [698, 645] on icon "file-done" at bounding box center [703, 645] width 12 height 12
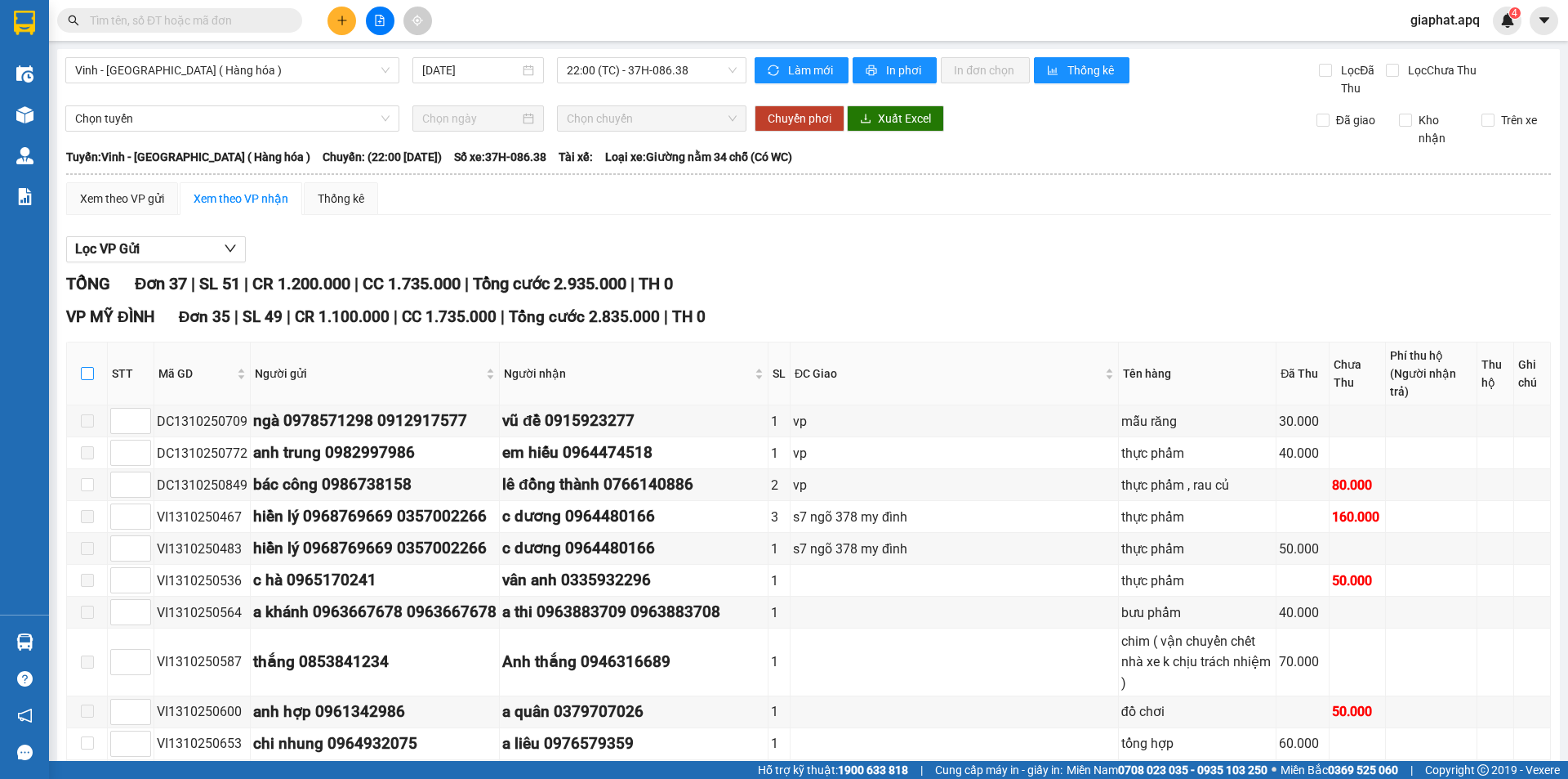
click at [85, 367] on input "checkbox" at bounding box center [88, 373] width 13 height 13
checkbox input "true"
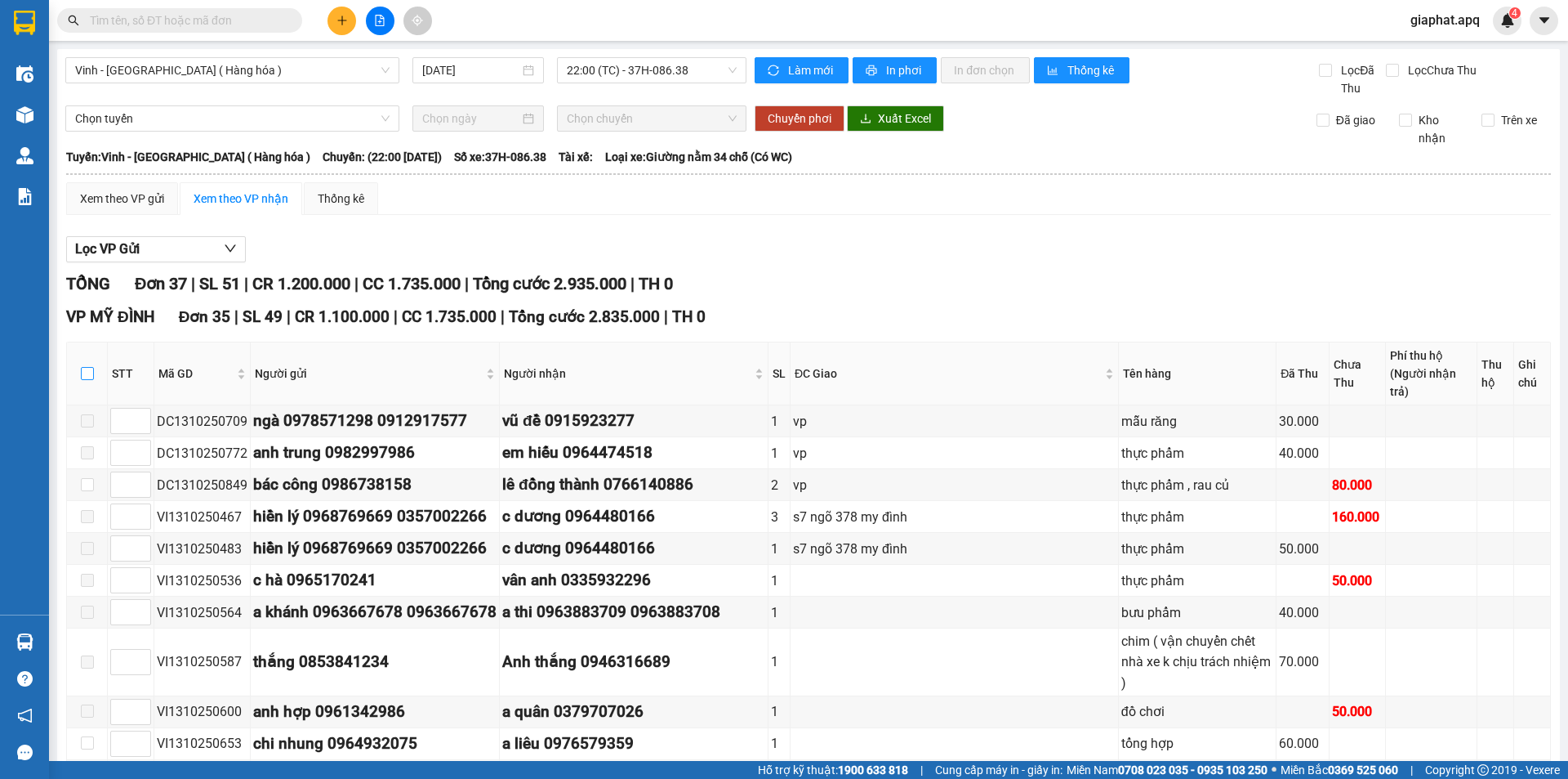
checkbox input "true"
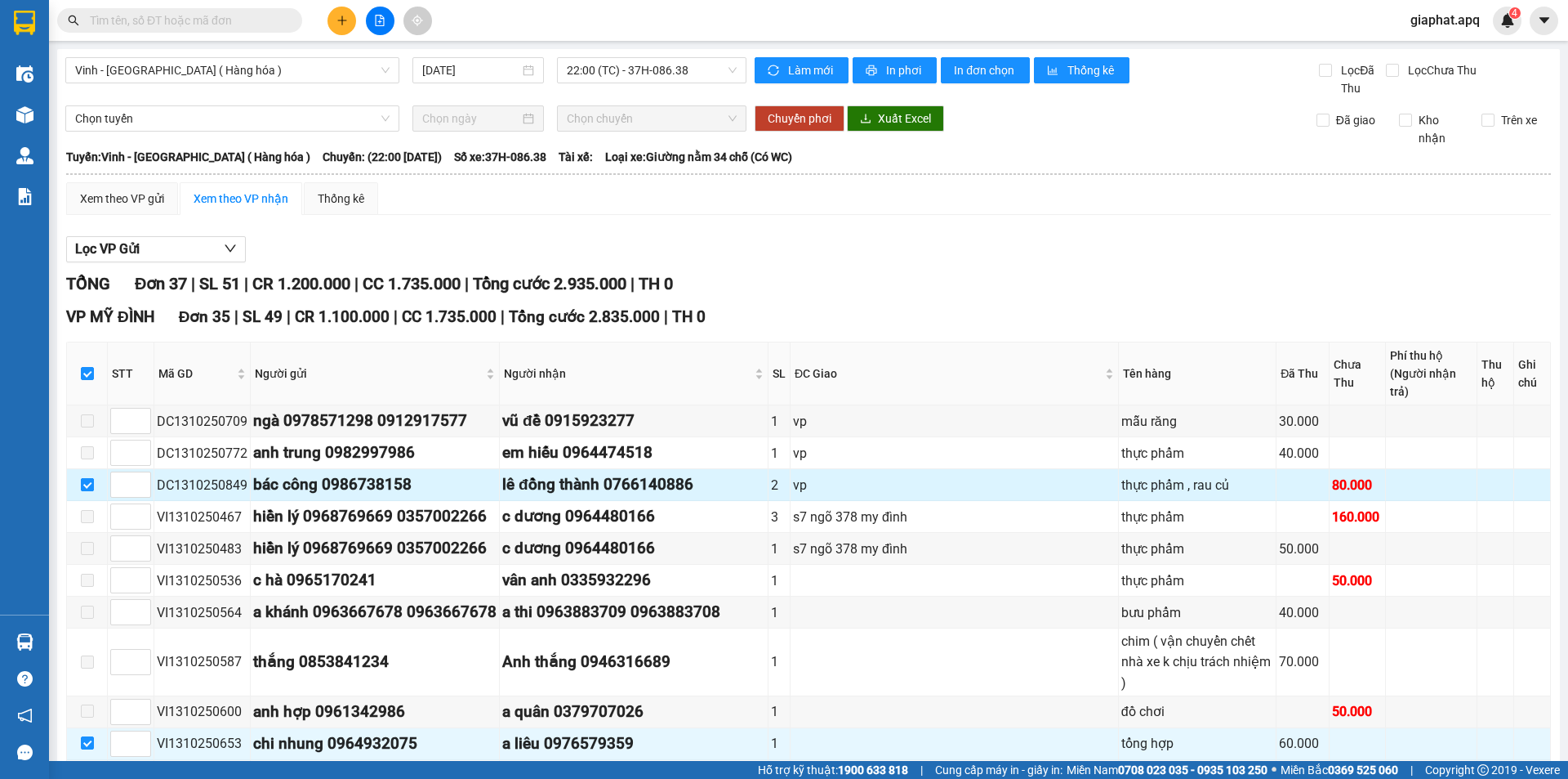
click at [88, 478] on input "checkbox" at bounding box center [88, 484] width 13 height 13
checkbox input "false"
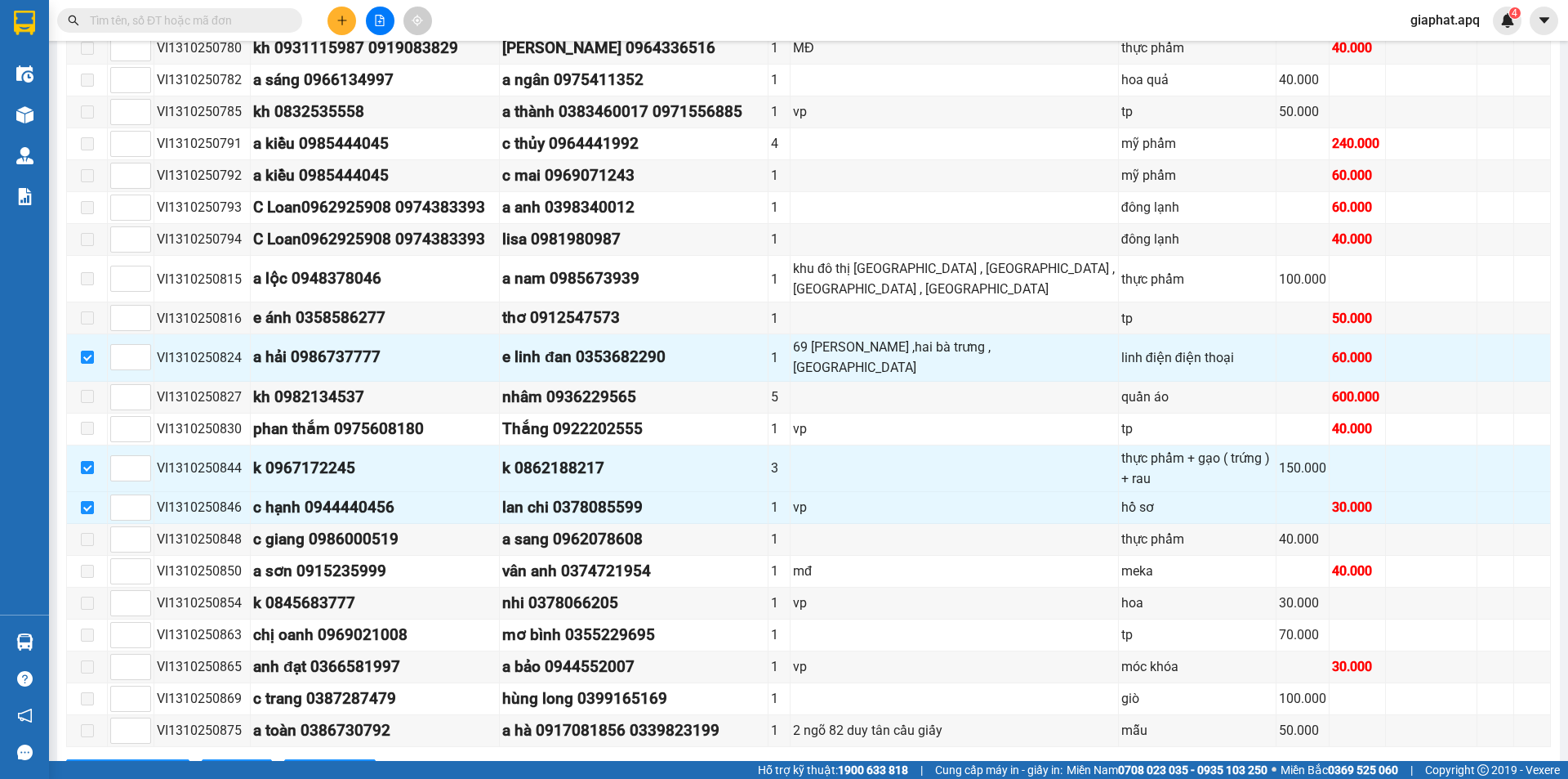
scroll to position [894, 0]
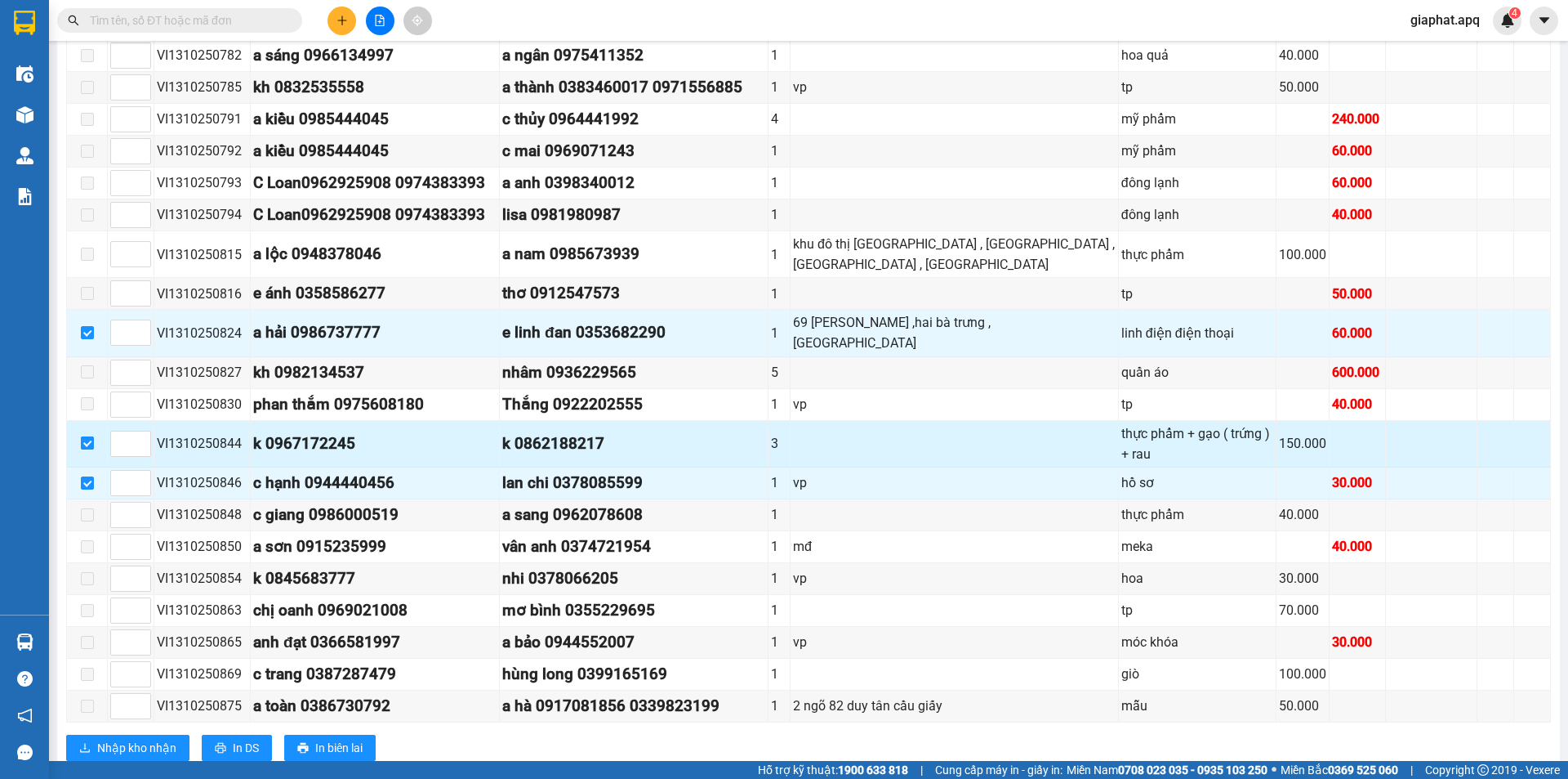
click at [88, 437] on input "checkbox" at bounding box center [88, 443] width 13 height 13
checkbox input "false"
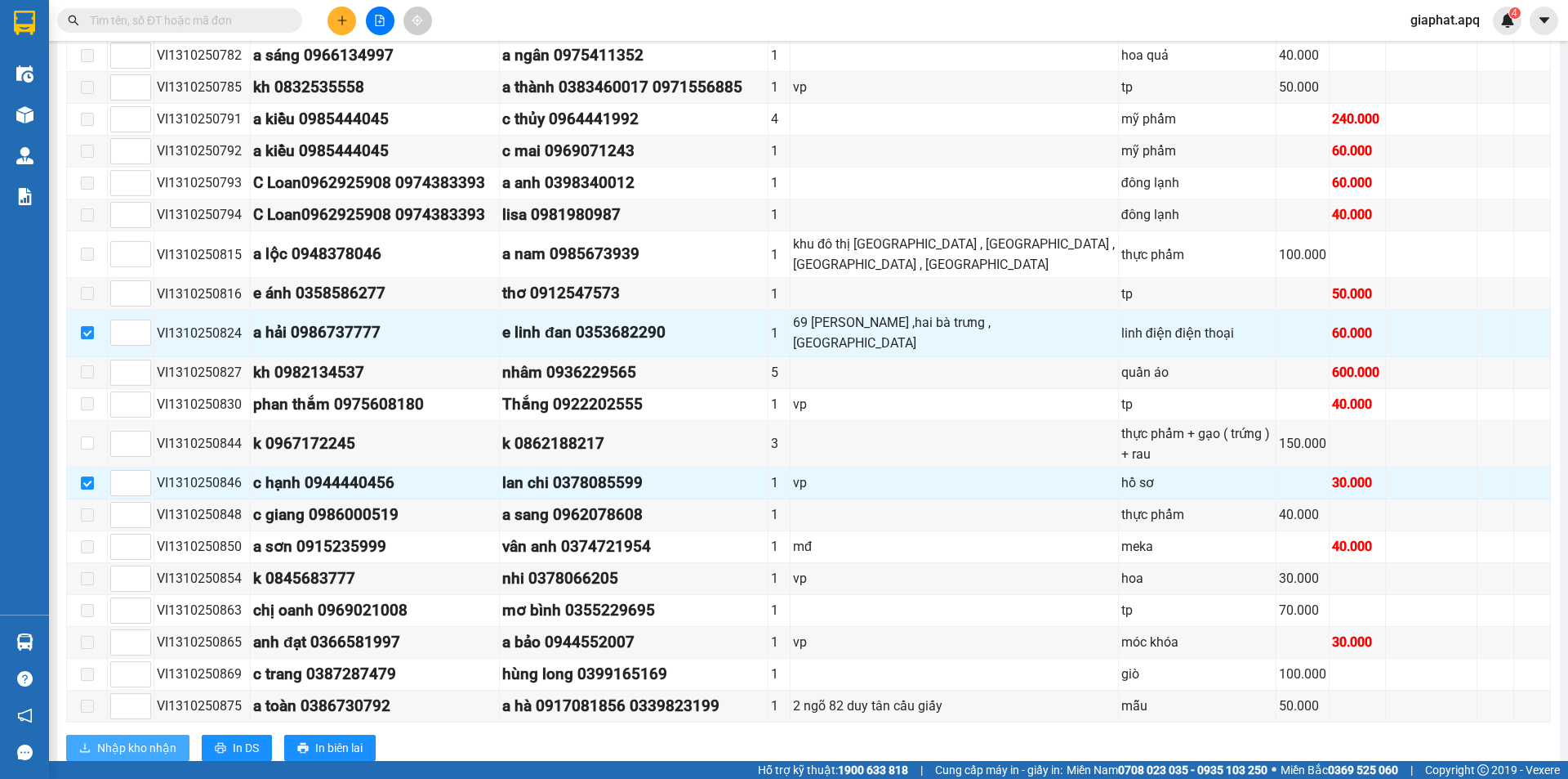
click at [139, 739] on span "Nhập kho nhận" at bounding box center [136, 748] width 79 height 18
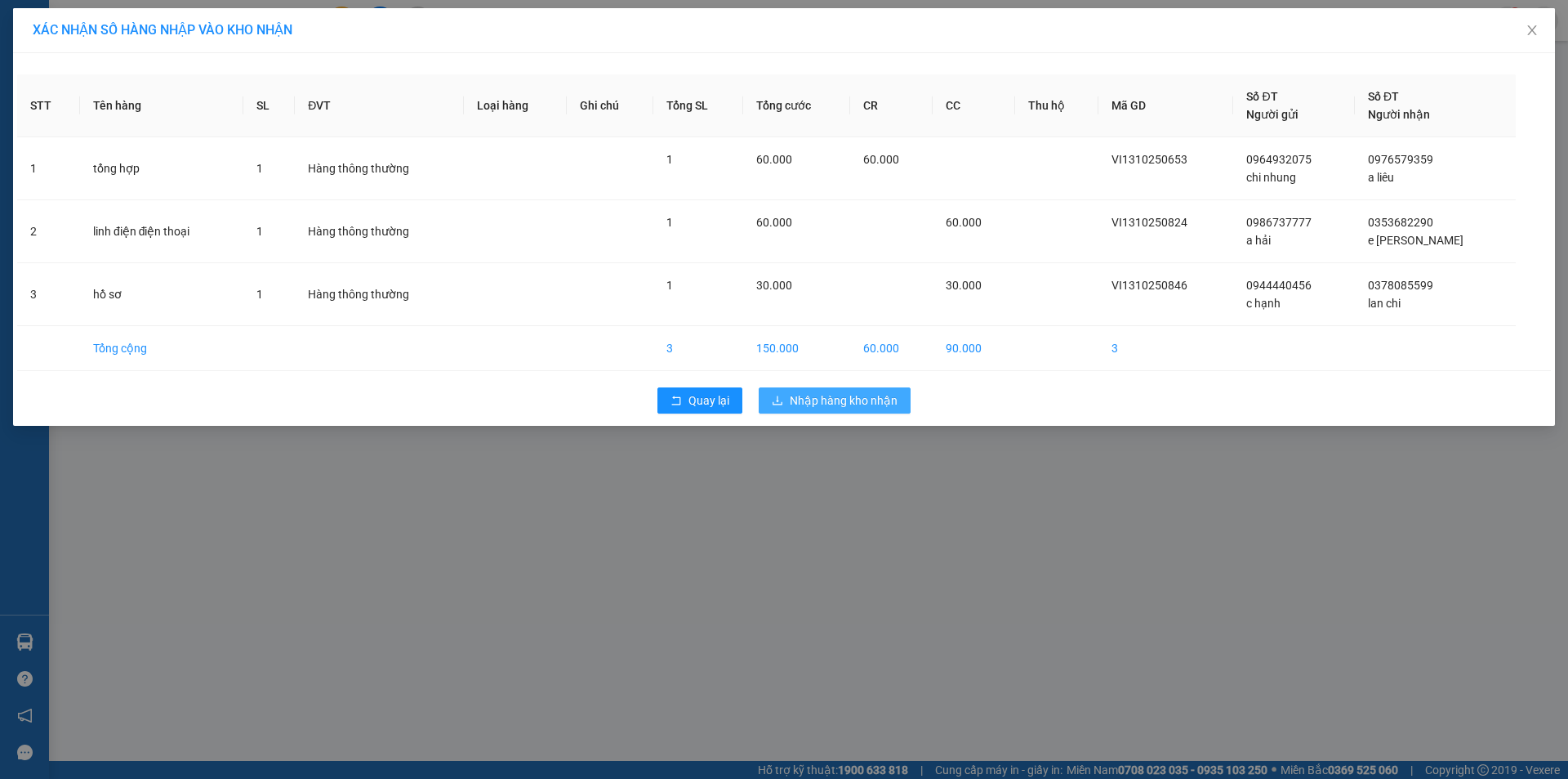
click at [835, 400] on span "Nhập hàng kho nhận" at bounding box center [843, 401] width 108 height 18
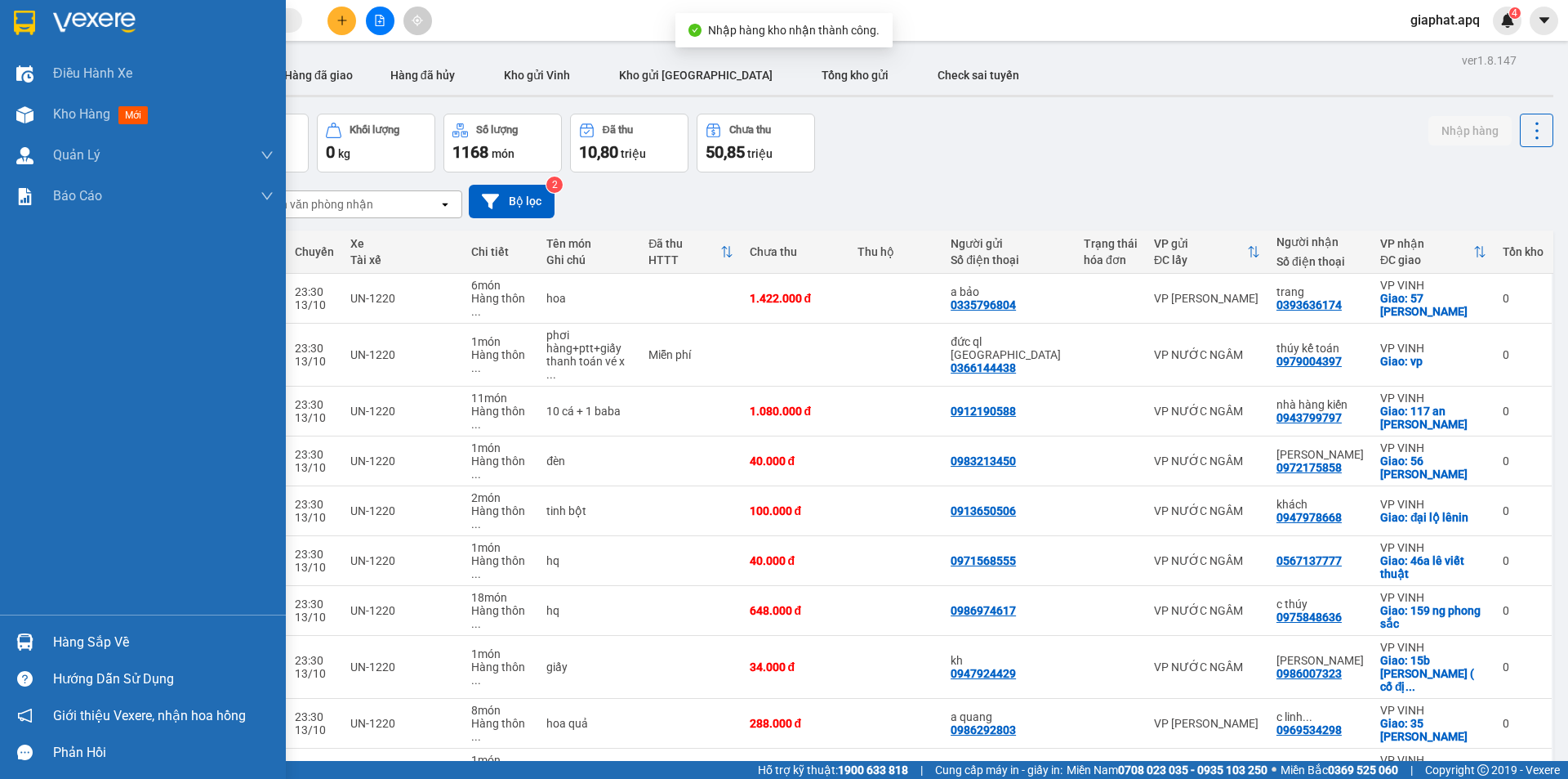
click at [23, 637] on img at bounding box center [25, 641] width 18 height 18
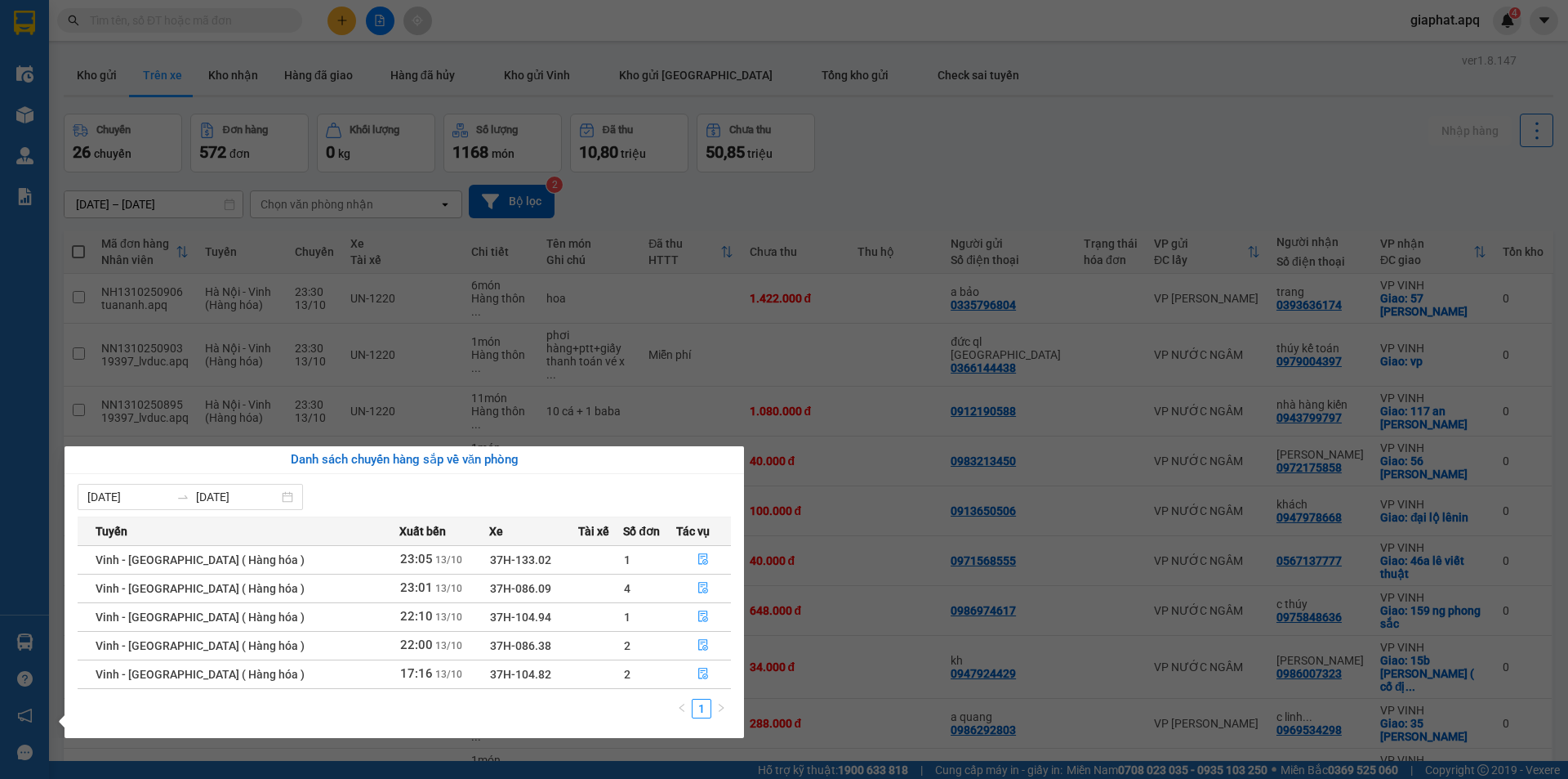
drag, startPoint x: 985, startPoint y: 185, endPoint x: 1097, endPoint y: 154, distance: 116.2
click at [1066, 164] on section "Kết quả tìm kiếm ( 0 ) Bộ lọc Gửi 3 ngày gần nhất No Data giaphat.apq 4 Điều hà…" at bounding box center [784, 389] width 1568 height 779
